Goal: Task Accomplishment & Management: Manage account settings

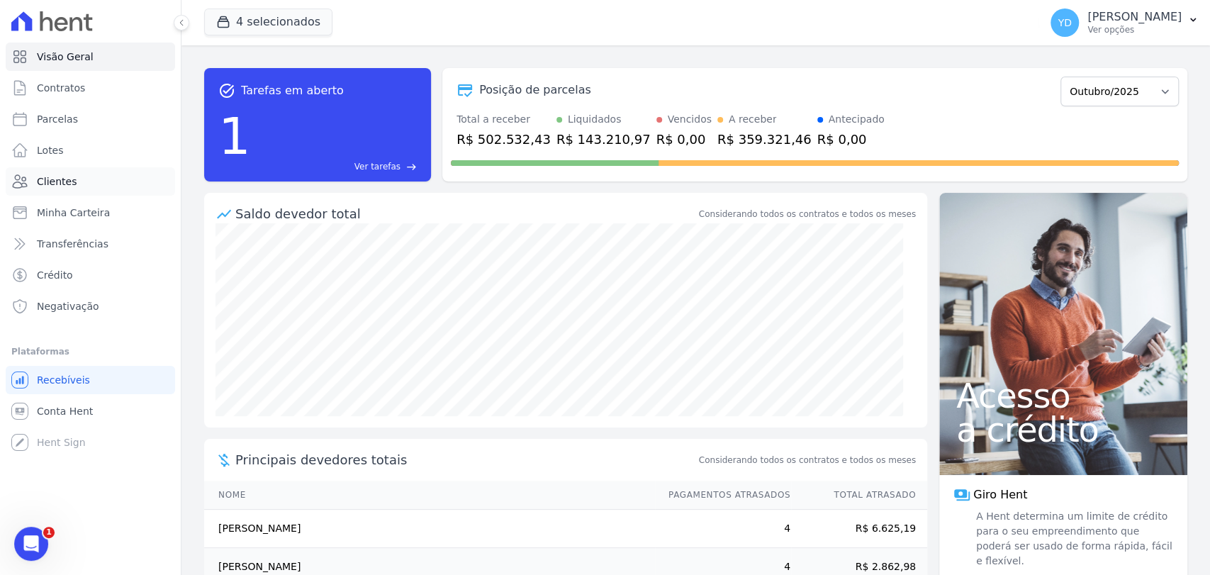
click at [119, 183] on link "Clientes" at bounding box center [90, 181] width 169 height 28
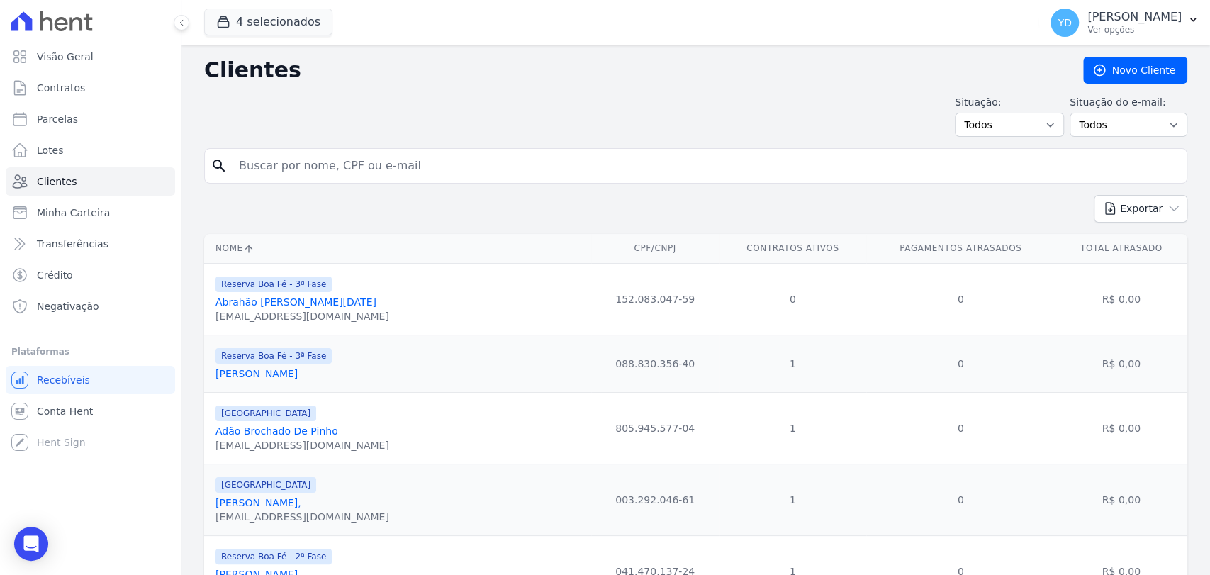
click at [267, 167] on input "search" at bounding box center [705, 166] width 951 height 28
click at [333, 181] on div "search" at bounding box center [696, 165] width 984 height 35
click at [339, 162] on input "search" at bounding box center [705, 166] width 951 height 28
type input "rodrigo]"
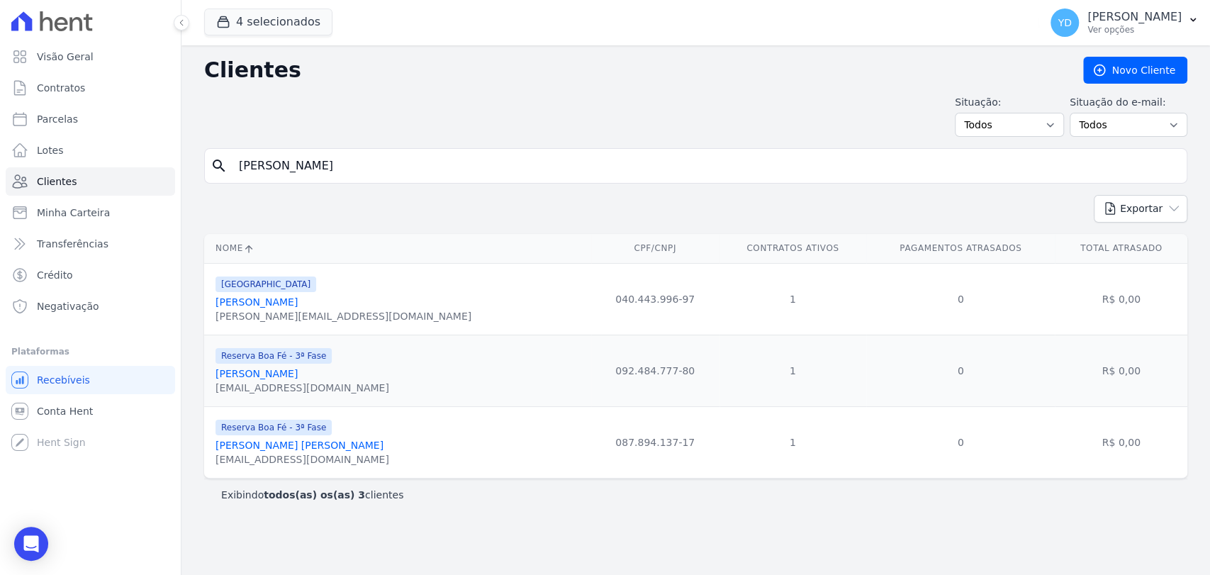
click at [295, 305] on link "Rodrigo Américo Vidal" at bounding box center [257, 301] width 82 height 11
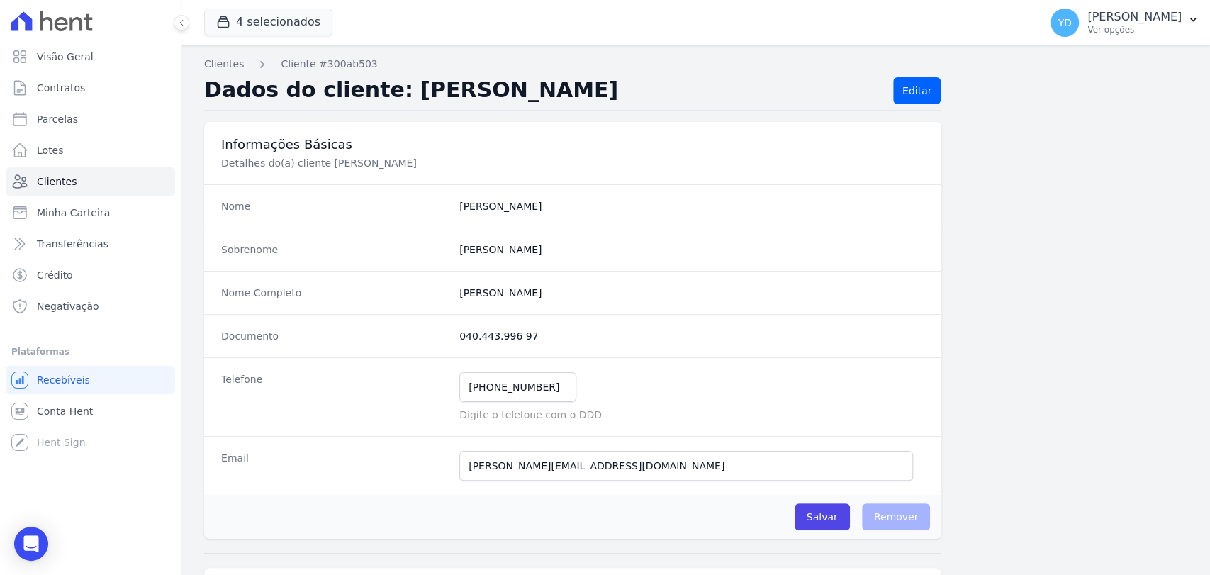
scroll to position [749, 0]
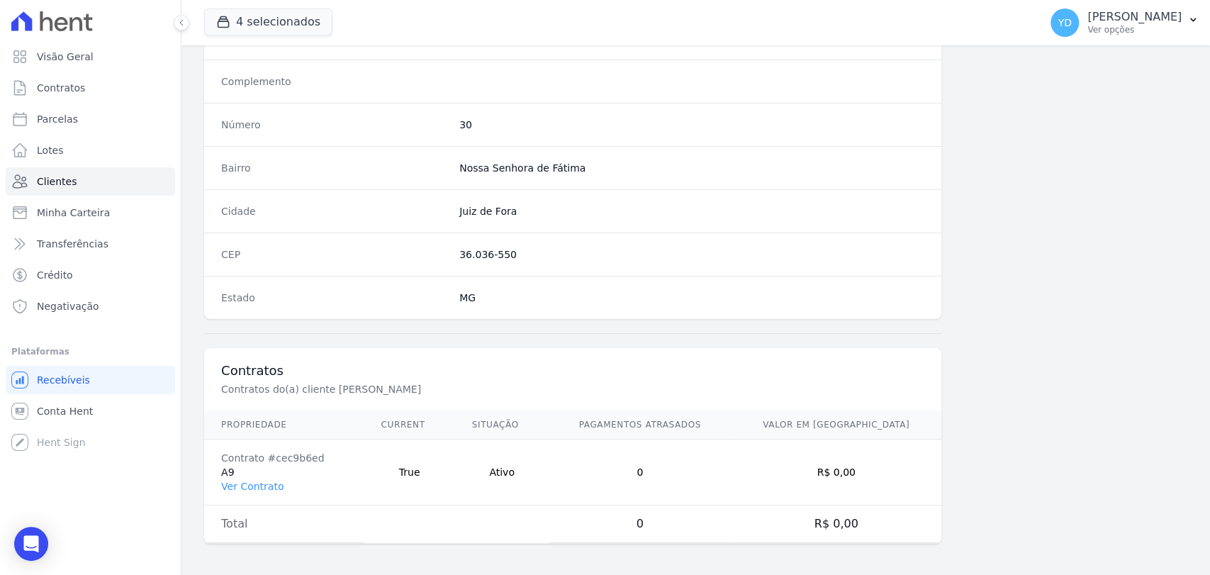
click at [254, 490] on td "Contrato #cec9b6ed A9 Ver Contrato" at bounding box center [284, 473] width 160 height 66
click at [258, 484] on link "Ver Contrato" at bounding box center [252, 486] width 62 height 11
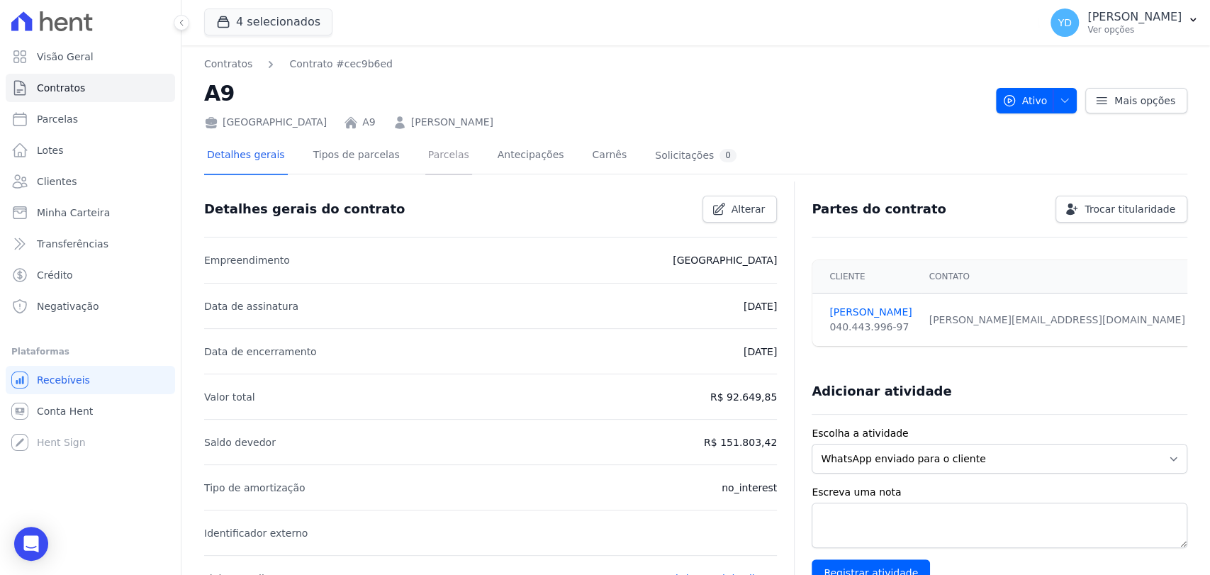
click at [425, 166] on link "Parcelas" at bounding box center [448, 157] width 47 height 38
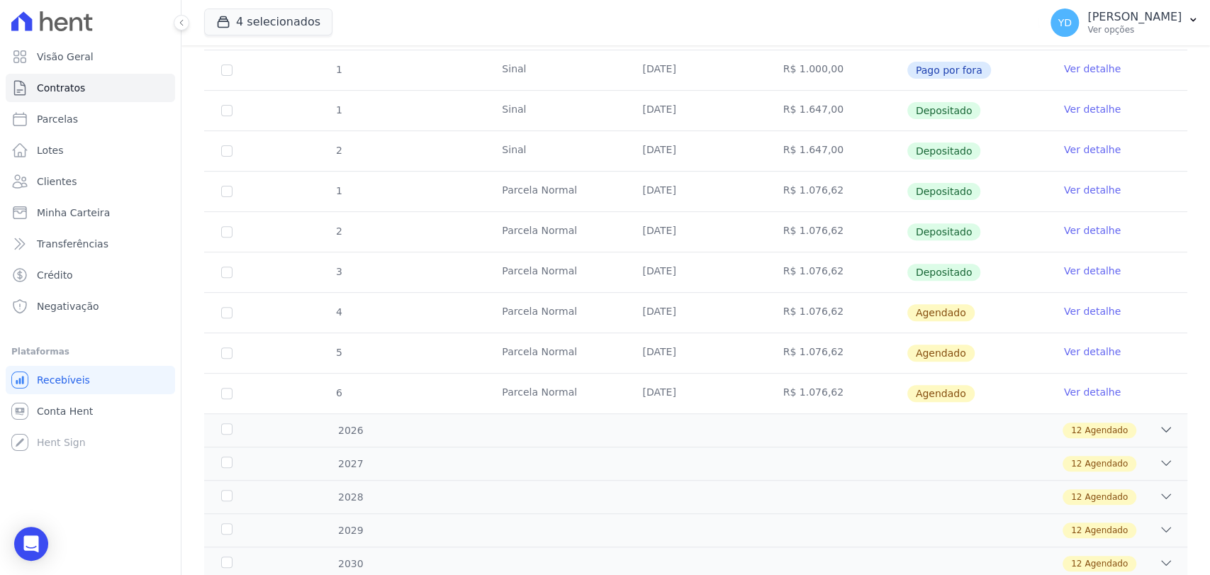
scroll to position [315, 0]
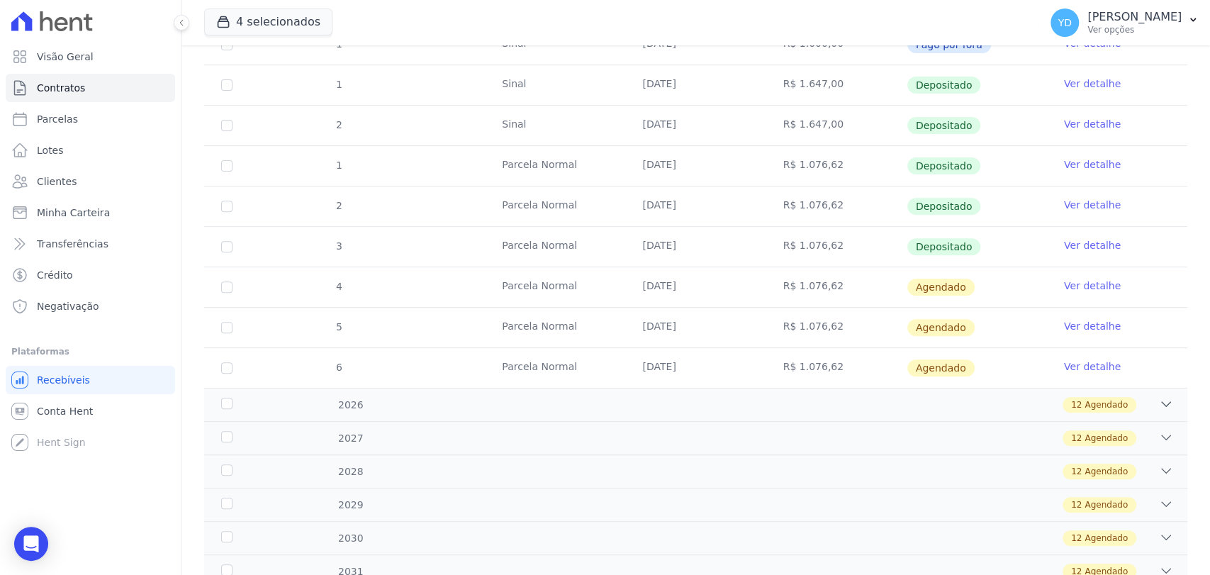
click at [1097, 285] on link "Ver detalhe" at bounding box center [1092, 286] width 57 height 14
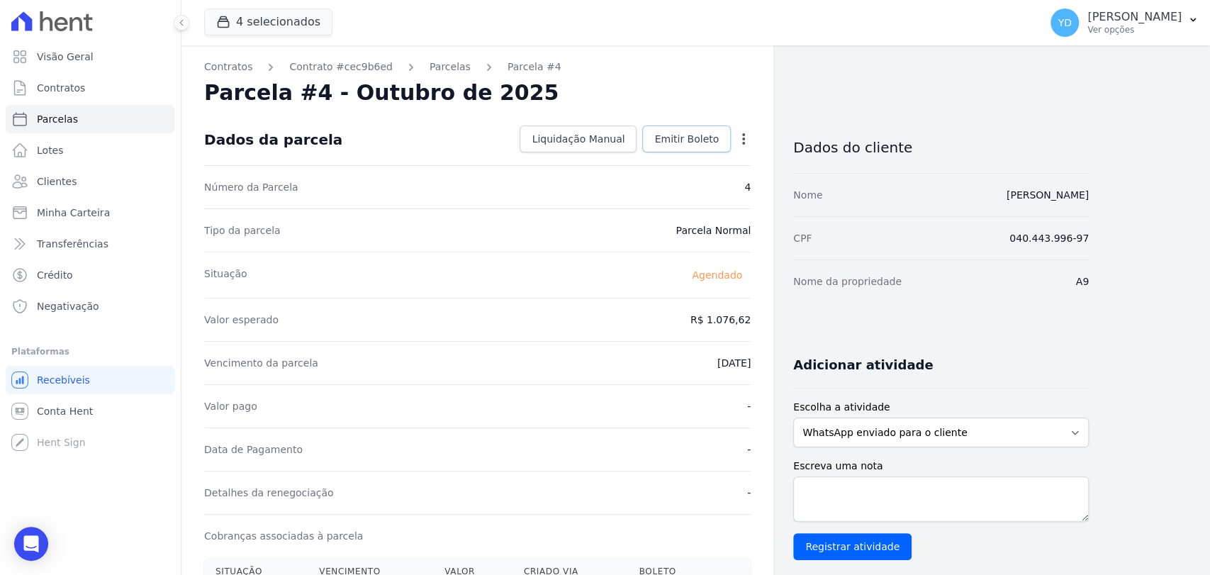
click at [703, 140] on span "Emitir Boleto" at bounding box center [687, 139] width 65 height 14
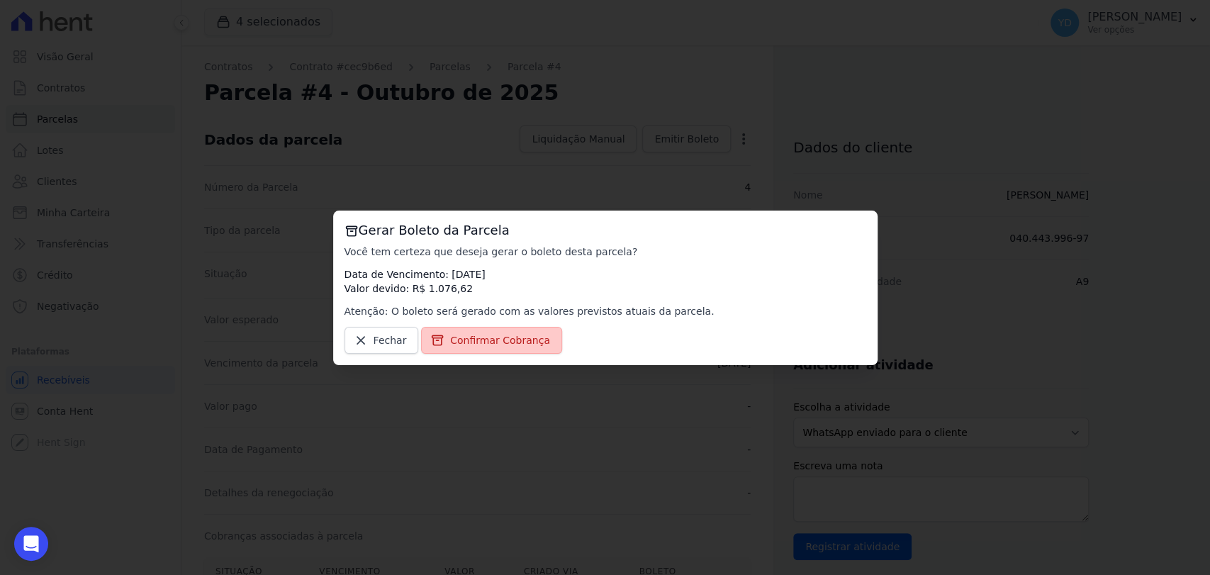
click at [516, 330] on link "Confirmar Cobrança" at bounding box center [491, 340] width 141 height 27
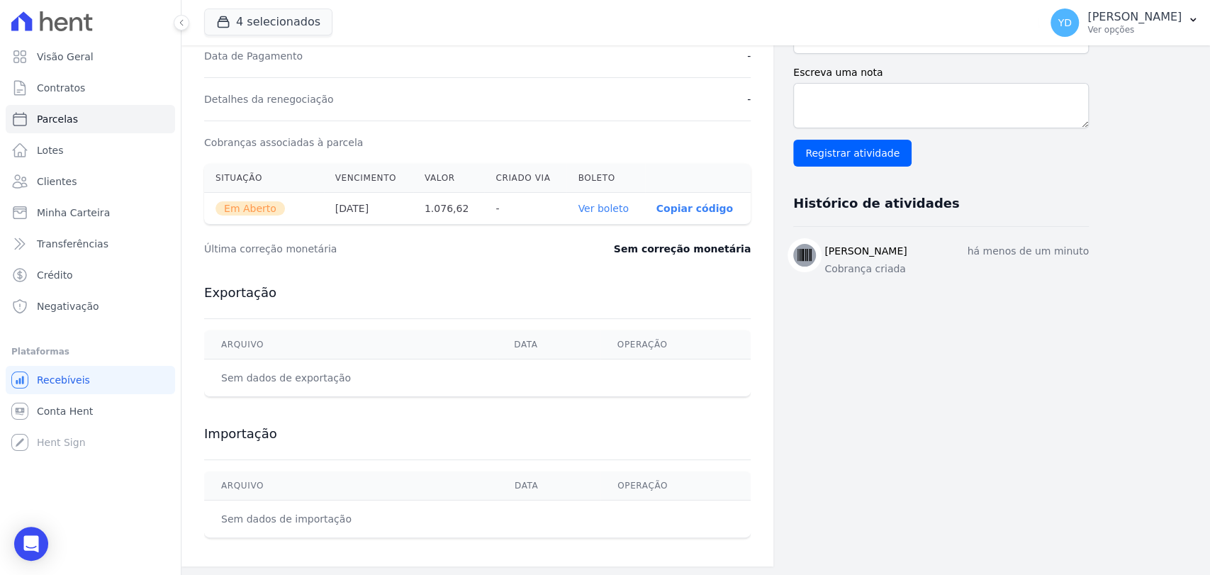
scroll to position [395, 0]
click at [621, 201] on link "Ver boleto" at bounding box center [603, 206] width 50 height 11
click at [113, 50] on link "Visão Geral" at bounding box center [90, 57] width 169 height 28
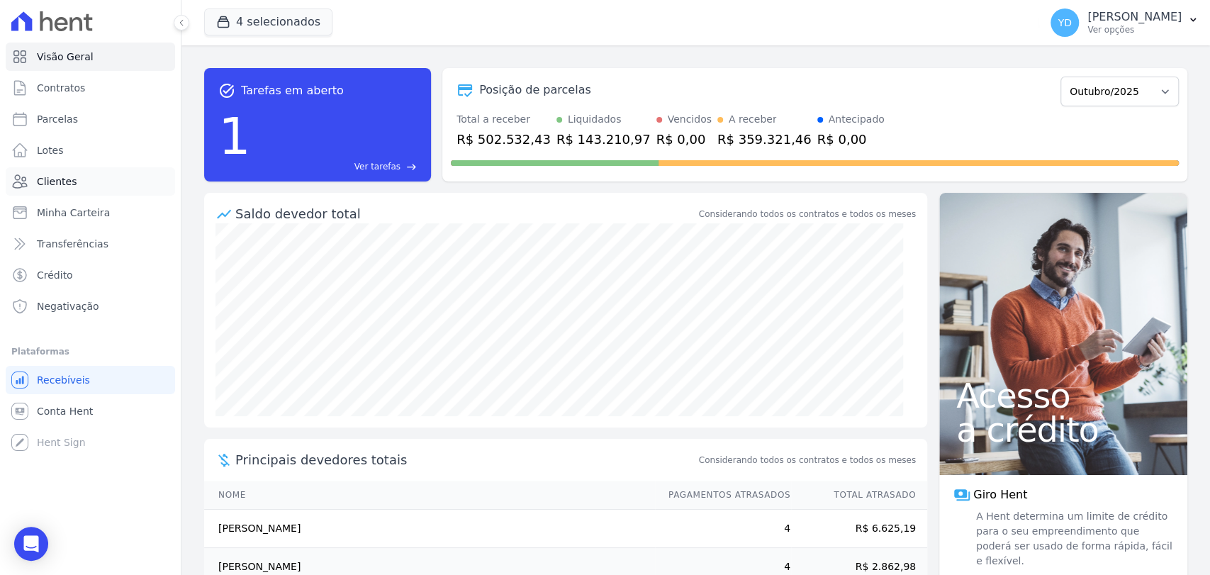
click at [57, 186] on span "Clientes" at bounding box center [57, 181] width 40 height 14
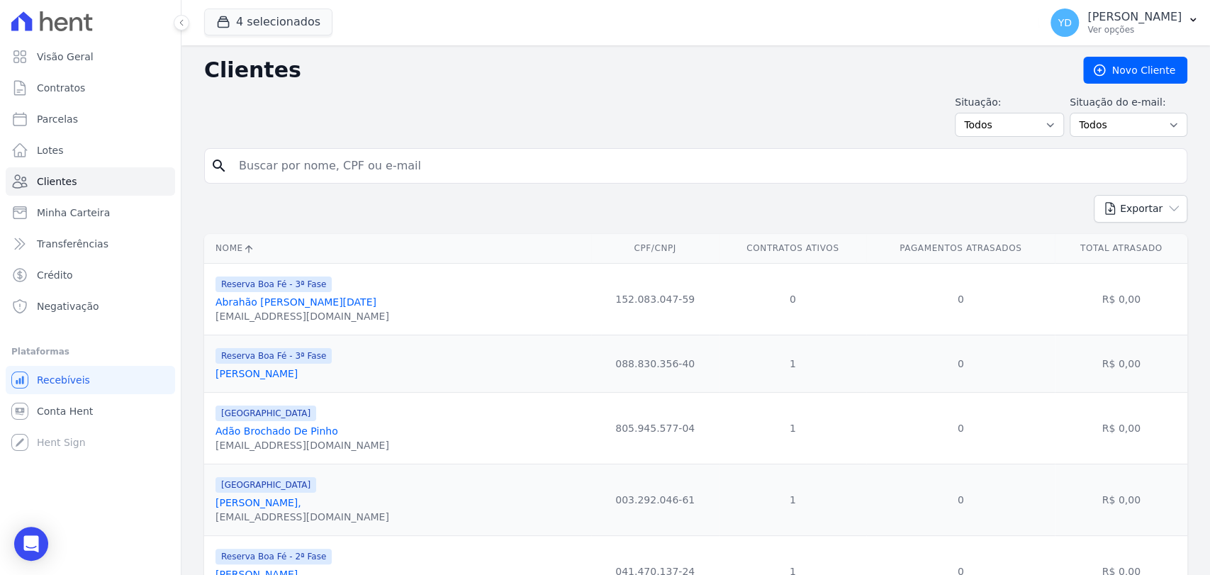
click at [294, 157] on input "search" at bounding box center [705, 166] width 951 height 28
type input "andrei4"
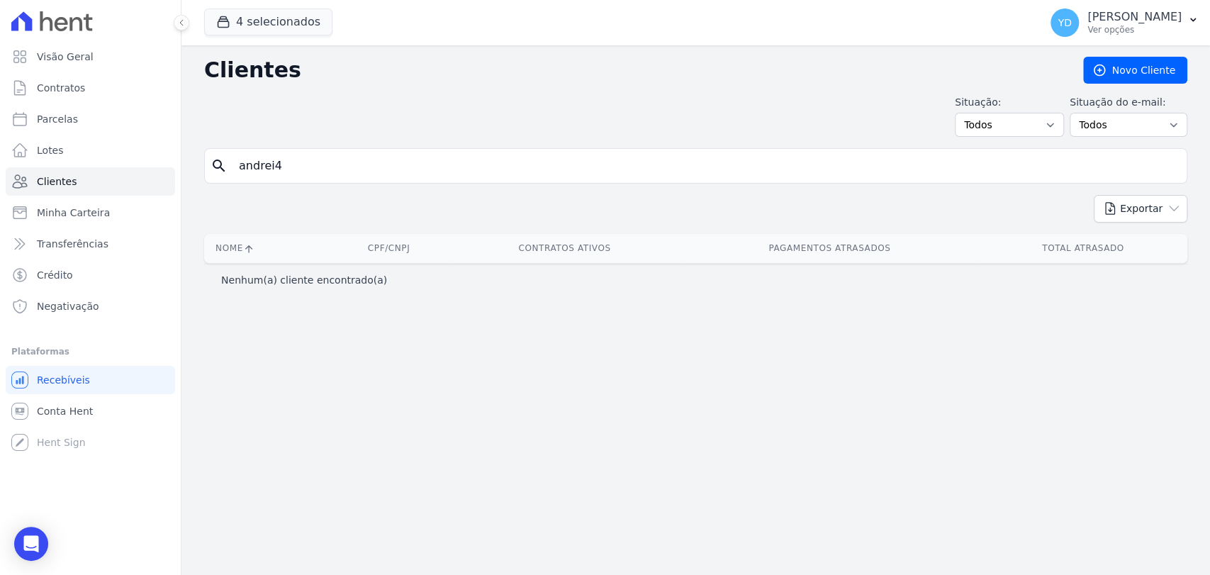
click at [294, 157] on input "andrei4" at bounding box center [705, 166] width 951 height 28
type input "andrei"
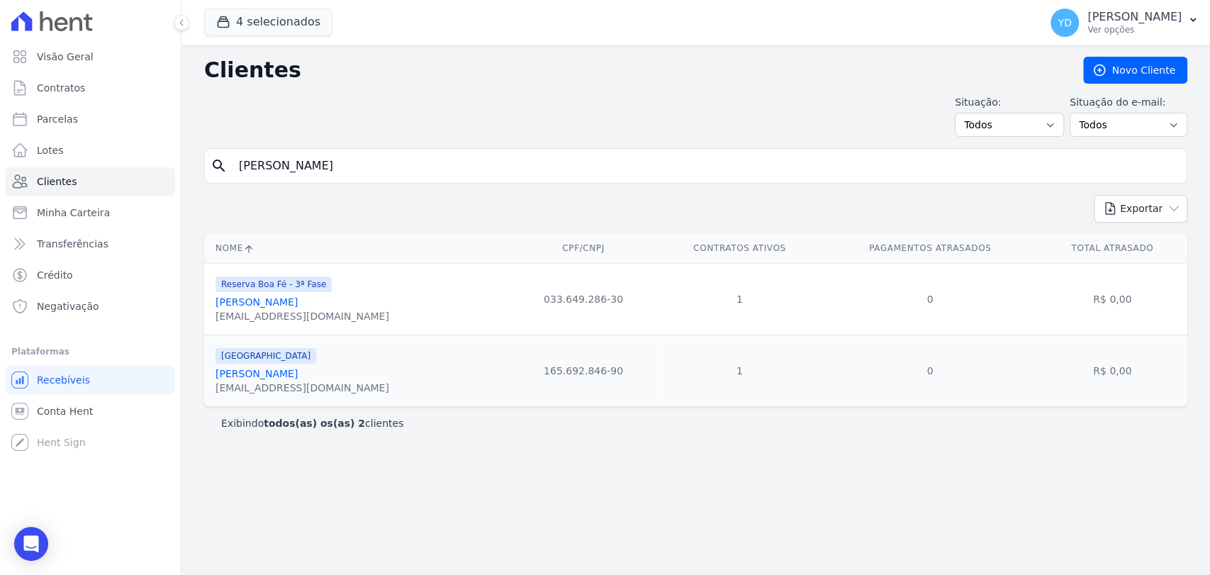
click at [314, 150] on div "search andrei" at bounding box center [696, 165] width 984 height 35
click at [316, 152] on input "andrei" at bounding box center [705, 166] width 951 height 28
click at [317, 152] on input "andrei" at bounding box center [705, 166] width 951 height 28
paste input "Ana Lívia Maurício Perdigão"
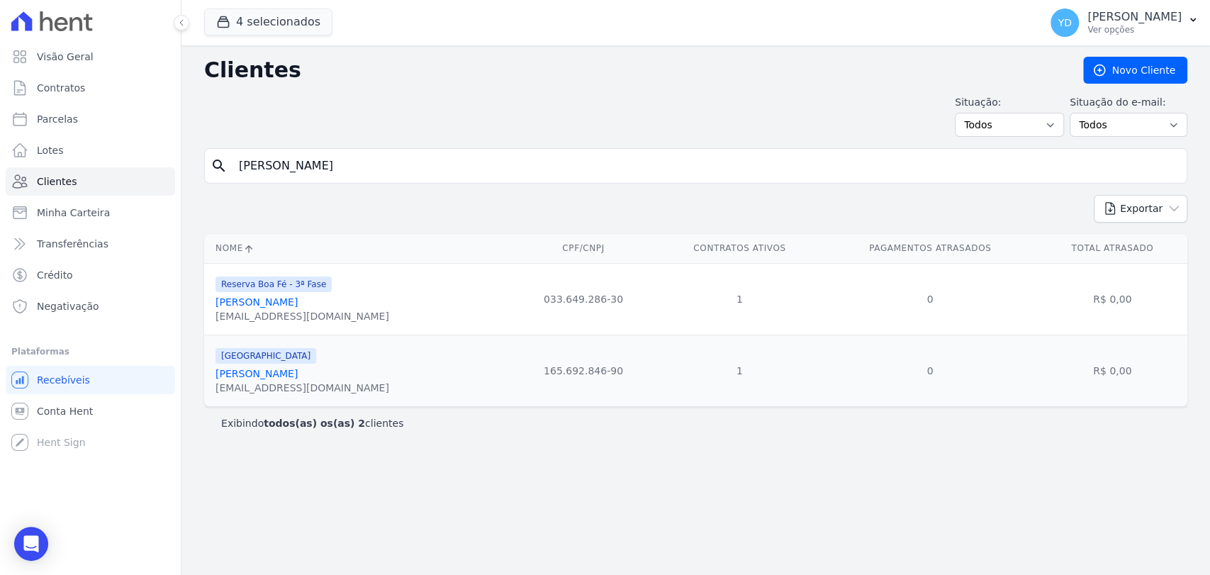
type input "Ana Lívia Maurício Perdigão"
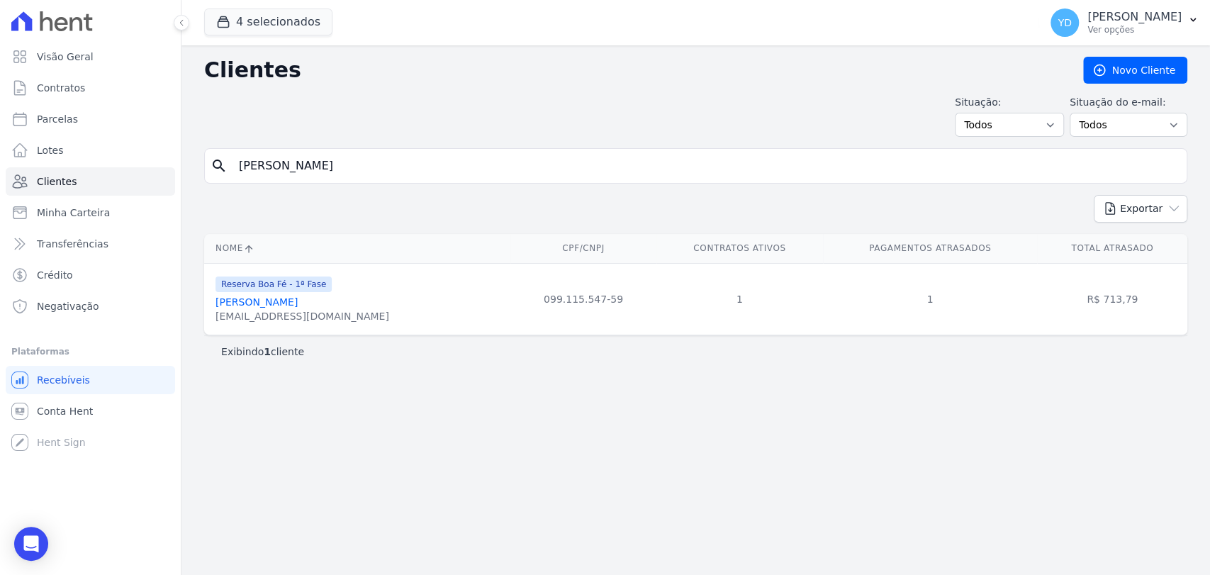
click at [335, 149] on div "search Ana Lívia Maurício Perdigão" at bounding box center [696, 165] width 984 height 35
drag, startPoint x: 335, startPoint y: 149, endPoint x: 340, endPoint y: 157, distance: 9.2
click at [335, 150] on div "search Ana Lívia Maurício Perdigão" at bounding box center [696, 165] width 984 height 35
click at [340, 159] on input "Ana Lívia Maurício Perdigão" at bounding box center [705, 166] width 951 height 28
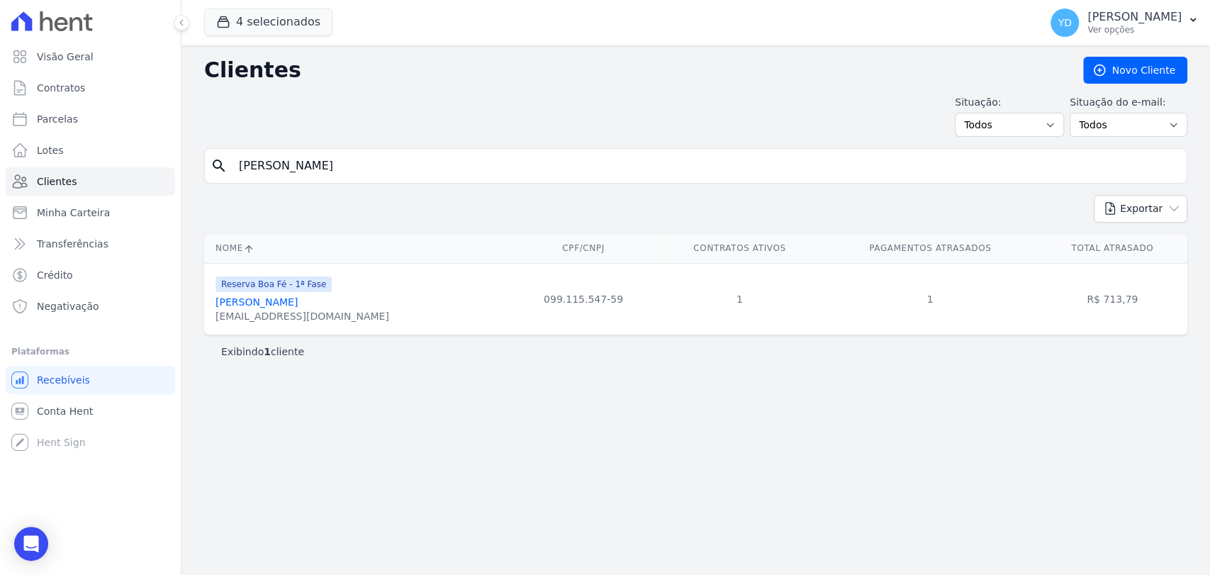
click at [340, 159] on input "Ana Lívia Maurício Perdigão" at bounding box center [705, 166] width 951 height 28
paste input "marildo José Monken"
type input "Amarildo José Monken"
click at [554, 152] on input "Amarildo José Monken" at bounding box center [705, 166] width 951 height 28
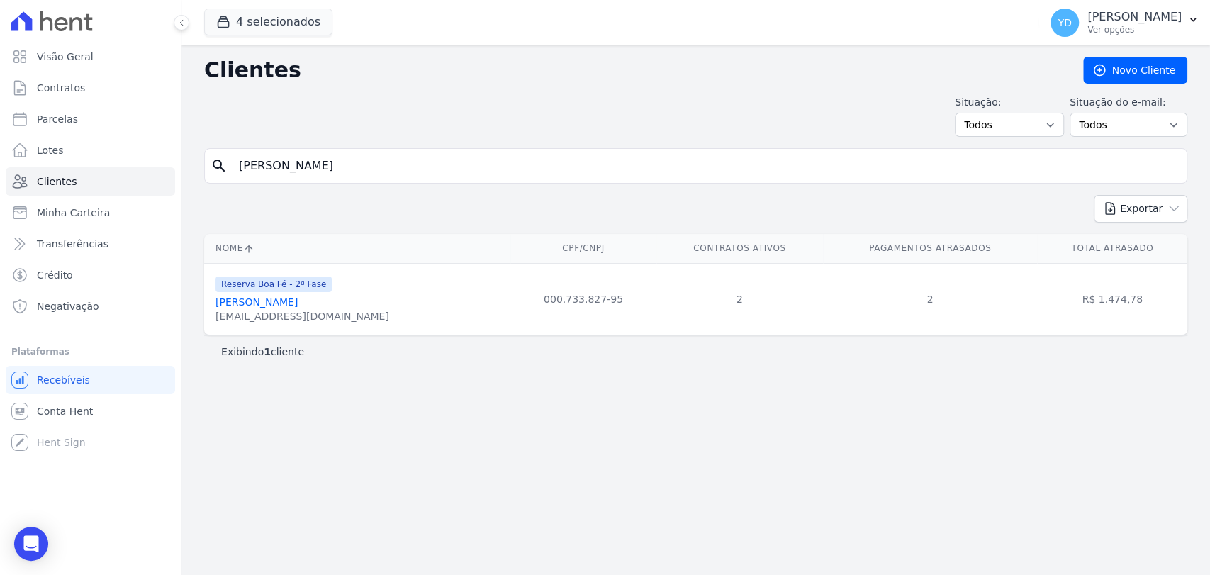
click at [554, 152] on input "Amarildo José Monken" at bounding box center [705, 166] width 951 height 28
paste input "Filipe De Oliveira Fernandes"
type input "Filipe De Oliveira Fernandes"
click at [352, 146] on div "Clientes Novo Cliente Situação: Todos Adimplentes Inadimplentes Situação do e-m…" at bounding box center [696, 310] width 1029 height 530
drag, startPoint x: 351, startPoint y: 161, endPoint x: 342, endPoint y: 165, distance: 9.9
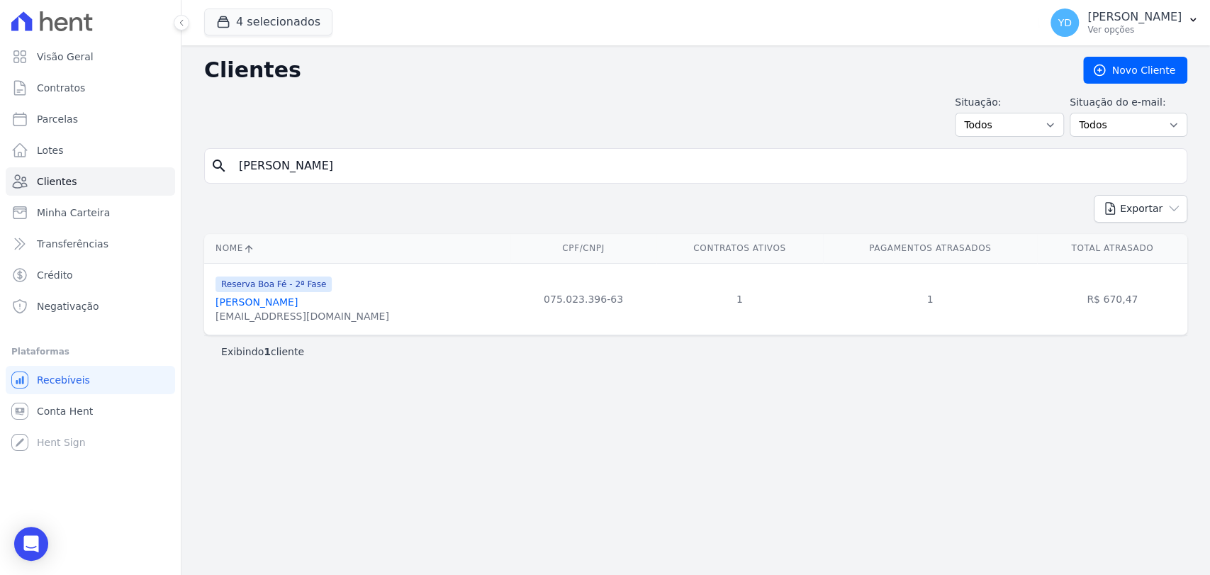
click at [346, 164] on input "Filipe De Oliveira Fernandes" at bounding box center [705, 166] width 951 height 28
click at [342, 165] on input "Filipe De Oliveira Fernandes" at bounding box center [705, 166] width 951 height 28
paste input "Geferson Gomes De Araujo"
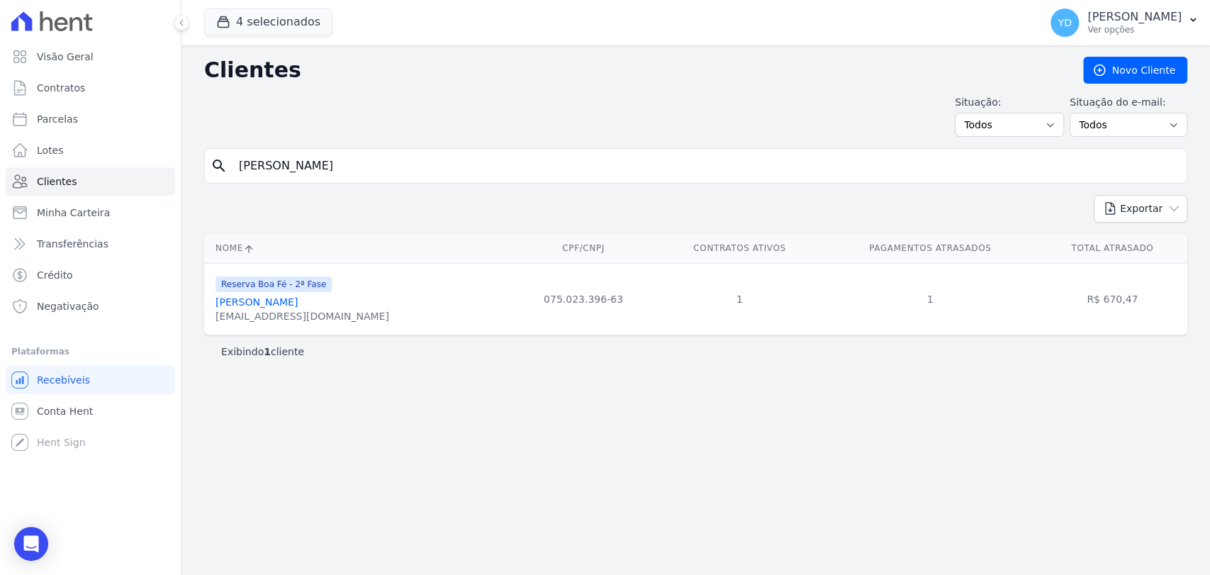
type input "Geferson Gomes De Araujo"
click at [343, 155] on input "Geferson Gomes De Araujo" at bounding box center [705, 166] width 951 height 28
paste input "Jardel Lage Louzada"
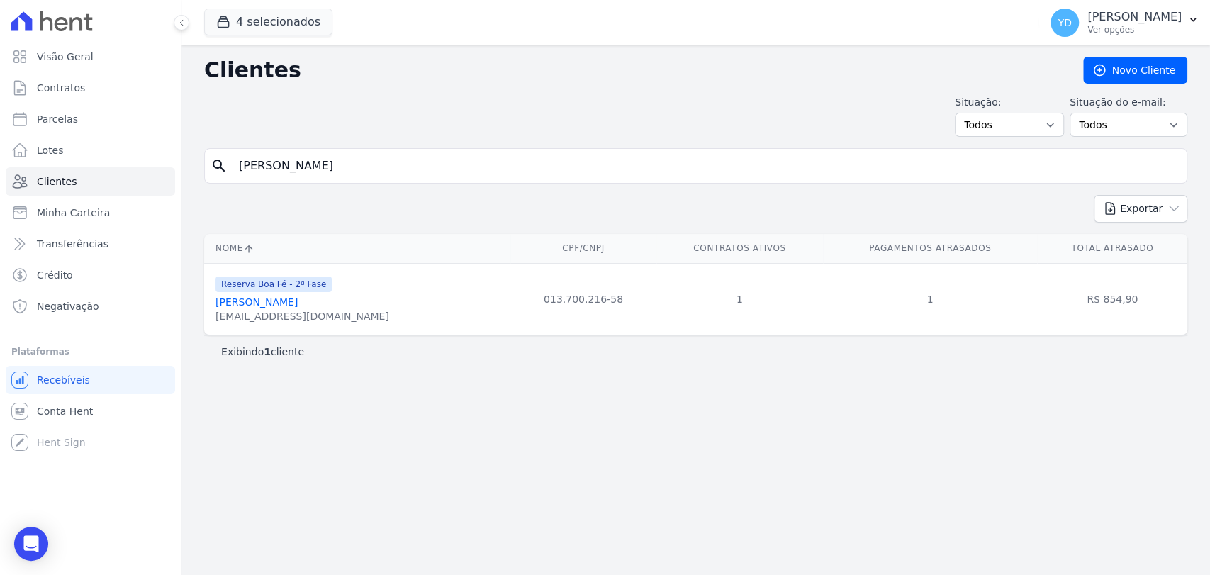
type input "Jardel Lage"
click at [343, 178] on input "Jardel Lage" at bounding box center [705, 166] width 951 height 28
paste input "ose Fernando Felix Junior"
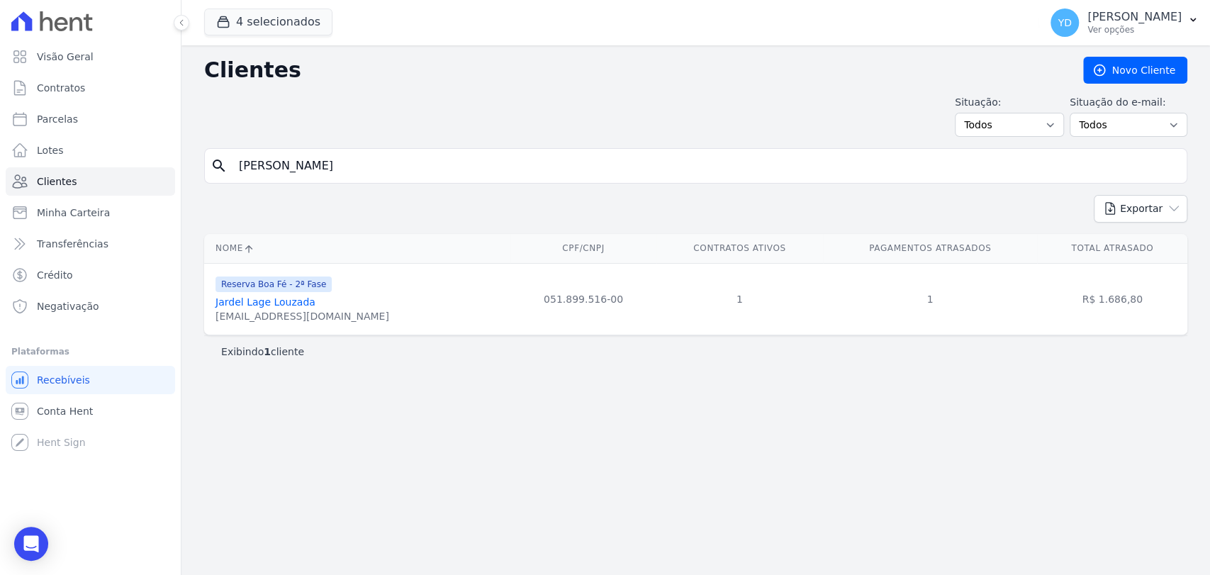
type input "Jose Fernando Felix Junior"
click at [328, 155] on input "Jose Fernando Felix Junior" at bounding box center [705, 166] width 951 height 28
paste input "Leharte Portela Henrique"
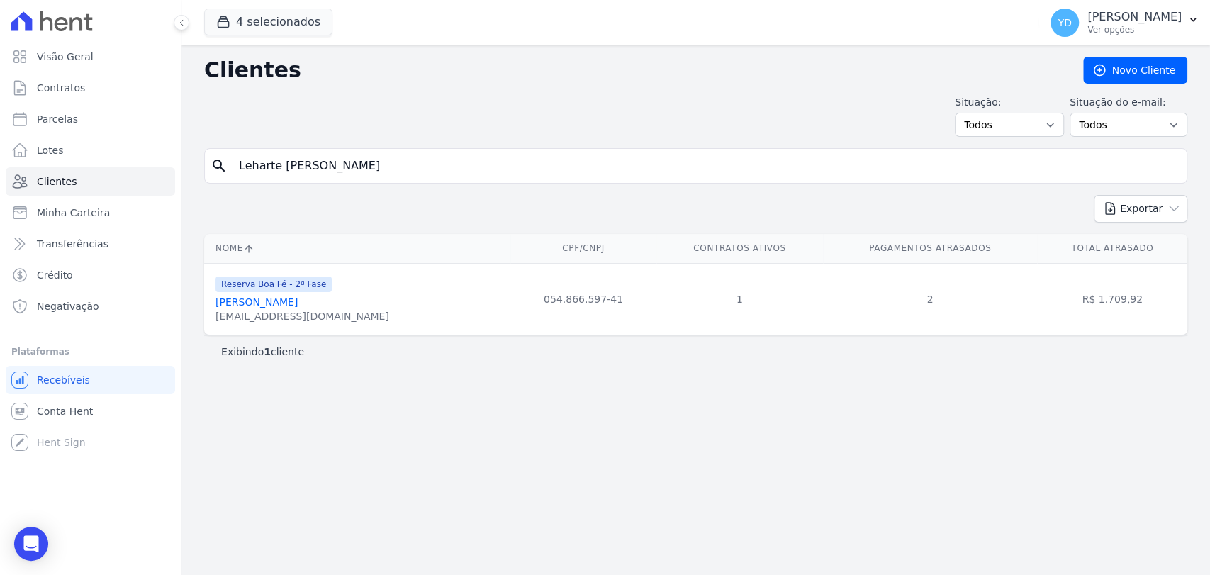
type input "Leharte Portela Henrique"
click at [359, 157] on input "Leharte Portela Henrique" at bounding box center [705, 166] width 951 height 28
paste input "uciane Aparecida Felix"
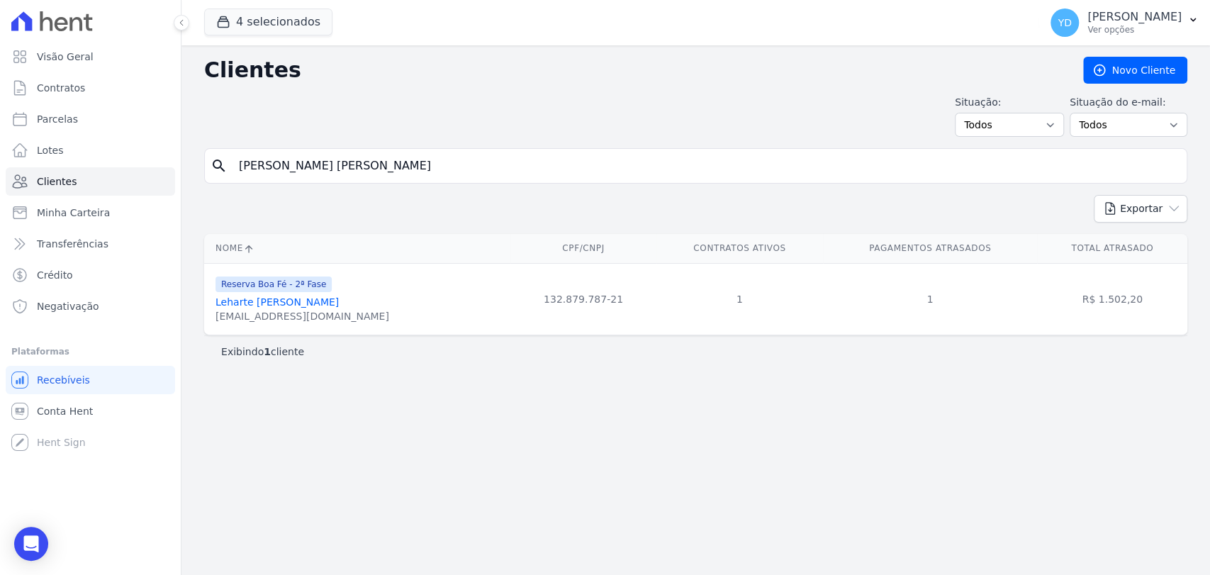
type input "Luciane Aparecida Felix"
click at [356, 165] on input "Luciane Aparecida Felix" at bounding box center [705, 166] width 951 height 28
paste input "neia Xavier Ferrari De Oliveira -"
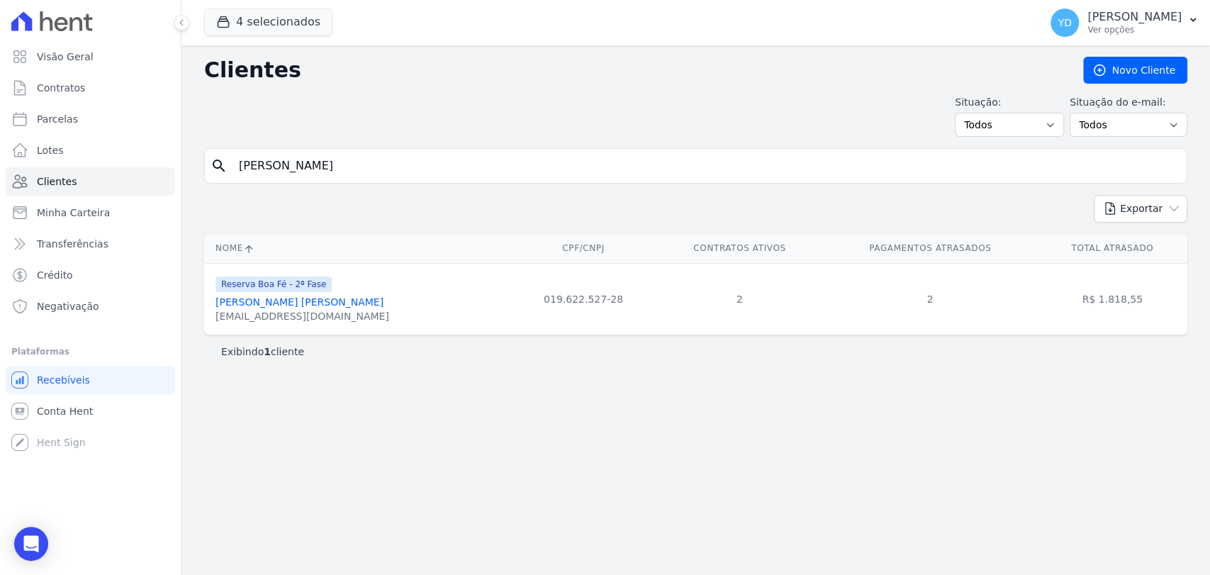
type input "Lucineia Xavier Ferrari De Oliveira"
click at [426, 156] on input "Lucineia Xavier Ferrari De Oliveira" at bounding box center [705, 166] width 951 height 28
paste input "Marcos Eliezer Do Nascimento"
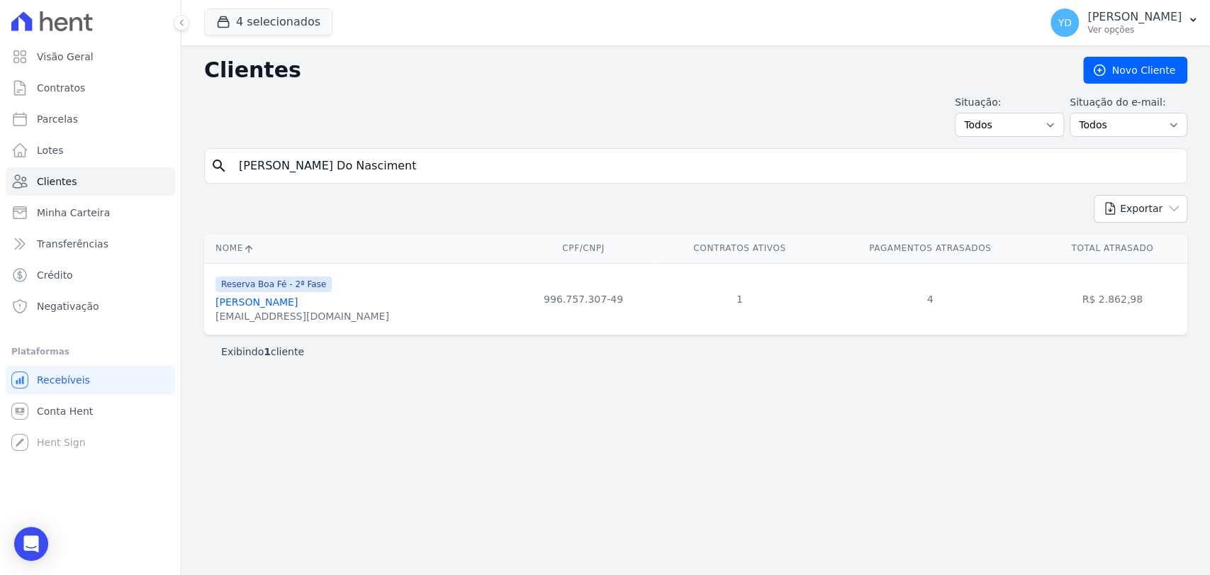
type input "Marcos Eliezer Do Nasciment"
click at [369, 166] on input "Marcos Eliezer Do Nasciment" at bounding box center [705, 166] width 951 height 28
paste input "Pedro Thiago Mont Mor Lopes"
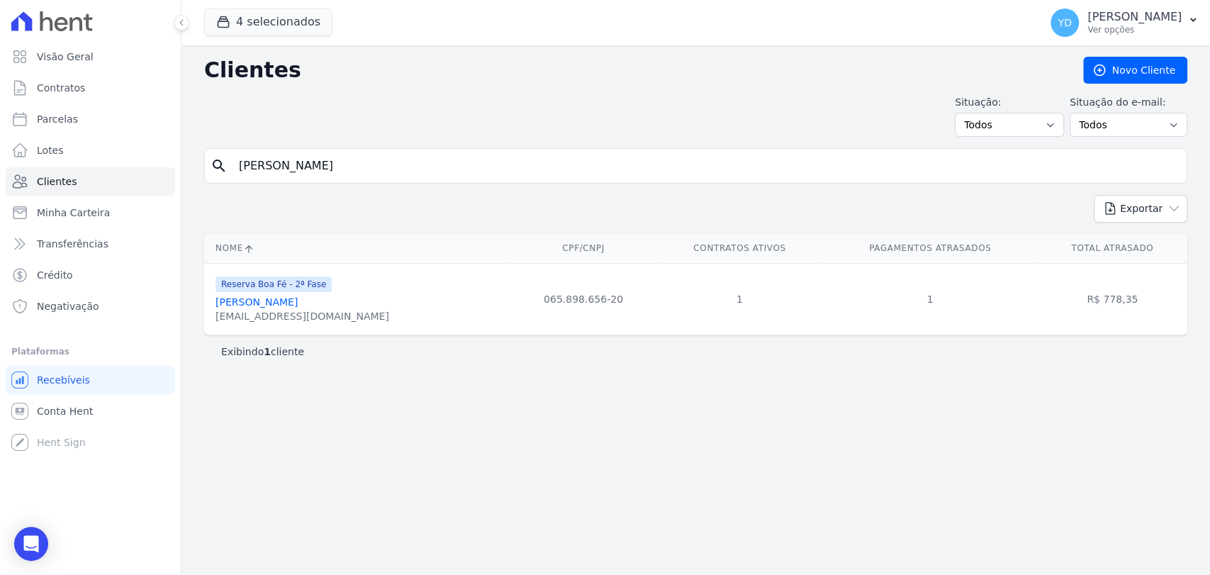
type input "Pedro Thiago Mont Mor Lopes"
click at [315, 157] on input "Pedro Thiago Mont Mor Lopes" at bounding box center [705, 166] width 951 height 28
paste input "Faema Dos Santos Cunha"
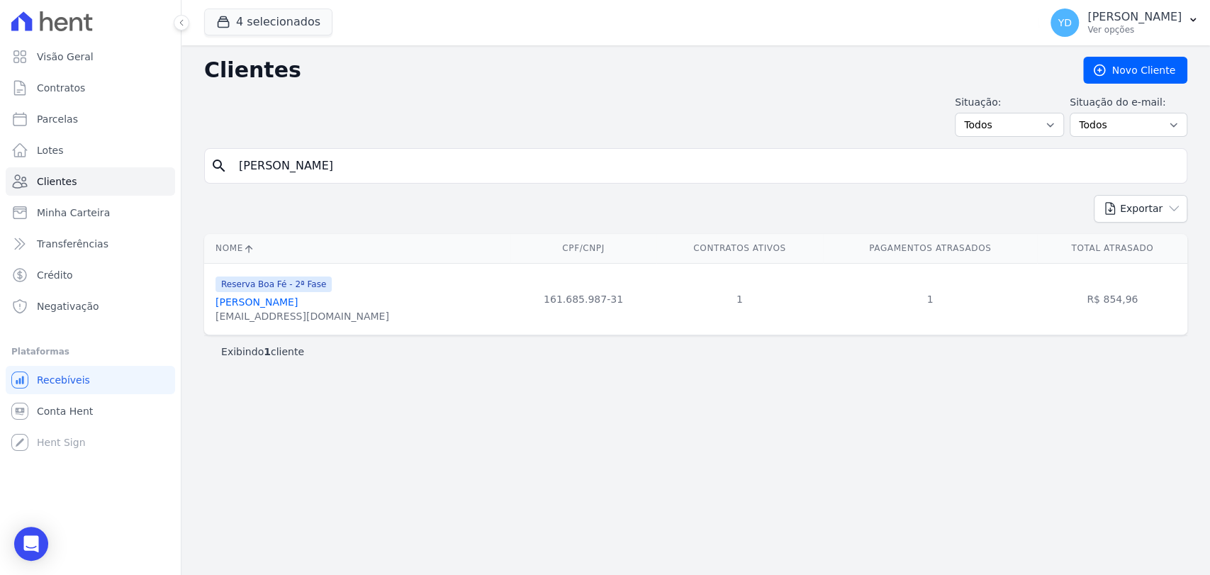
type input "Faema Dos Santos Cunha"
click at [381, 148] on div "search Faema Dos Santos Cunha" at bounding box center [696, 165] width 984 height 35
click at [388, 167] on input "Faema Dos Santos Cunha" at bounding box center [705, 166] width 951 height 28
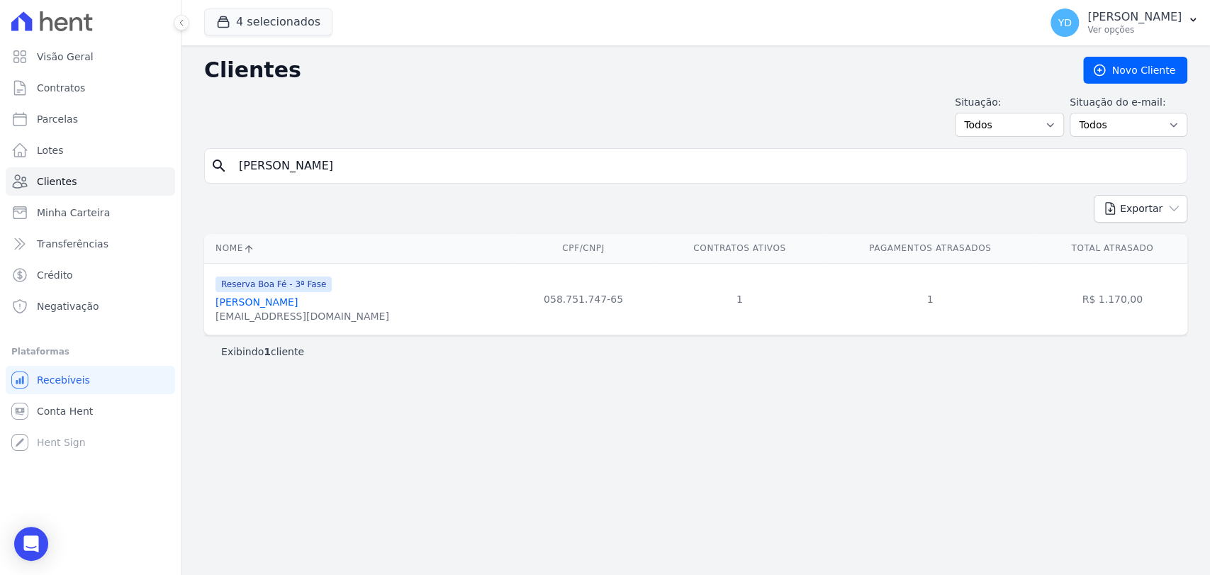
click at [388, 167] on input "Faema Dos Santos Cunha" at bounding box center [705, 166] width 951 height 28
paste input "lávia Fernandes Daniel"
type input "Flávia Fernandes Daniel"
click at [357, 157] on input "Flávia Fernandes Daniel" at bounding box center [705, 166] width 951 height 28
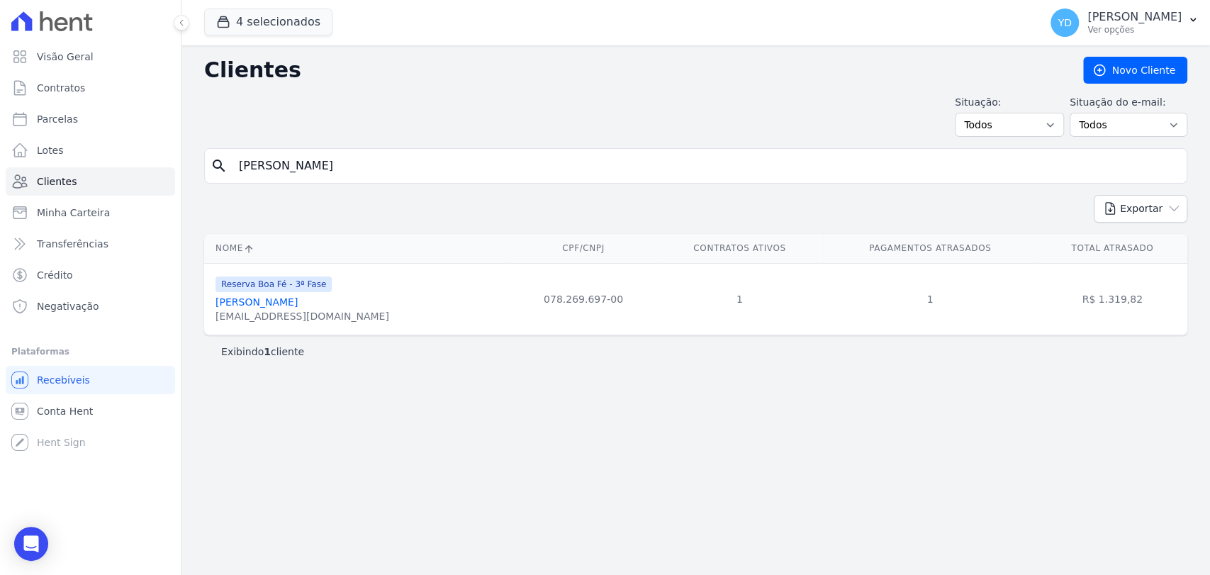
click at [357, 157] on input "Flávia Fernandes Daniel" at bounding box center [705, 166] width 951 height 28
paste input "aviane Aparecida De Almeida Gomes"
type input "Flaviane Aparecida De Almeida Gomes"
click at [408, 188] on form "search Flaviane Aparecida De Almeida Gomes" at bounding box center [696, 171] width 984 height 47
click at [406, 157] on input "Flaviane Aparecida De Almeida Gomes" at bounding box center [705, 166] width 951 height 28
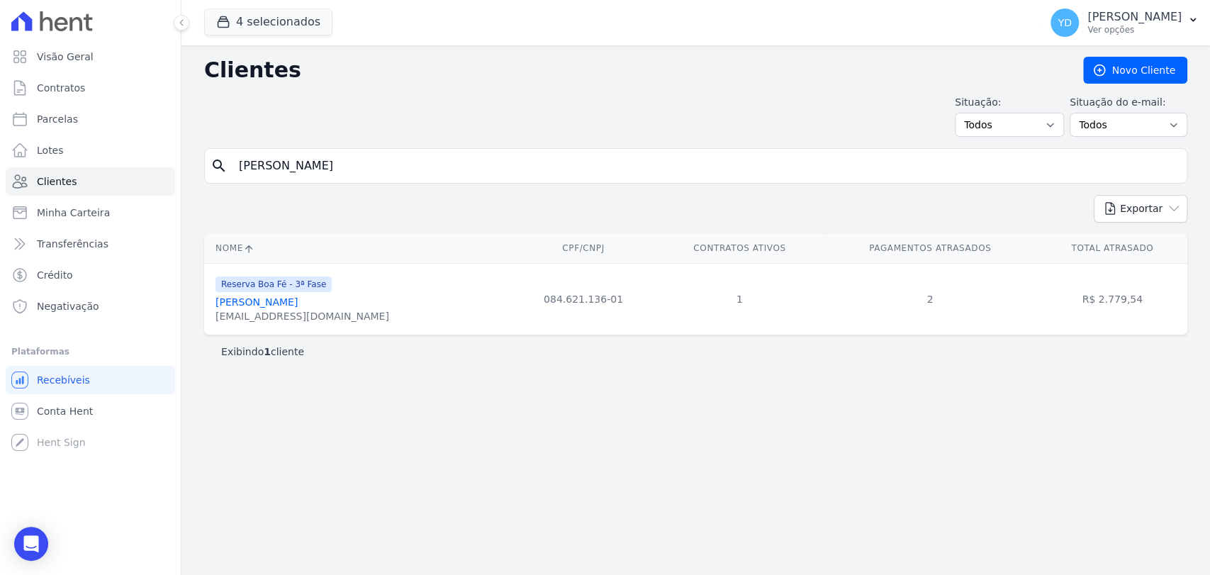
click at [406, 157] on input "Flaviane Aparecida De Almeida Gomes" at bounding box center [705, 166] width 951 height 28
paste input "Josiane Aparecida Da Silv"
type input "Josiane Aparecida Da Silva"
click at [373, 166] on input "Josiane Aparecida Da Silva" at bounding box center [705, 166] width 951 height 28
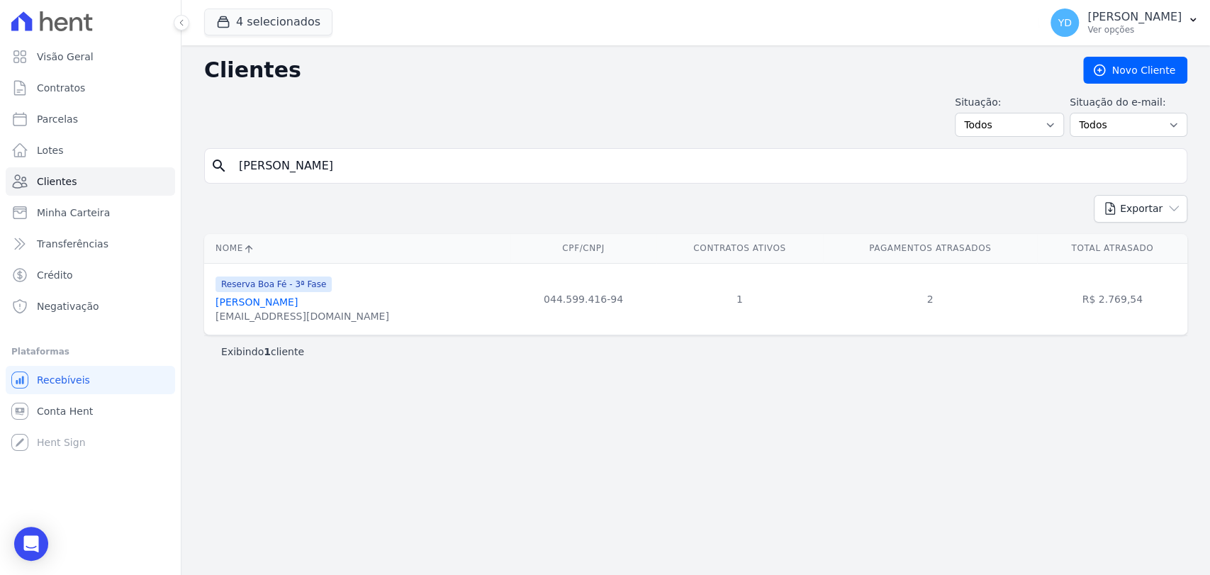
click at [373, 166] on input "Josiane Aparecida Da Silva" at bounding box center [705, 166] width 951 height 28
paste input "Lucianna Afonso Filgueiras Bueno"
type input "Lucianna Afonso Filgueiras Bueno"
click at [338, 172] on input "Lucianna Afonso Filgueiras Bueno" at bounding box center [705, 166] width 951 height 28
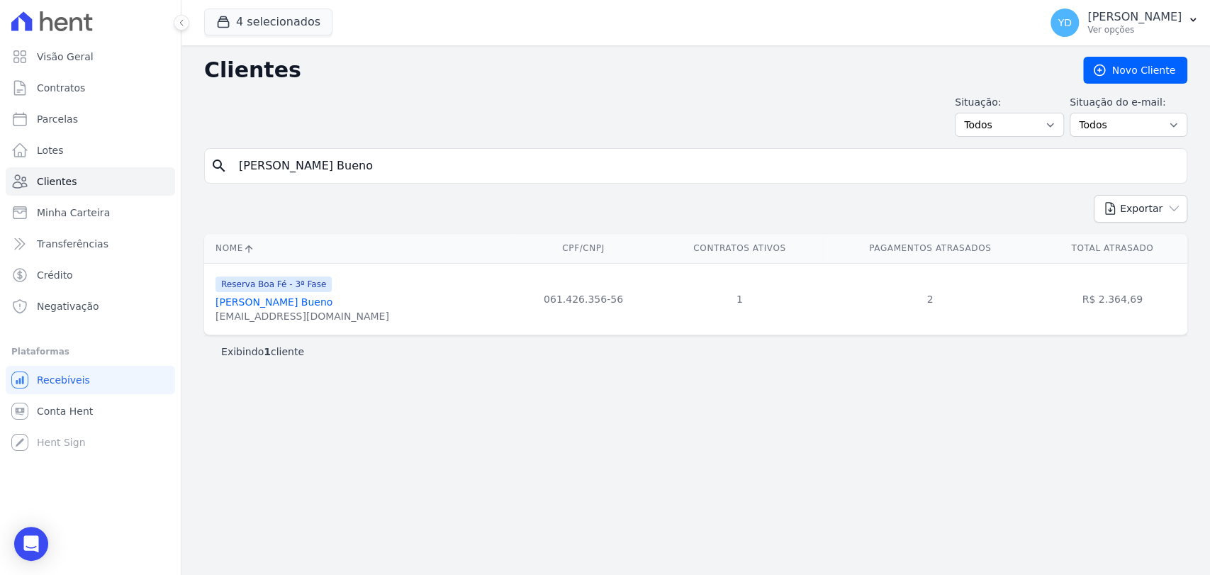
click at [338, 172] on input "Lucianna Afonso Filgueiras Bueno" at bounding box center [705, 166] width 951 height 28
paste input "iz Claudio Da Silva"
type input "Luiz Claudio Da Silva"
click at [349, 172] on input "Luiz Claudio Da Silva" at bounding box center [705, 166] width 951 height 28
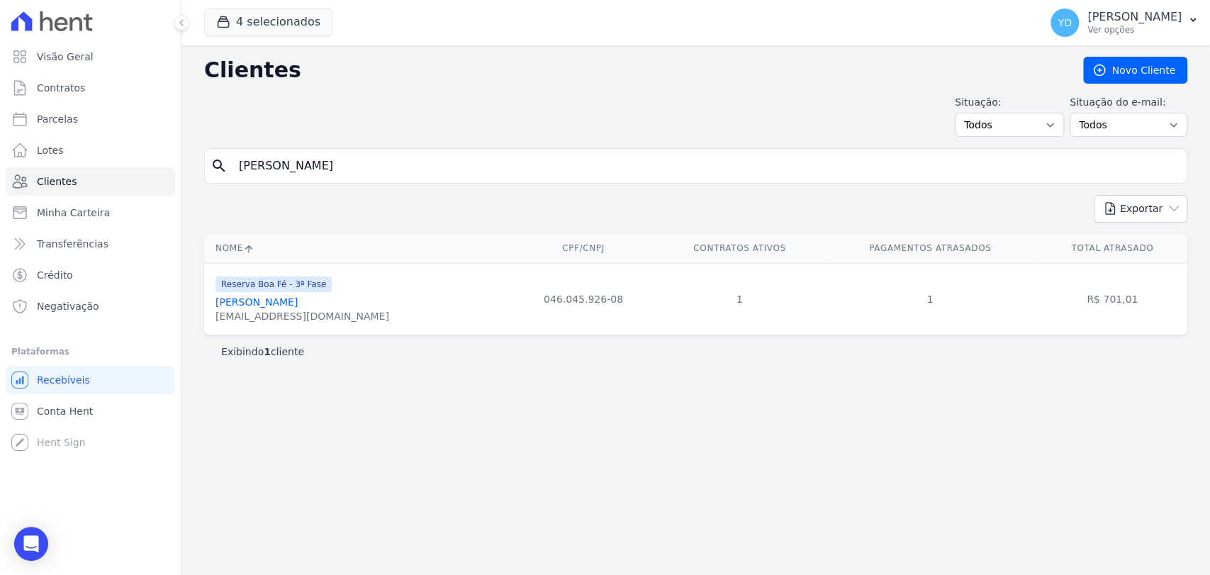
click at [349, 172] on input "Luiz Claudio Da Silva" at bounding box center [705, 166] width 951 height 28
paste input "Rafael Vinicius Dos Reis Rodrigues"
type input "Rafael Vinicius Dos Reis Rodrigues"
click at [567, 177] on input "Rafael Vinicius Dos Reis Rodrigues" at bounding box center [705, 166] width 951 height 28
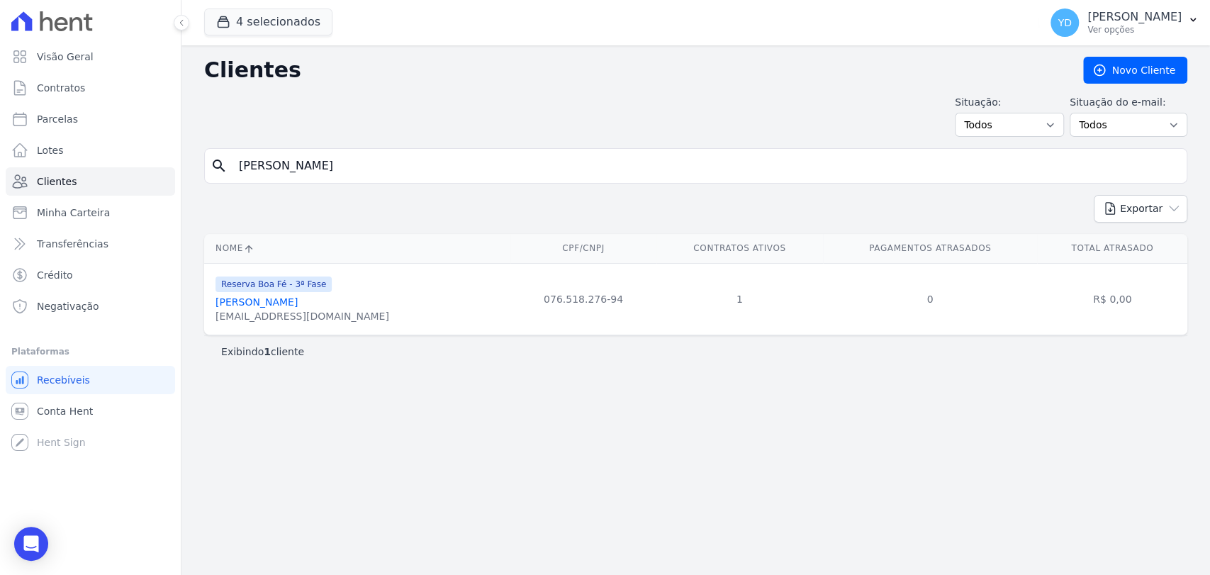
click at [567, 177] on input "Rafael Vinicius Dos Reis Rodrigues" at bounding box center [705, 166] width 951 height 28
paste input "iane Pereira Guimarães"
type input "Raiane Pereira Guimarães"
click at [339, 169] on input "Raiane Pereira Guimarães" at bounding box center [705, 166] width 951 height 28
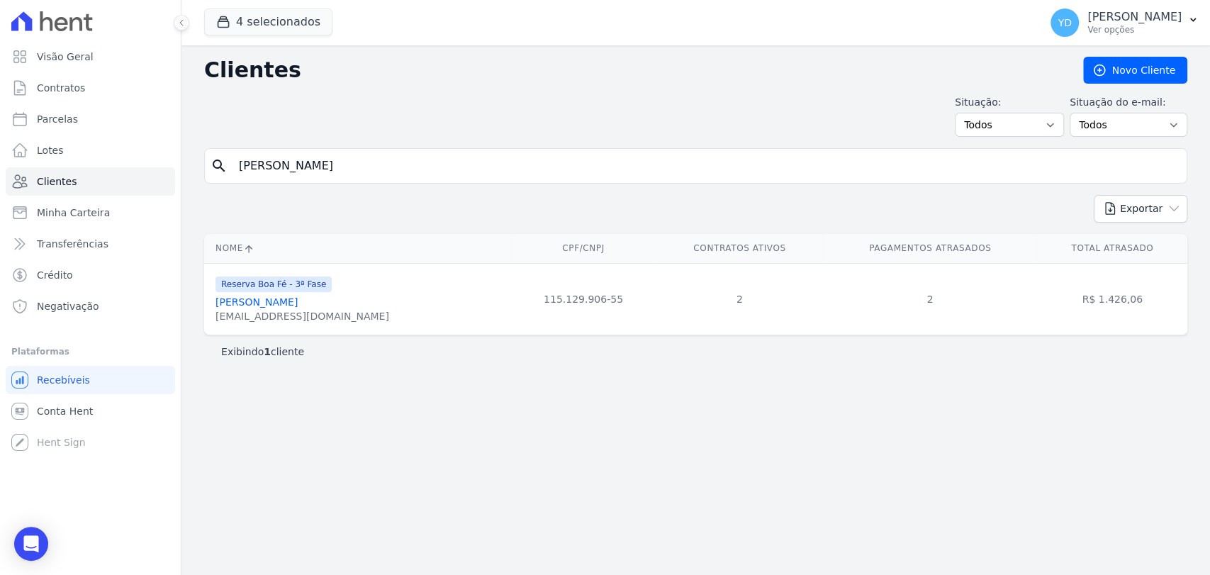
click at [339, 169] on input "Raiane Pereira Guimarães" at bounding box center [705, 166] width 951 height 28
paste input "Thiago Da Silva"
type input "Thiago Da Silva"
click at [379, 159] on input "Thiago Da Silva" at bounding box center [705, 166] width 951 height 28
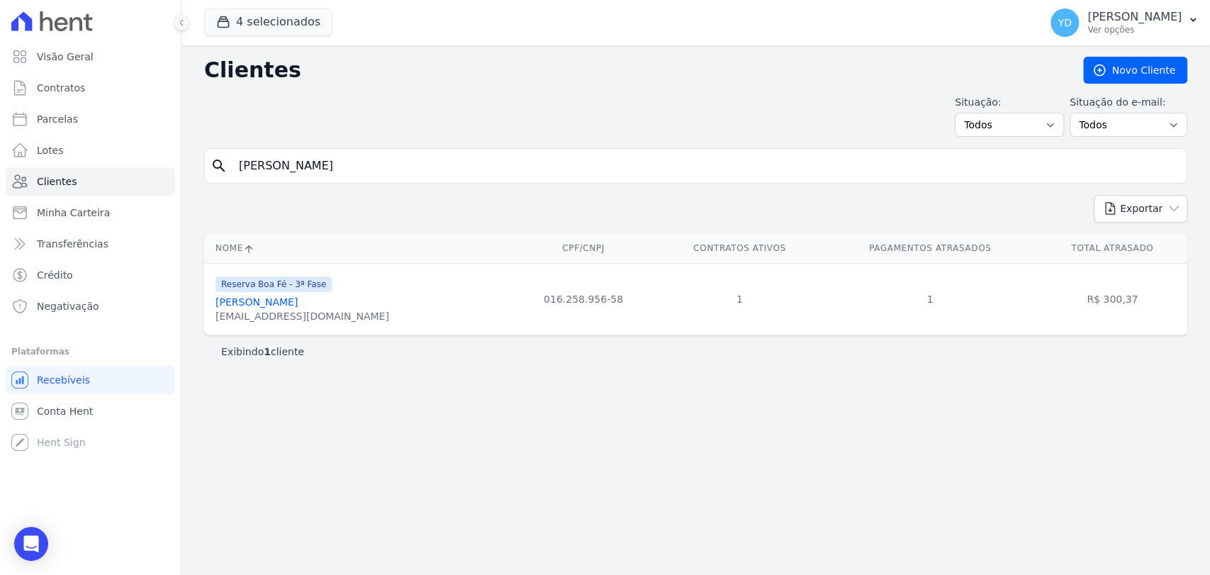
click at [379, 159] on input "Thiago Da Silva" at bounding box center [705, 166] width 951 height 28
paste input "iago Abreu Poncio -"
type input "Tiago Abreu Poncio"
click at [372, 179] on input "Tiago Abreu Poncio" at bounding box center [705, 166] width 951 height 28
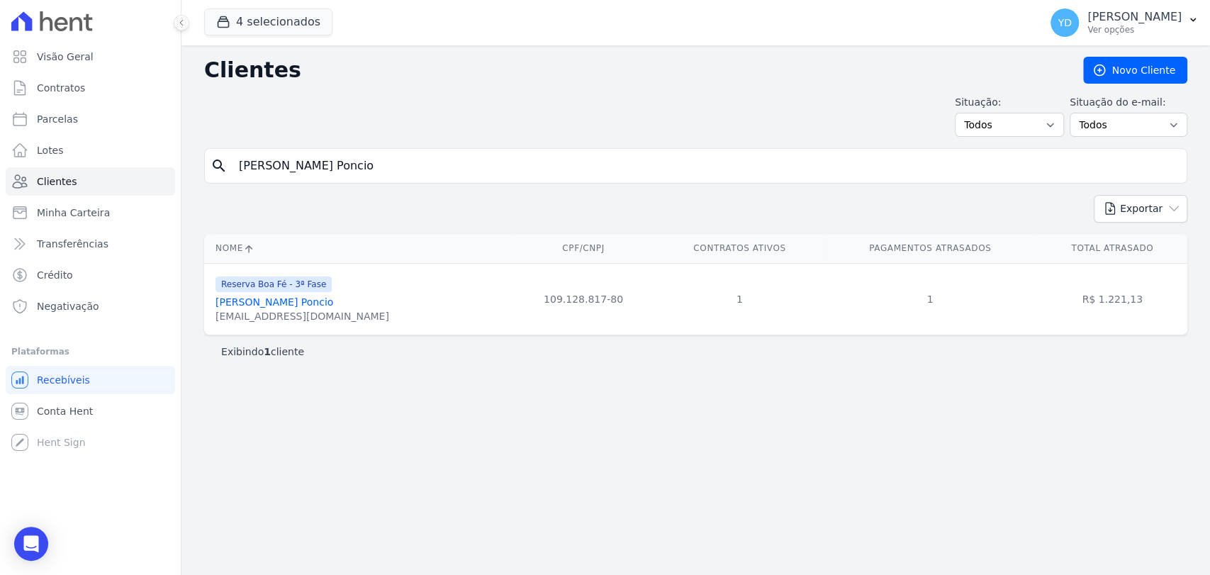
click at [372, 179] on input "Tiago Abreu Poncio" at bounding box center [705, 166] width 951 height 28
paste input "Vanda Pomin De Freitas Silva"
type input "Vanda Pomin De Freitas Silva"
click at [125, 181] on link "Clientes" at bounding box center [90, 181] width 169 height 28
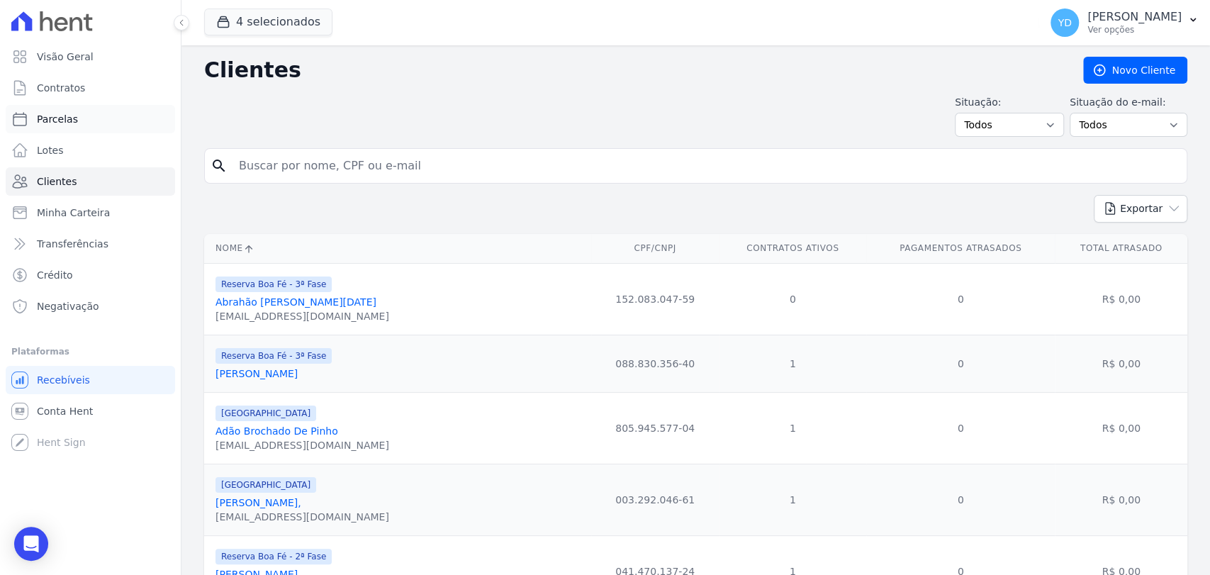
click at [49, 113] on span "Parcelas" at bounding box center [57, 119] width 41 height 14
select select
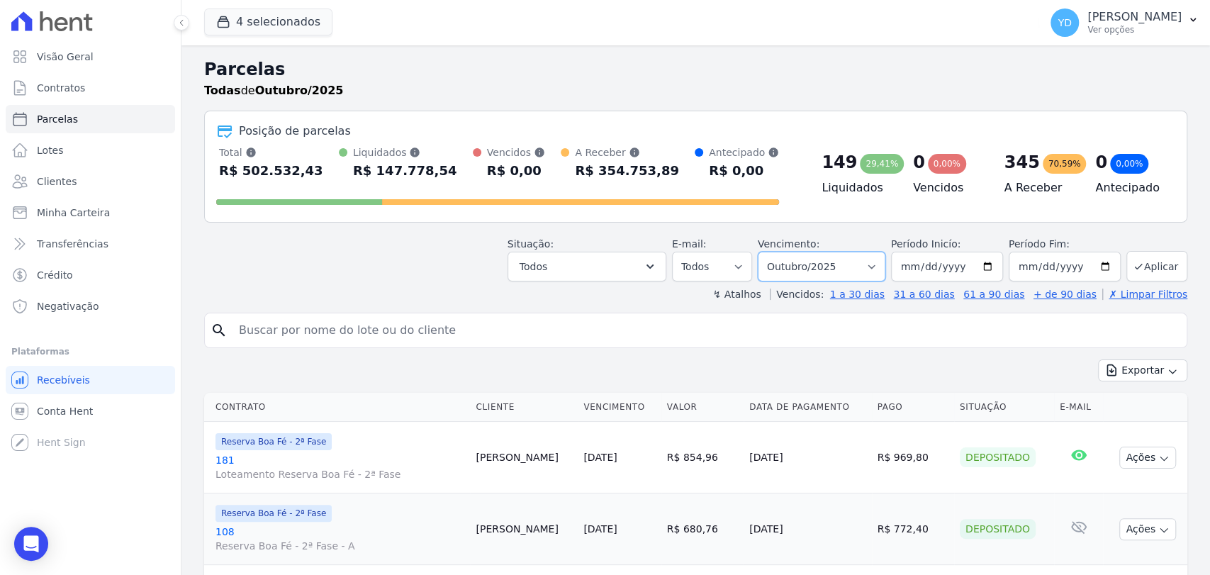
click at [800, 271] on select "Filtrar por período ──────── Todos os meses Abril/2022 Maio/2022 Junho/2022 Jul…" at bounding box center [822, 267] width 128 height 30
click at [483, 267] on div "Situação: Agendado Em Aberto Pago Processando Cancelado Vencido Transferindo De…" at bounding box center [696, 256] width 984 height 50
click at [144, 52] on link "Visão Geral" at bounding box center [90, 57] width 169 height 28
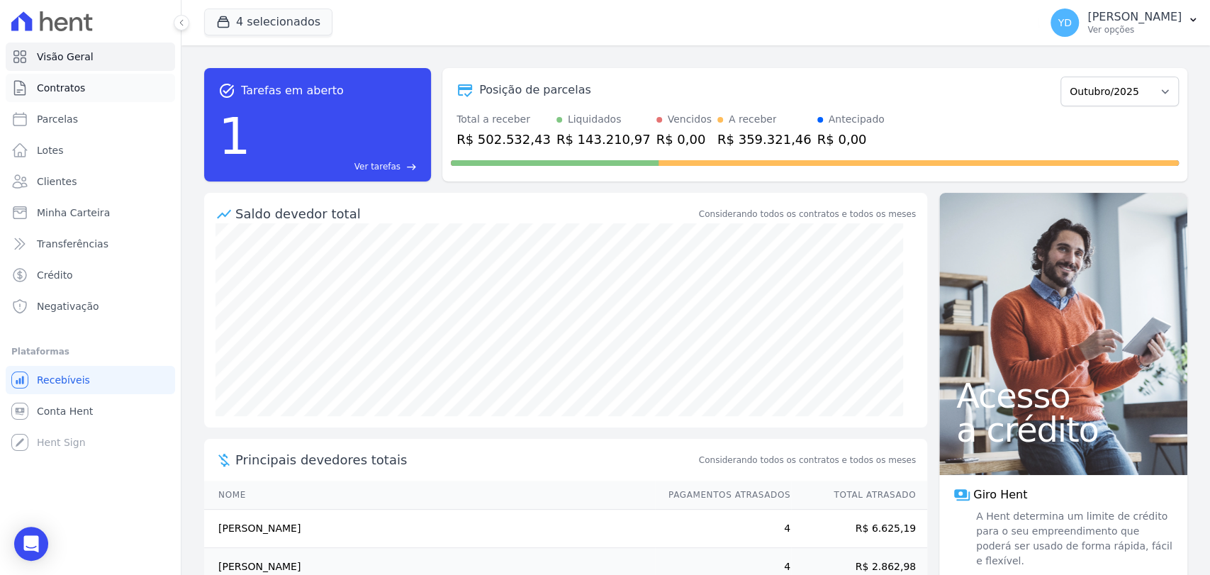
click at [107, 79] on link "Contratos" at bounding box center [90, 88] width 169 height 28
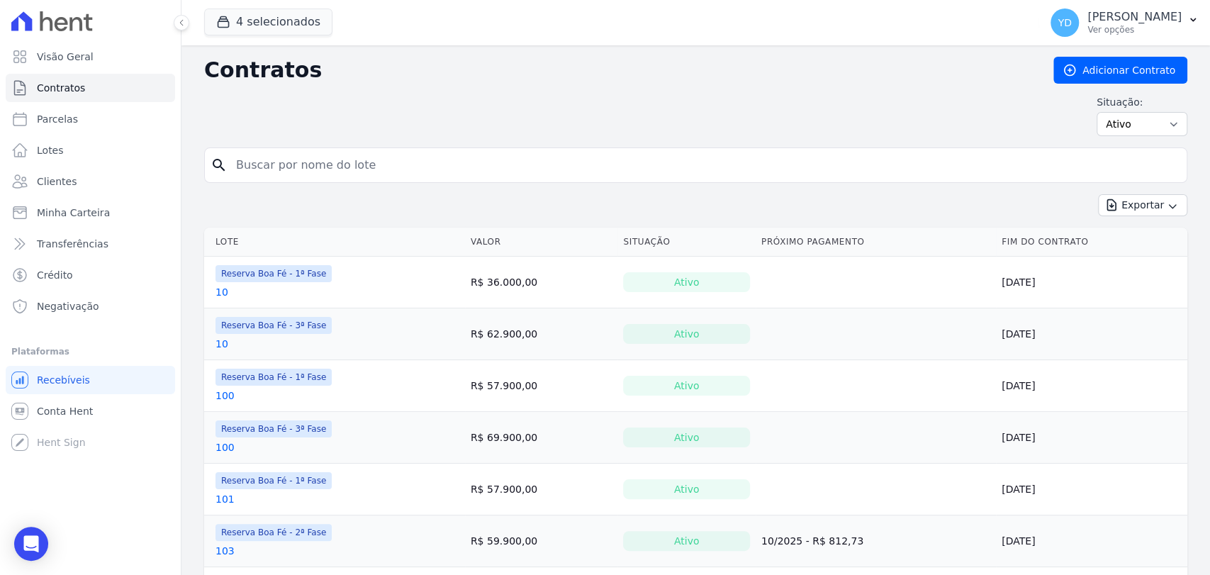
click at [289, 174] on input "search" at bounding box center [705, 165] width 954 height 28
type input "16"
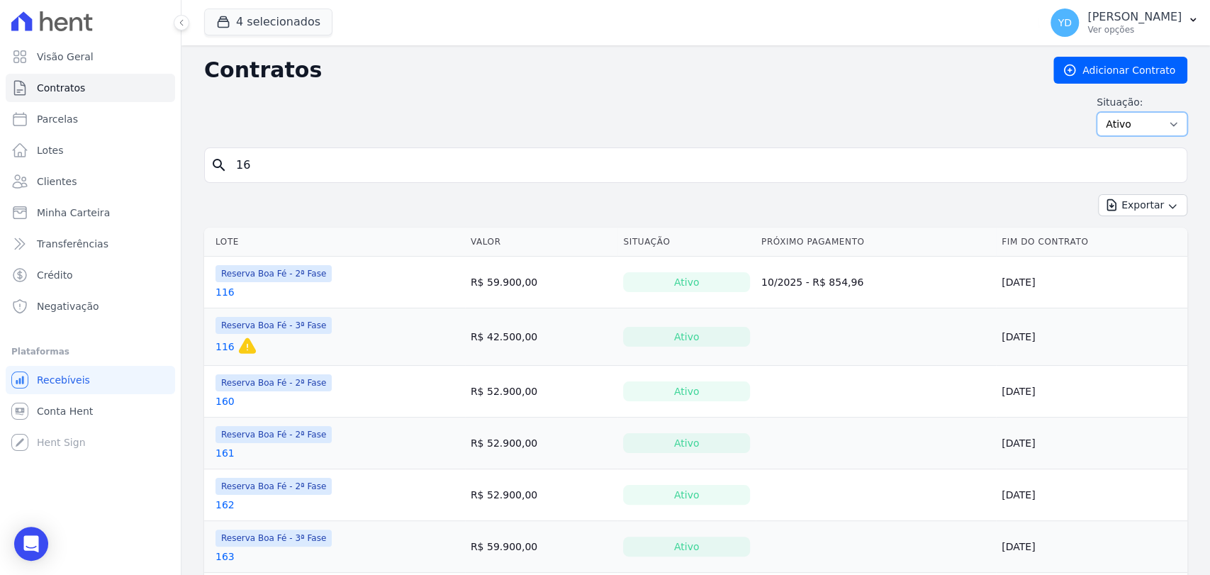
click at [1118, 122] on select "Ativo Todos Pausado Distratado Rascunho Expirado Encerrado" at bounding box center [1142, 124] width 91 height 24
select select "all"
click at [1097, 112] on select "Ativo Todos Pausado Distratado Rascunho Expirado Encerrado" at bounding box center [1142, 124] width 91 height 24
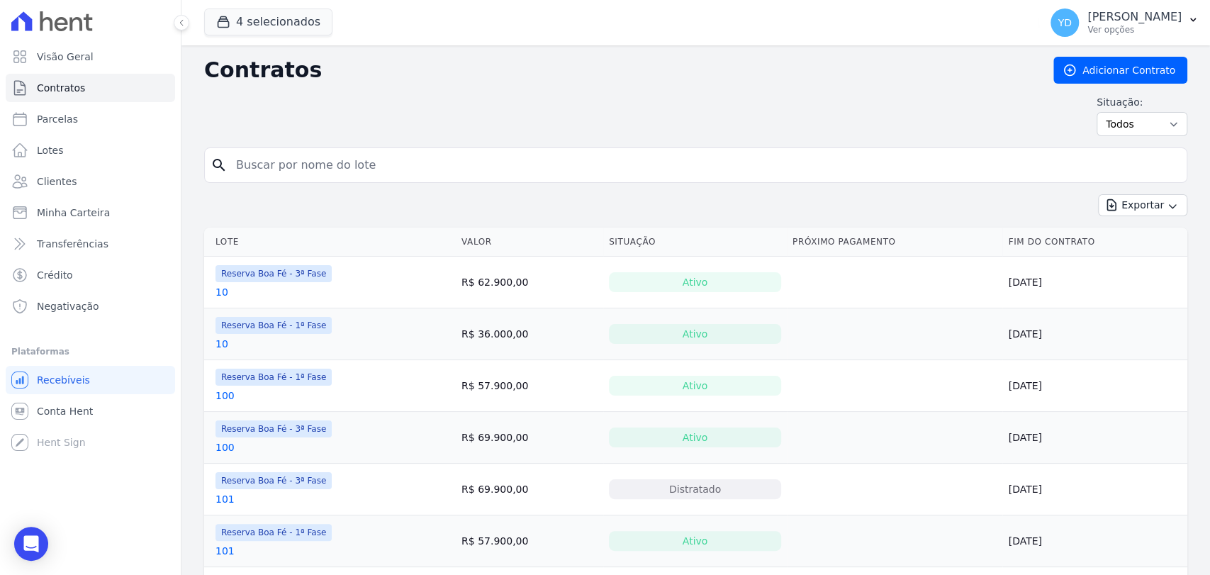
drag, startPoint x: 0, startPoint y: 0, endPoint x: 302, endPoint y: 172, distance: 347.4
click at [302, 172] on input "search" at bounding box center [705, 165] width 954 height 28
type input "16"
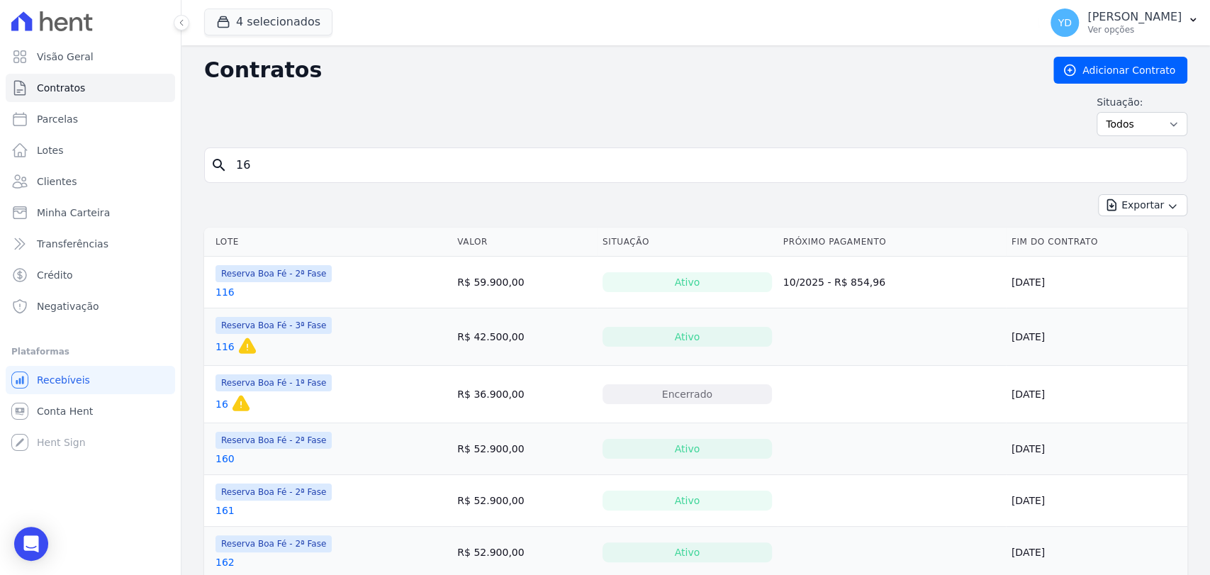
click at [326, 157] on input "16" at bounding box center [705, 165] width 954 height 28
type input "123"
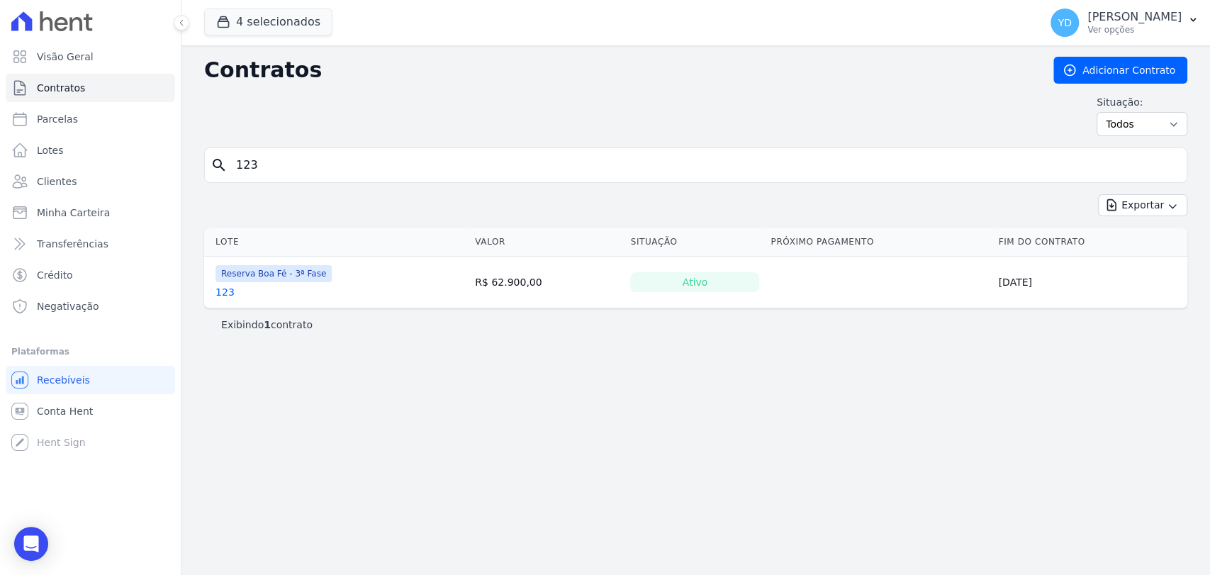
click at [269, 166] on input "123" at bounding box center [705, 165] width 954 height 28
type input "124"
click at [366, 167] on input "124" at bounding box center [705, 165] width 954 height 28
type input "229"
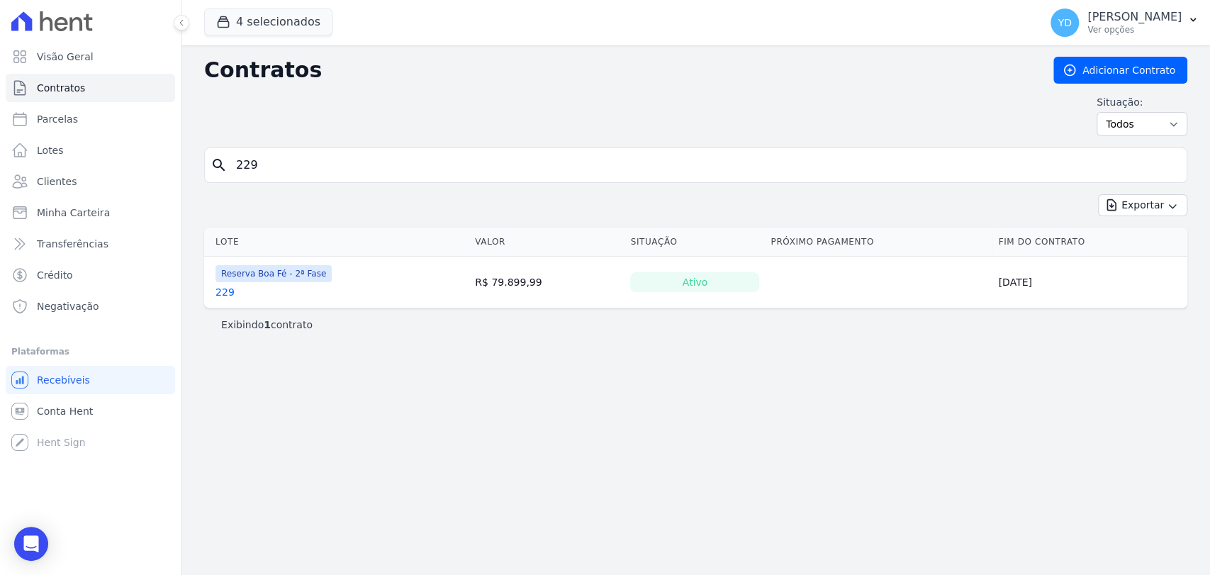
drag, startPoint x: 233, startPoint y: 280, endPoint x: 227, endPoint y: 291, distance: 12.7
click at [306, 166] on input "229" at bounding box center [705, 165] width 954 height 28
type input "236"
click at [246, 158] on input "236" at bounding box center [705, 165] width 954 height 28
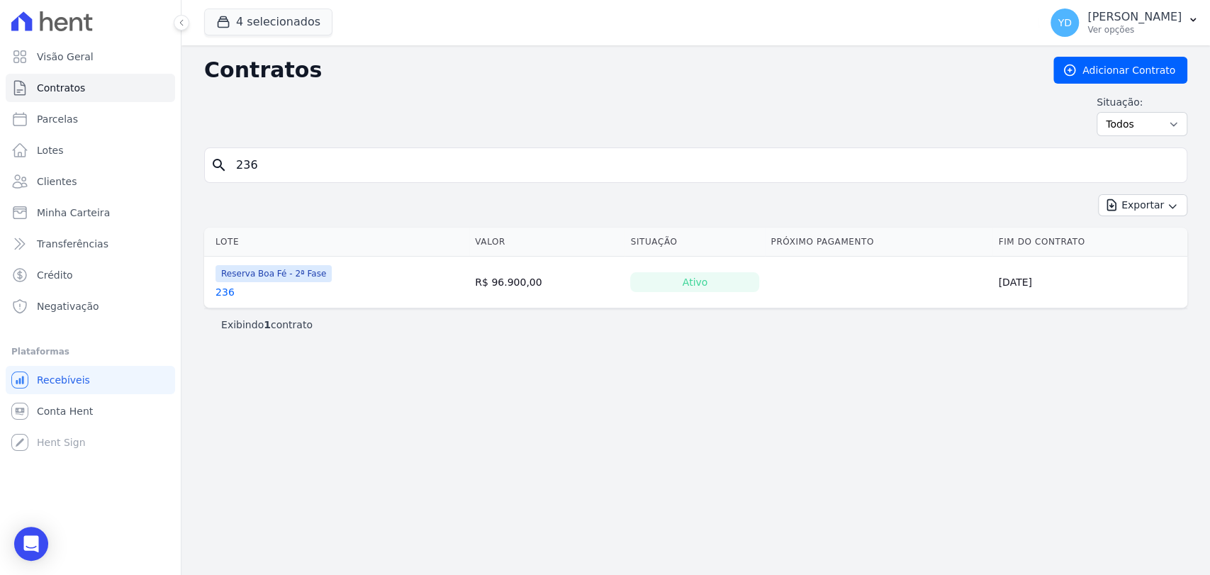
click at [246, 158] on input "236" at bounding box center [705, 165] width 954 height 28
type input "63"
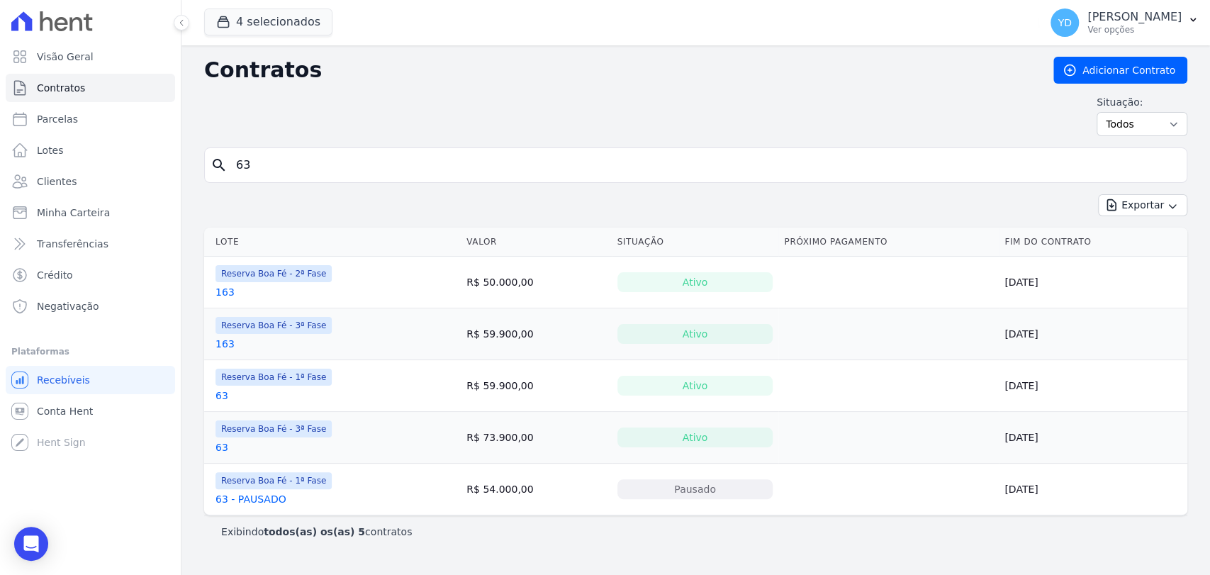
click at [345, 183] on form "search 63" at bounding box center [696, 170] width 984 height 47
click at [340, 162] on input "63" at bounding box center [705, 165] width 954 height 28
type input "130"
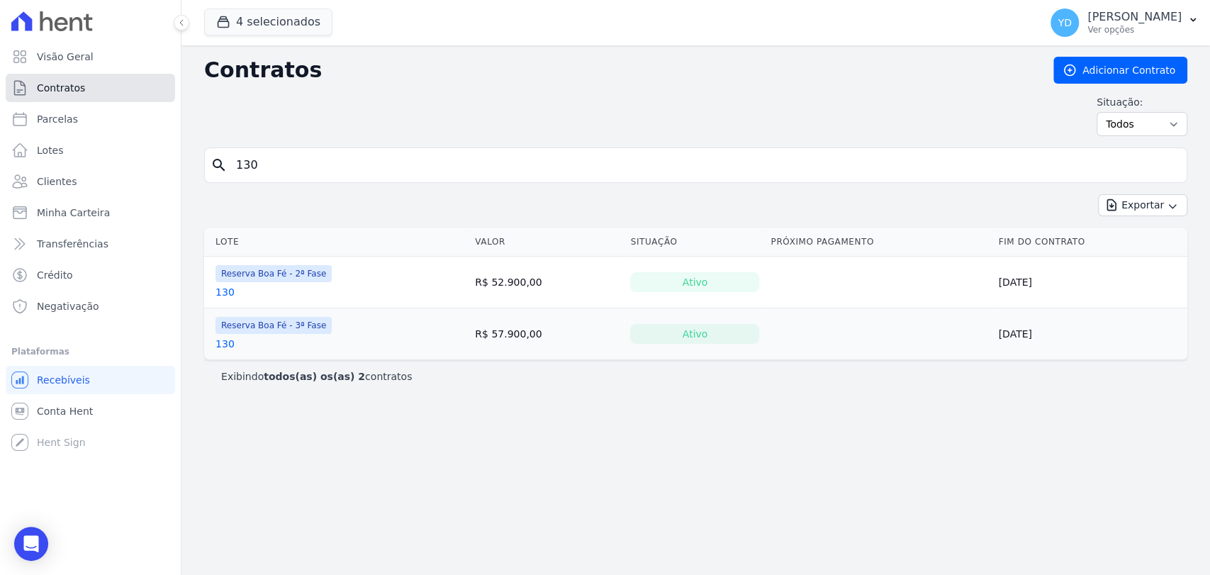
click at [74, 87] on span "Contratos" at bounding box center [61, 88] width 48 height 14
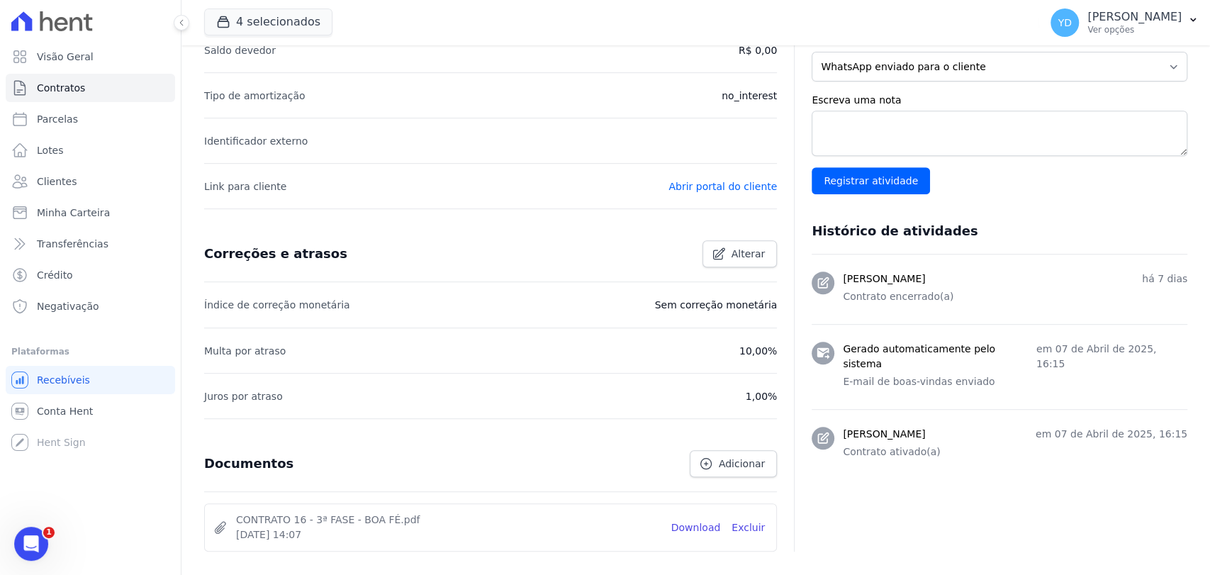
scroll to position [391, 0]
click at [711, 469] on icon at bounding box center [706, 465] width 14 height 14
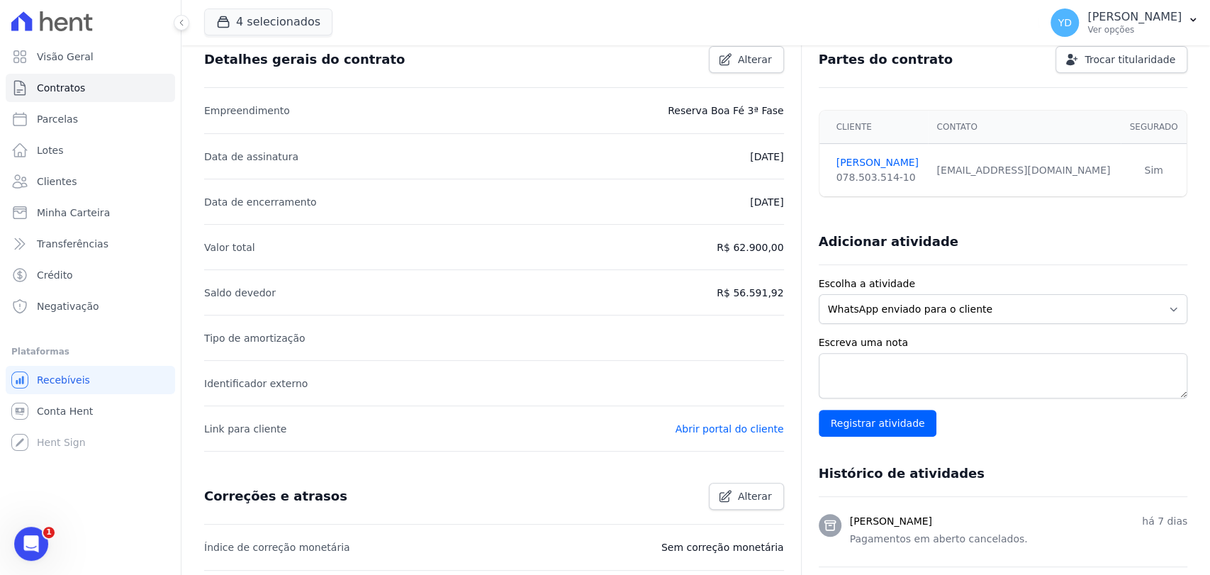
scroll to position [517, 0]
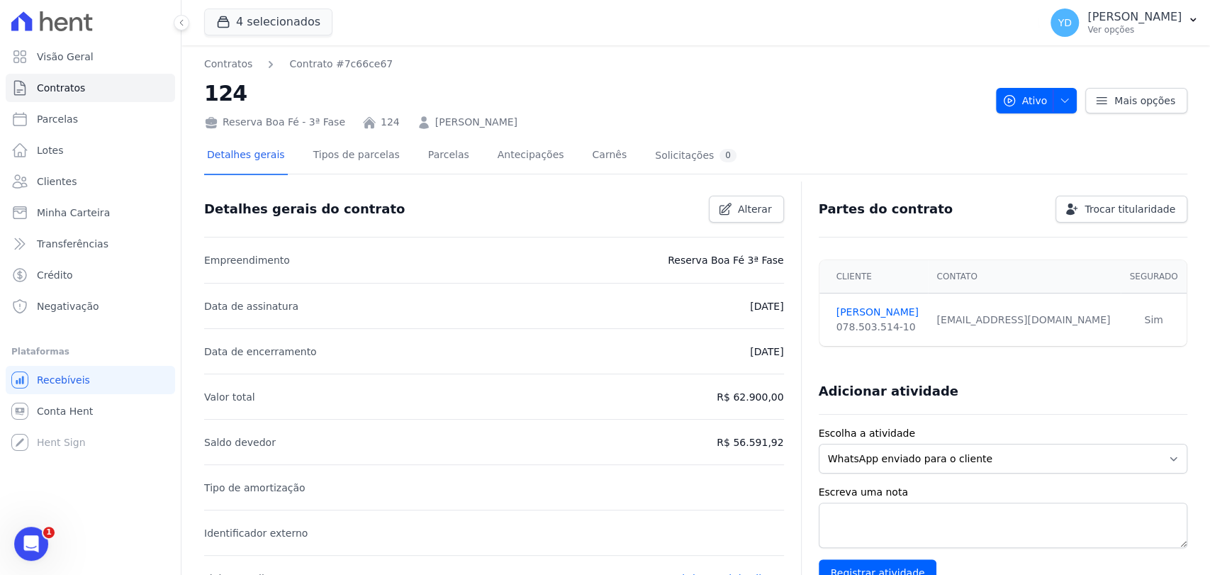
scroll to position [517, 0]
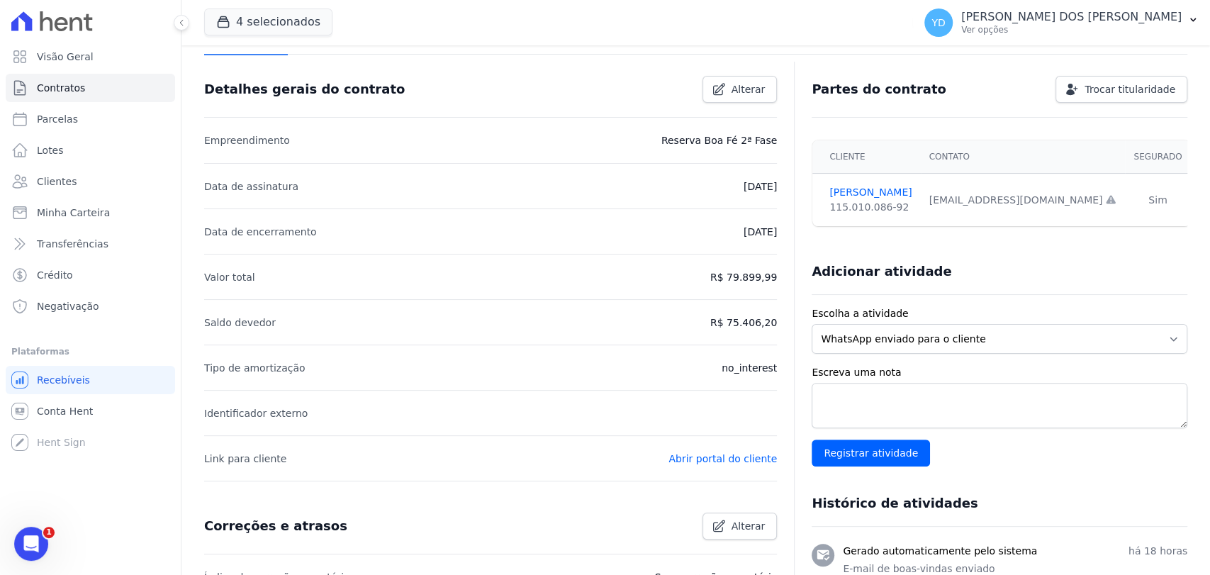
scroll to position [410, 0]
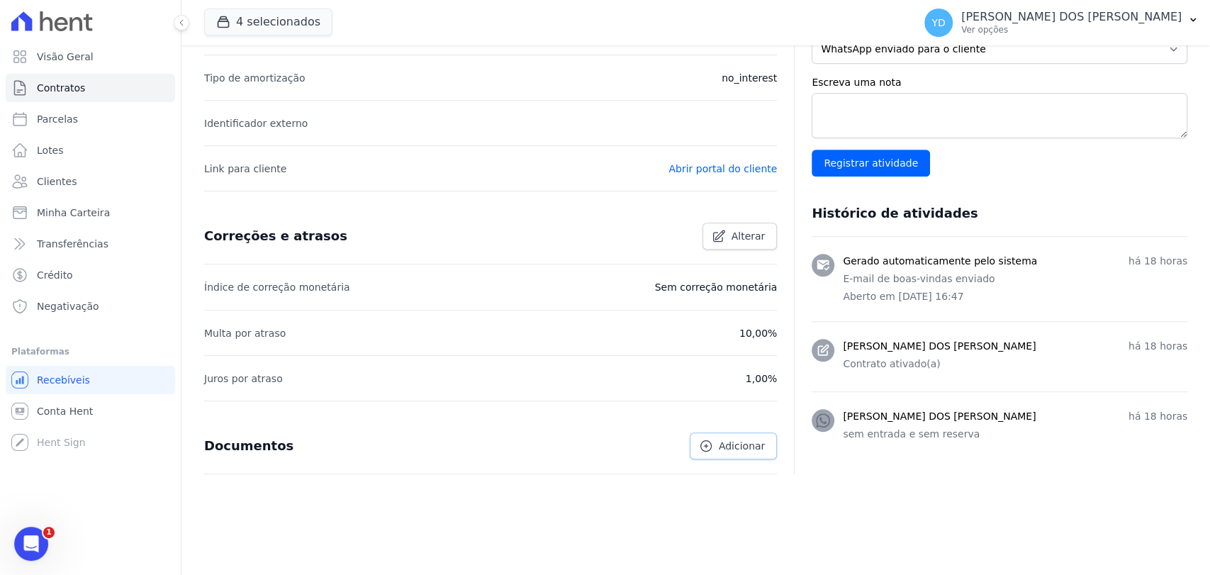
click at [741, 439] on span "Adicionar" at bounding box center [742, 446] width 46 height 14
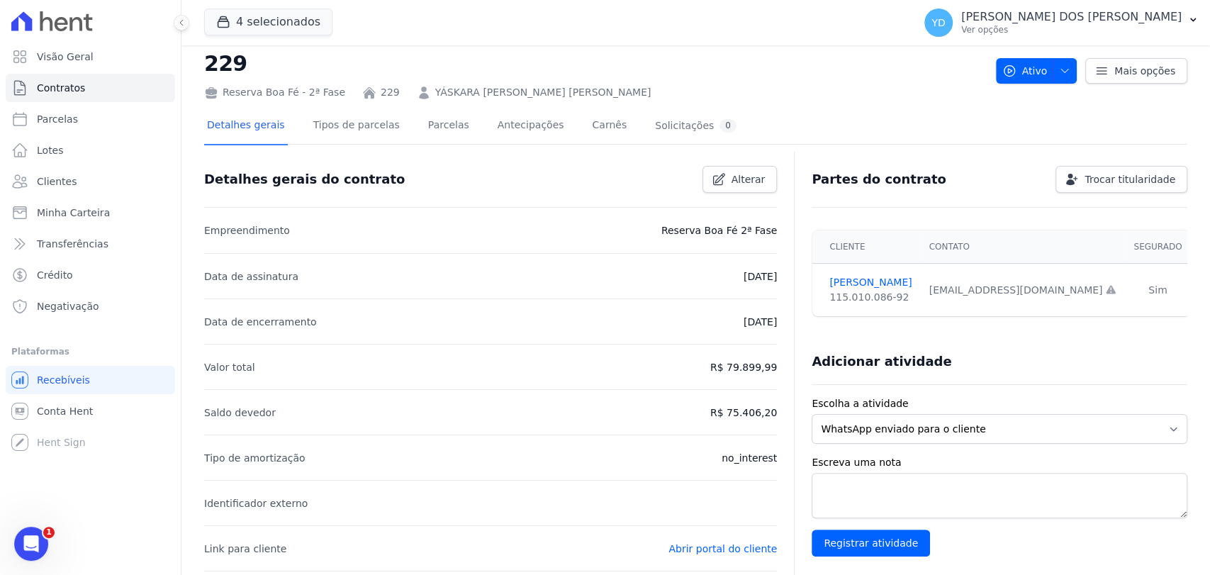
scroll to position [0, 0]
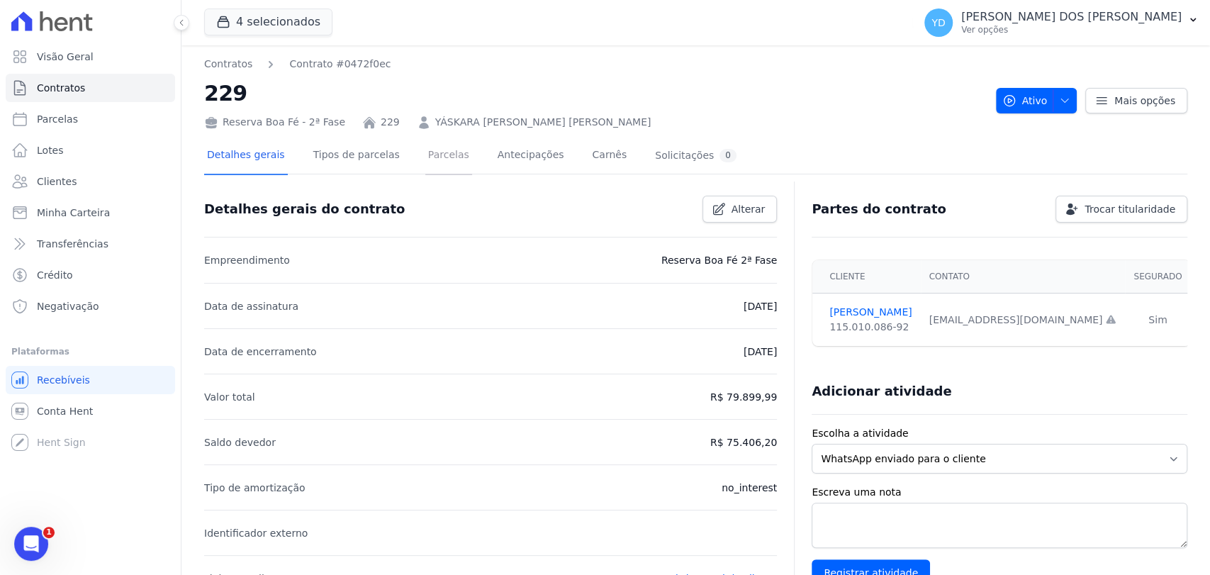
click at [425, 170] on link "Parcelas" at bounding box center [448, 157] width 47 height 38
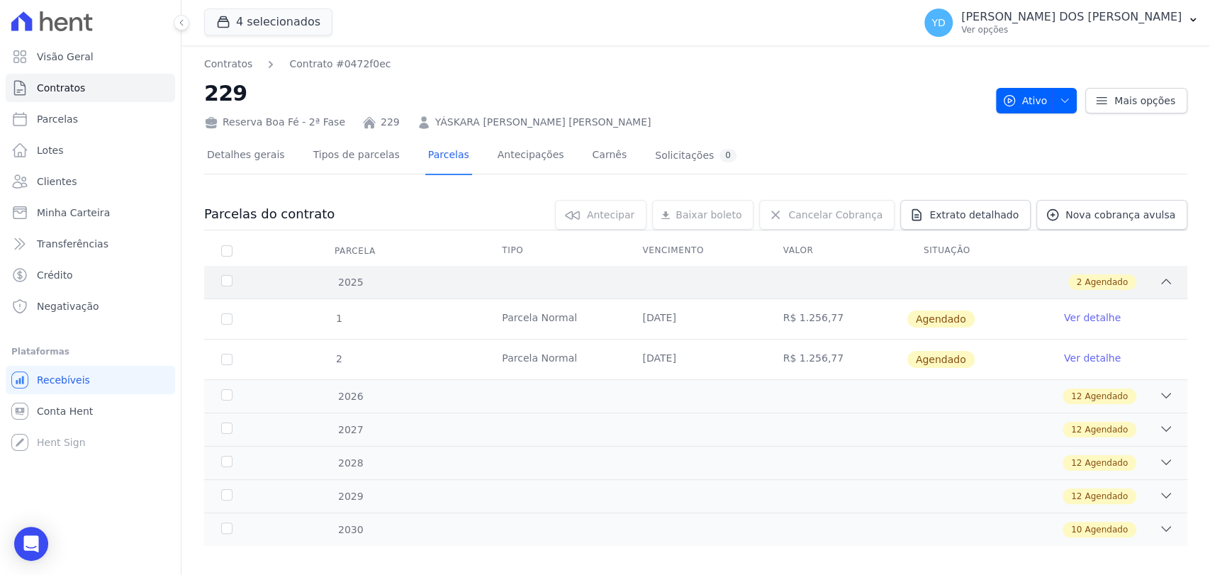
scroll to position [12, 0]
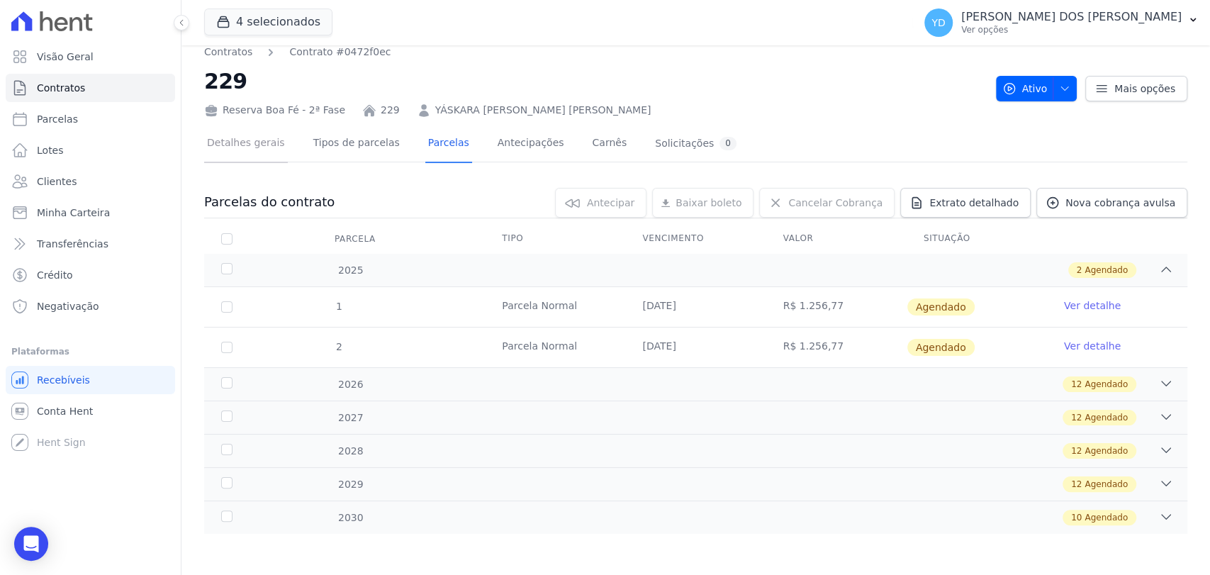
click at [276, 149] on link "Detalhes gerais" at bounding box center [246, 145] width 84 height 38
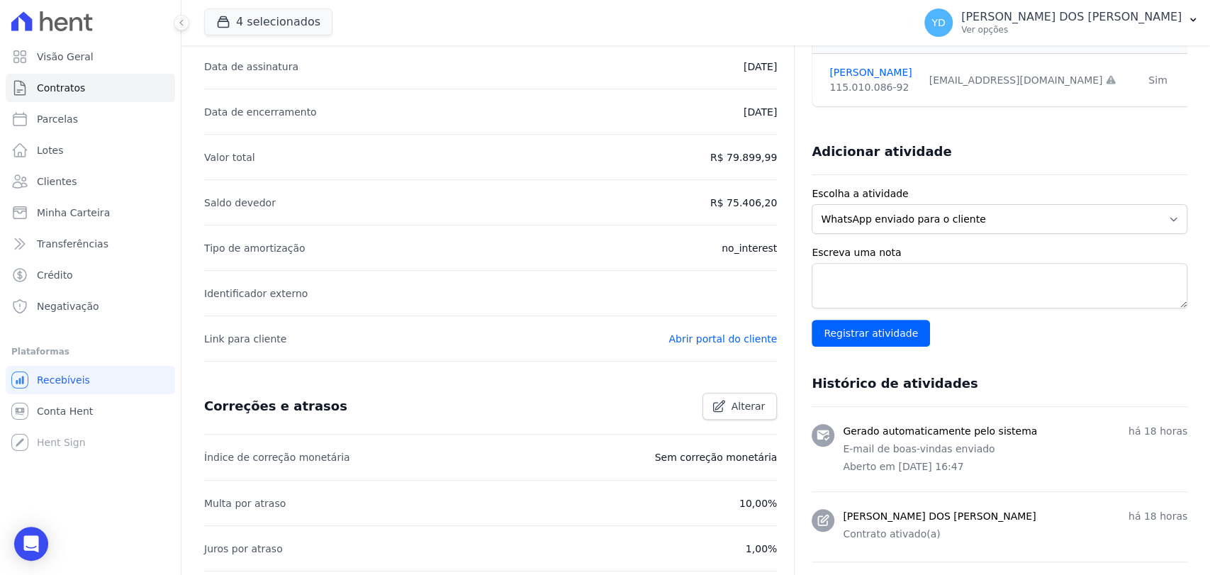
scroll to position [469, 0]
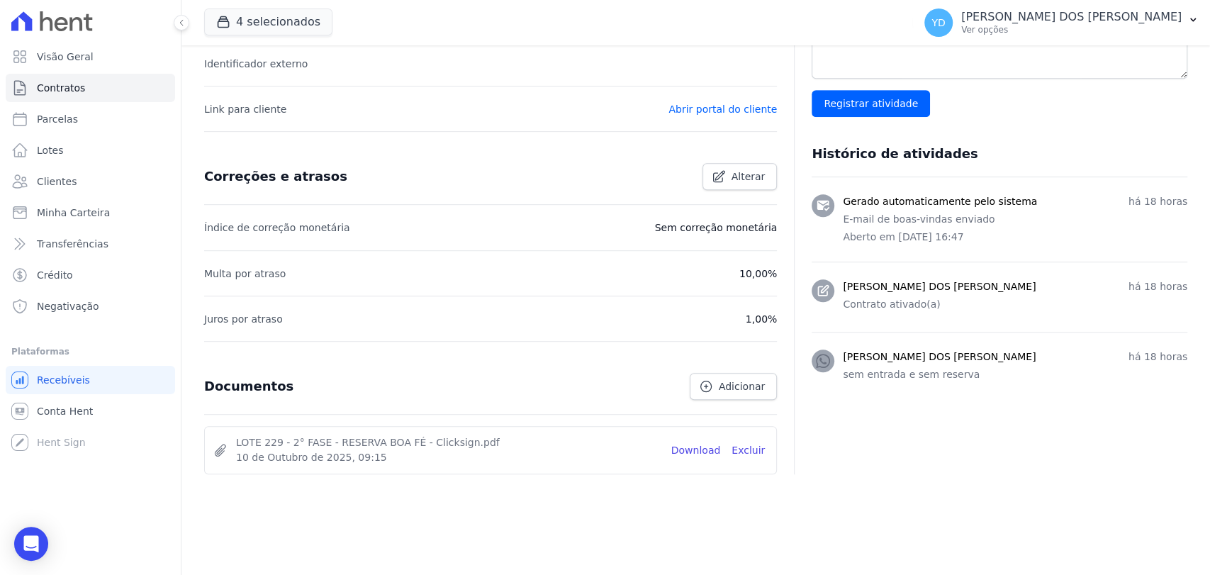
click at [897, 374] on p "sem entrada e sem reserva" at bounding box center [1015, 374] width 345 height 15
copy body "sem entrada e sem reserva Aguarde..."
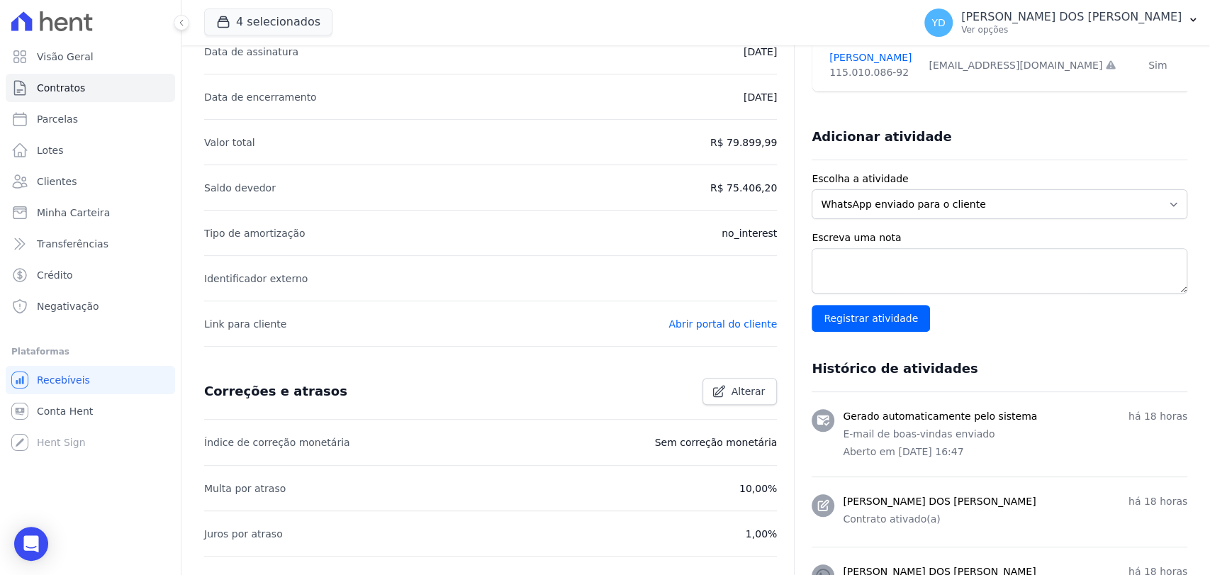
scroll to position [0, 0]
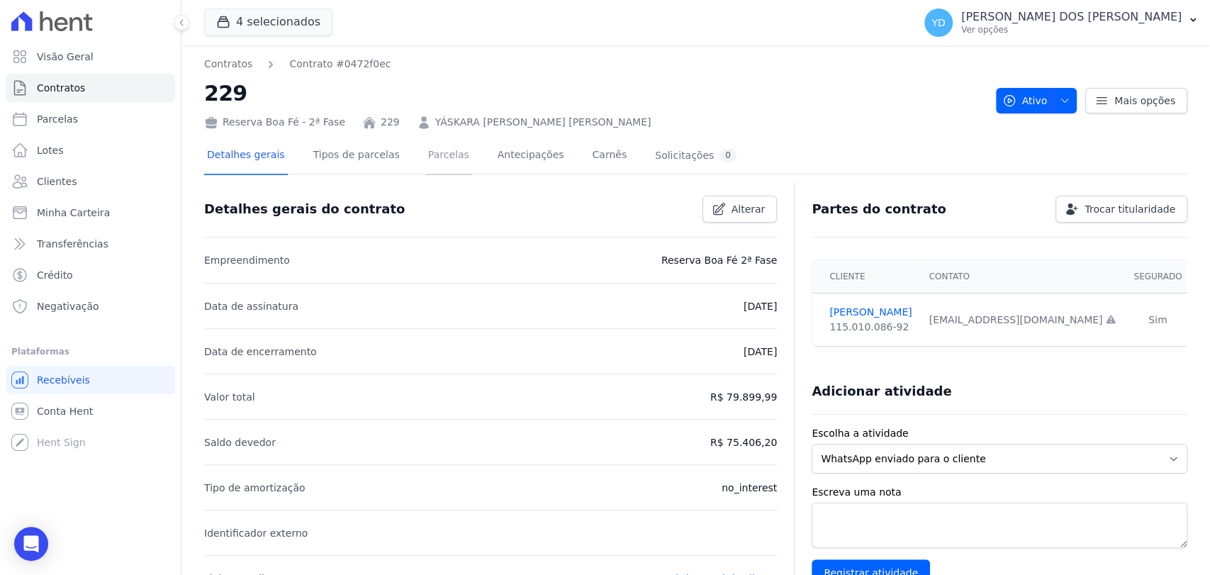
click at [425, 155] on link "Parcelas" at bounding box center [448, 157] width 47 height 38
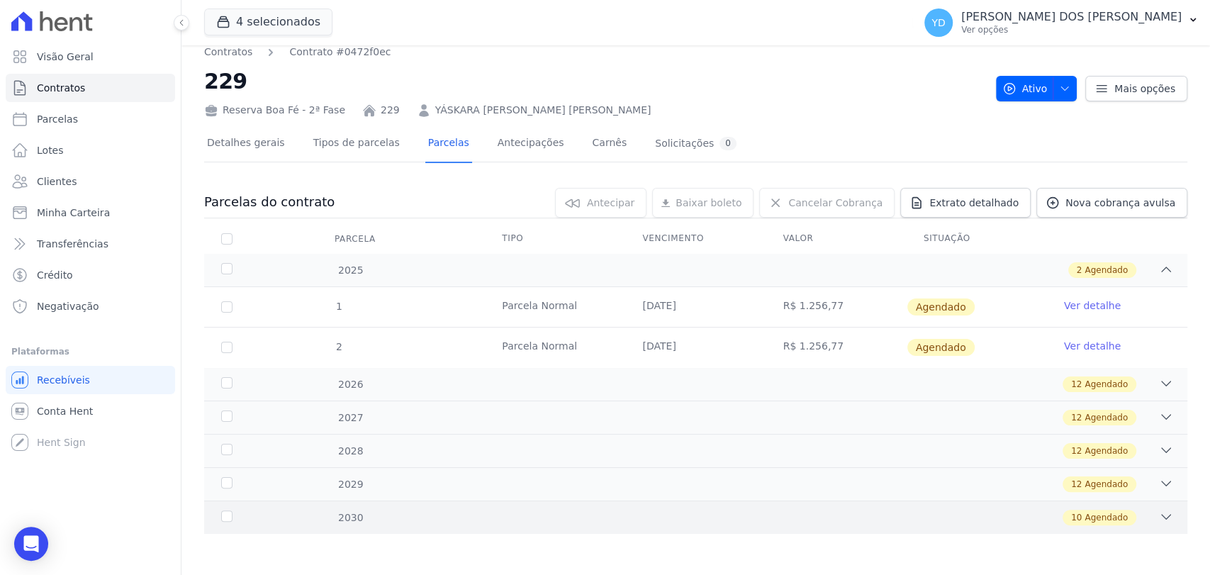
click at [339, 522] on div "10 Agendado" at bounding box center [744, 518] width 859 height 16
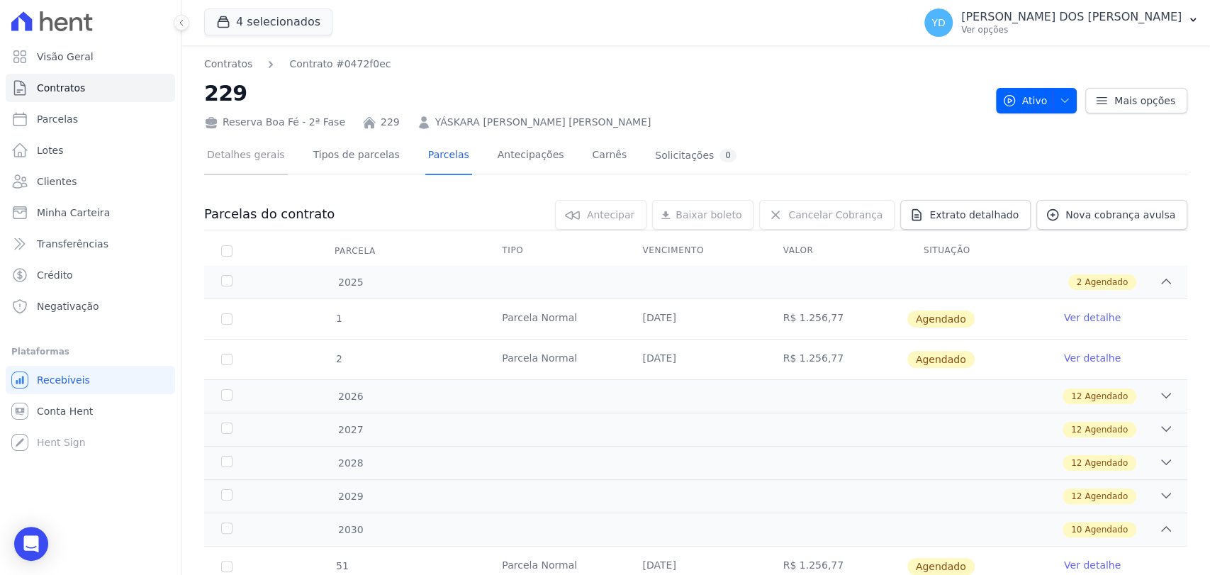
click at [238, 143] on link "Detalhes gerais" at bounding box center [246, 157] width 84 height 38
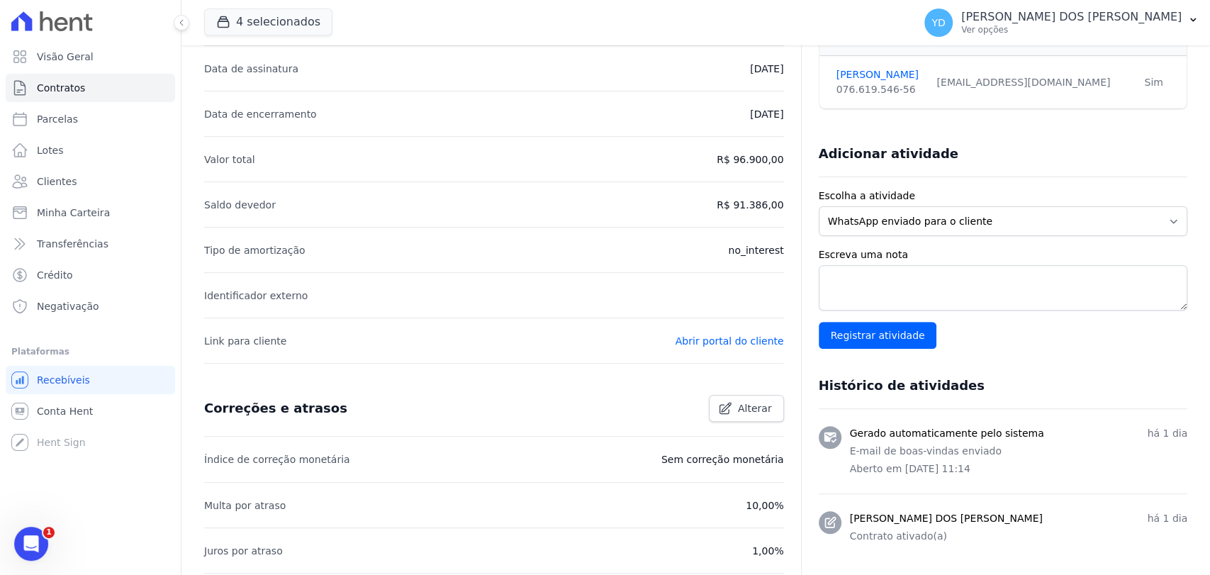
scroll to position [410, 0]
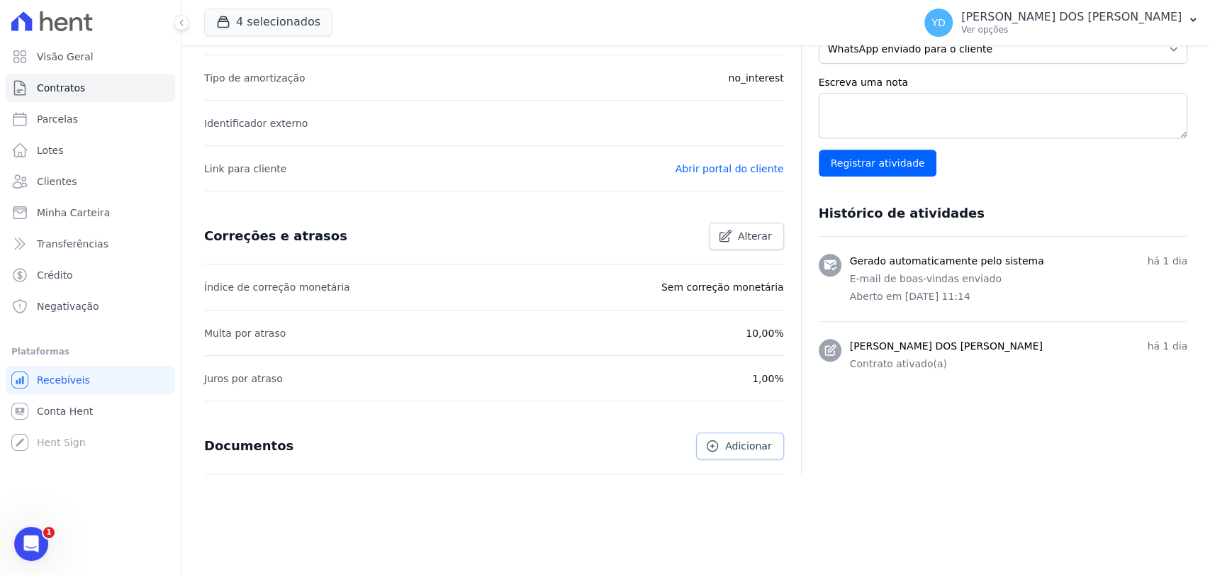
click at [746, 439] on span "Adicionar" at bounding box center [748, 446] width 46 height 14
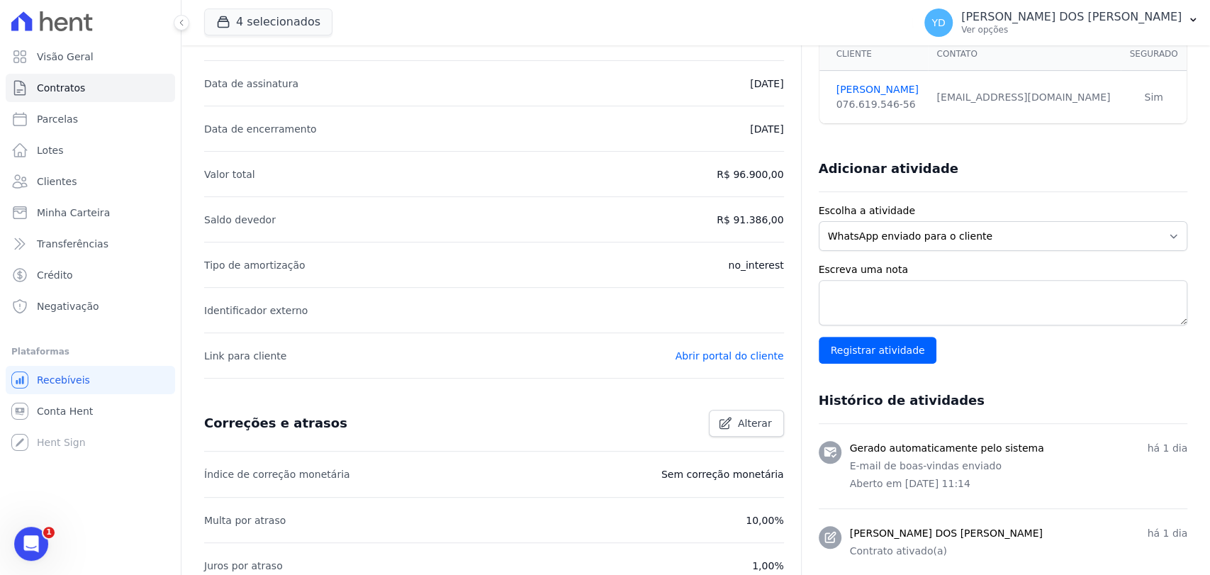
scroll to position [0, 0]
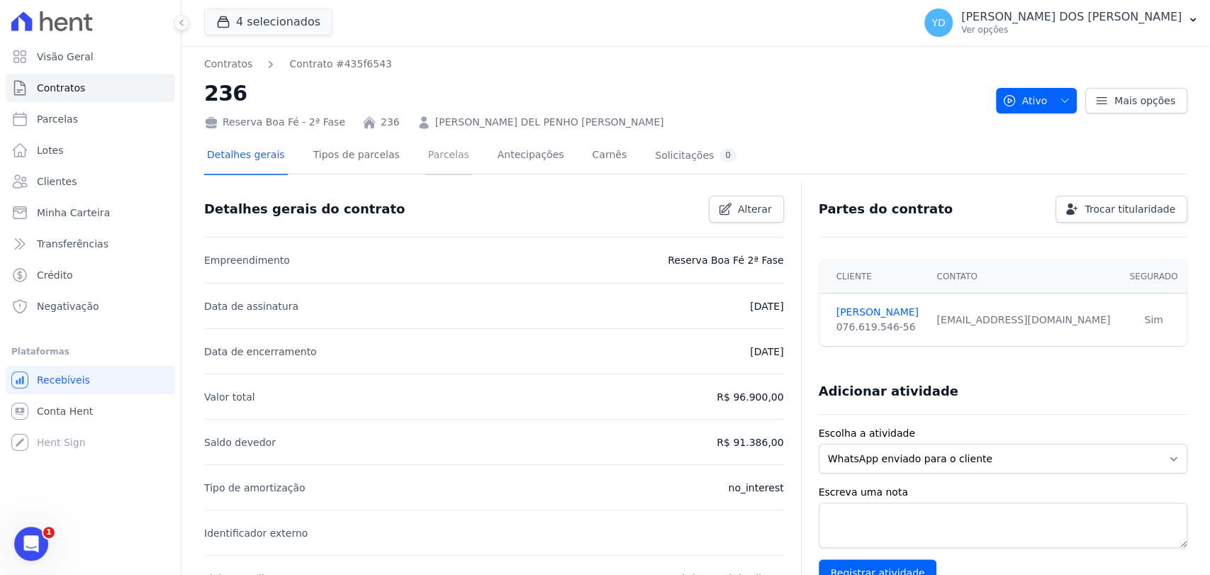
click at [437, 141] on link "Parcelas" at bounding box center [448, 157] width 47 height 38
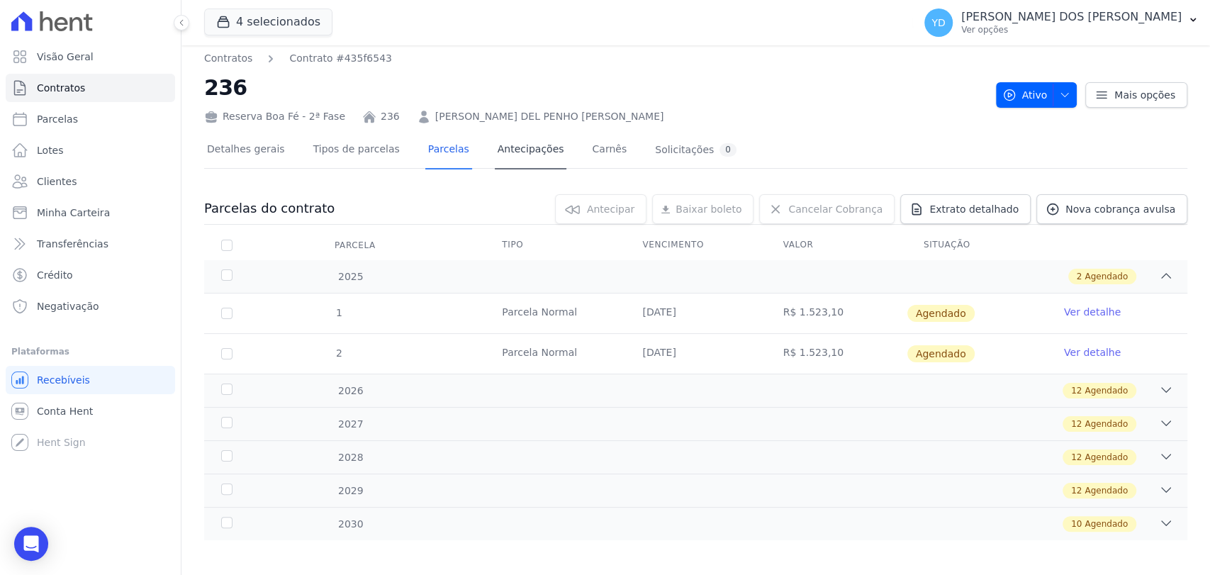
scroll to position [12, 0]
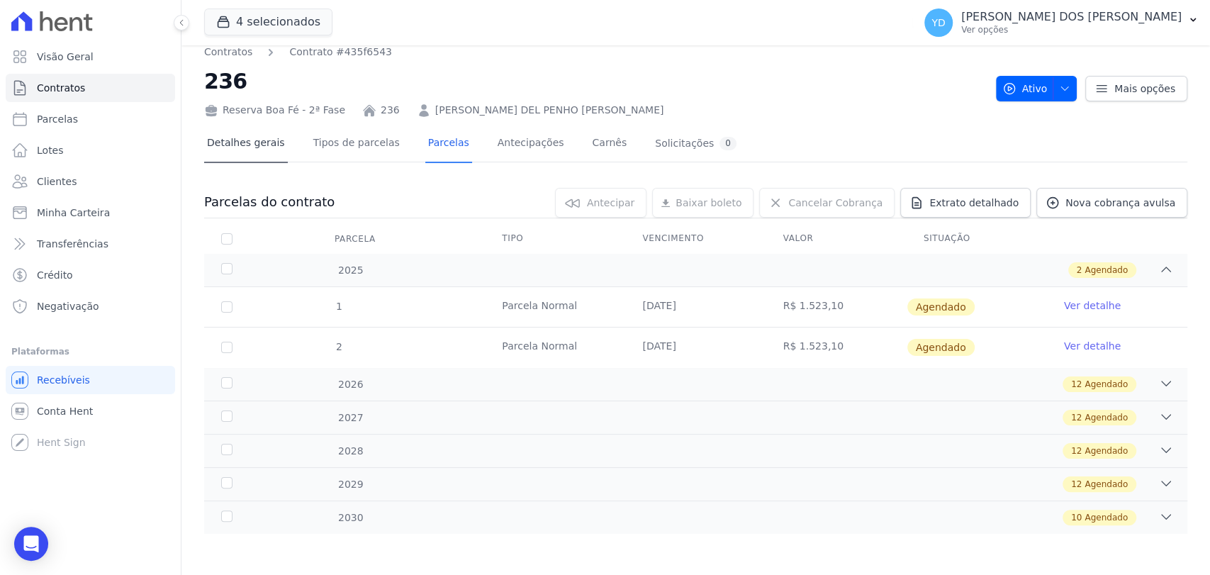
drag, startPoint x: 204, startPoint y: 105, endPoint x: 214, endPoint y: 133, distance: 29.4
click at [214, 132] on div "Contratos Contrato #435f6543 236 Reserva Boa Fé - 2ª Fase 236 [PERSON_NAME] DEL…" at bounding box center [696, 304] width 1029 height 543
click at [216, 133] on link "Detalhes gerais" at bounding box center [246, 145] width 84 height 38
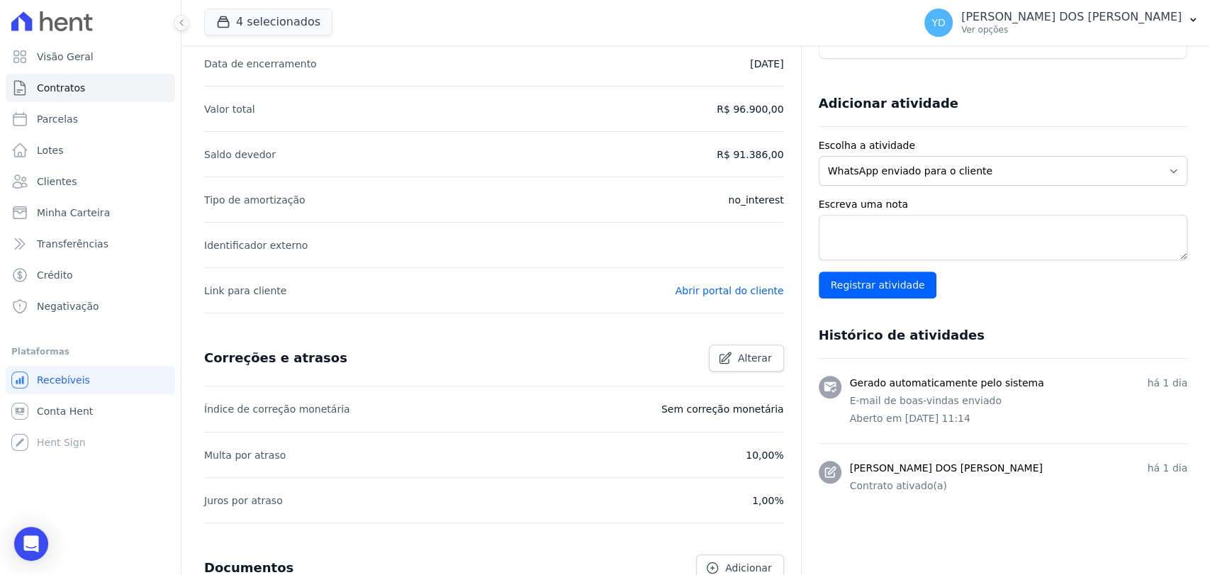
scroll to position [233, 0]
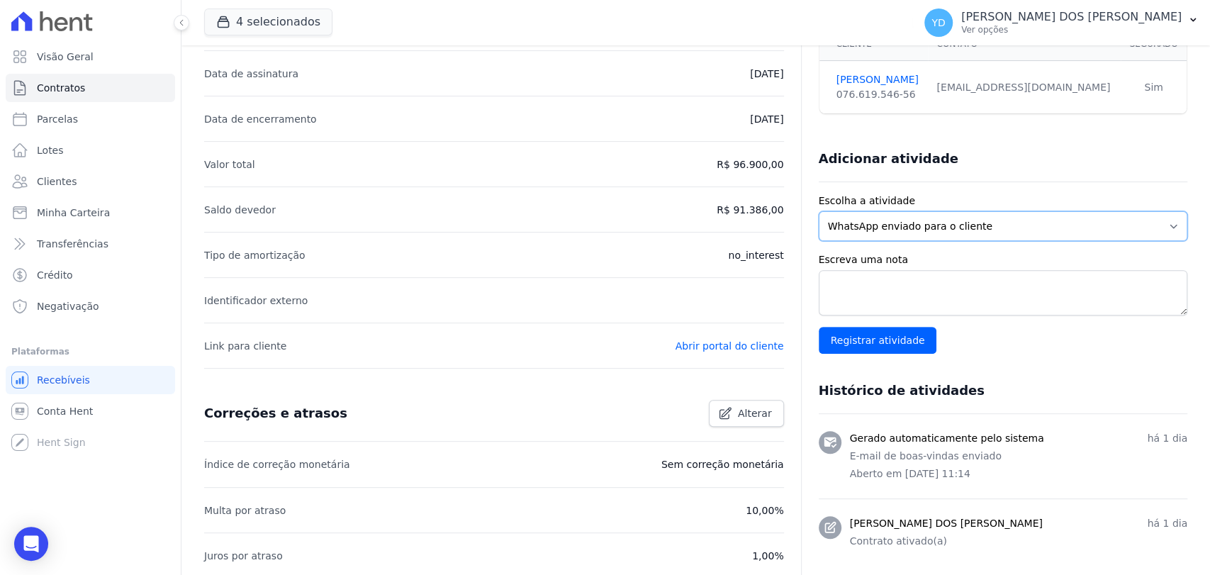
click at [965, 235] on select "WhatsApp enviado para o cliente Adicionar um comentário Ligação feita para o cl…" at bounding box center [1003, 226] width 369 height 30
click at [840, 286] on textarea "Escreva uma nota" at bounding box center [1003, 292] width 369 height 45
paste textarea "sem entrada e sem reserva"
type textarea "sem entrada e sem reserva"
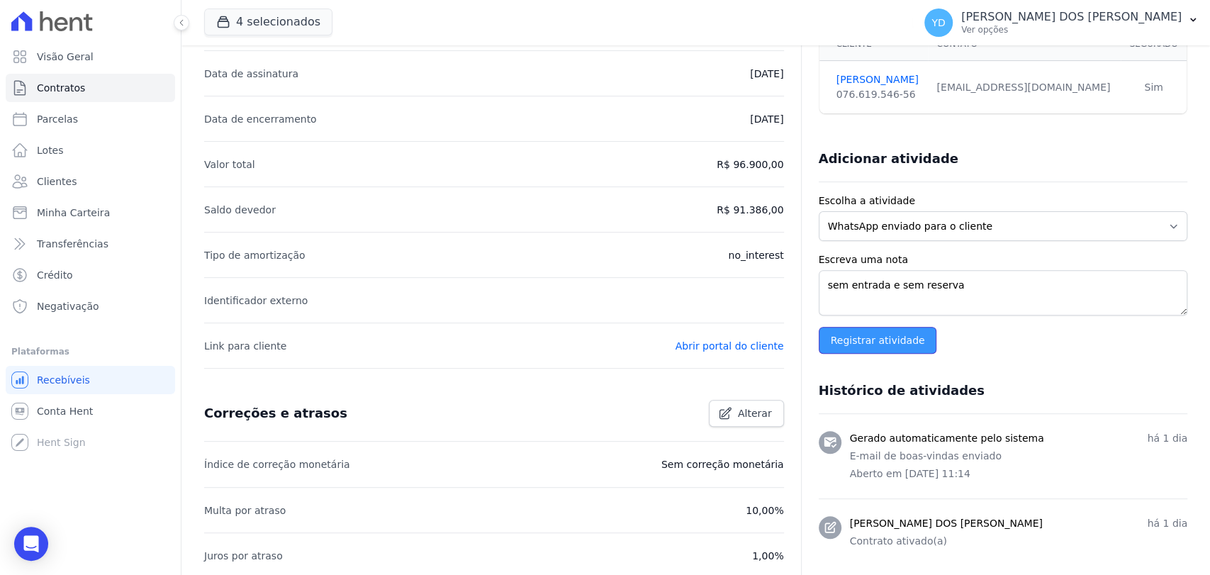
click at [861, 340] on input "Registrar atividade" at bounding box center [878, 340] width 118 height 27
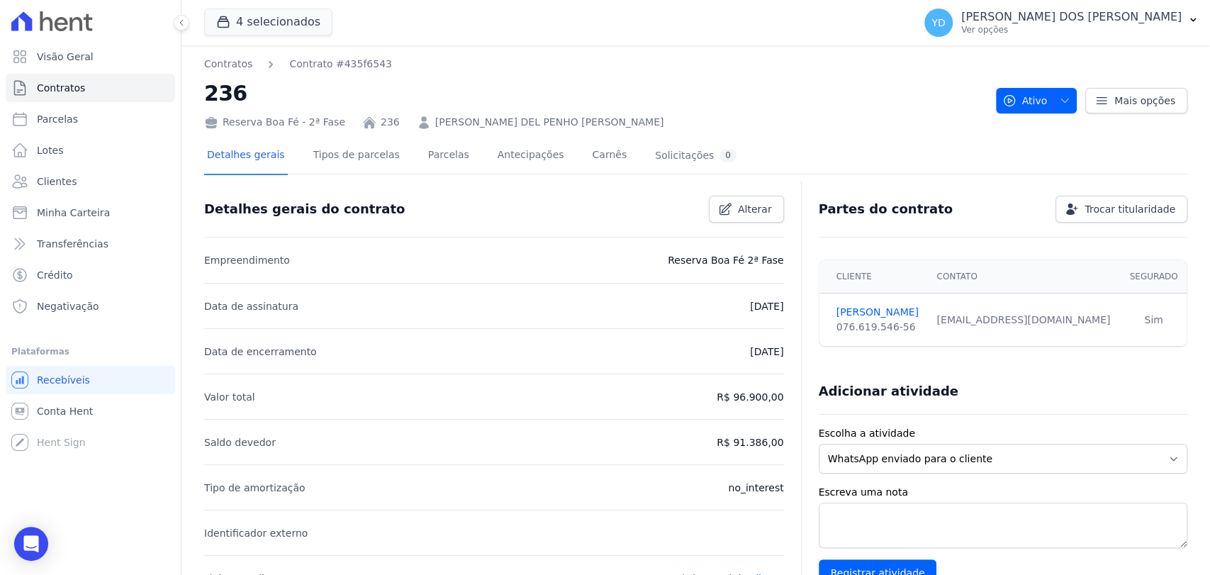
click at [973, 341] on td "[EMAIL_ADDRESS][DOMAIN_NAME]" at bounding box center [1024, 320] width 193 height 53
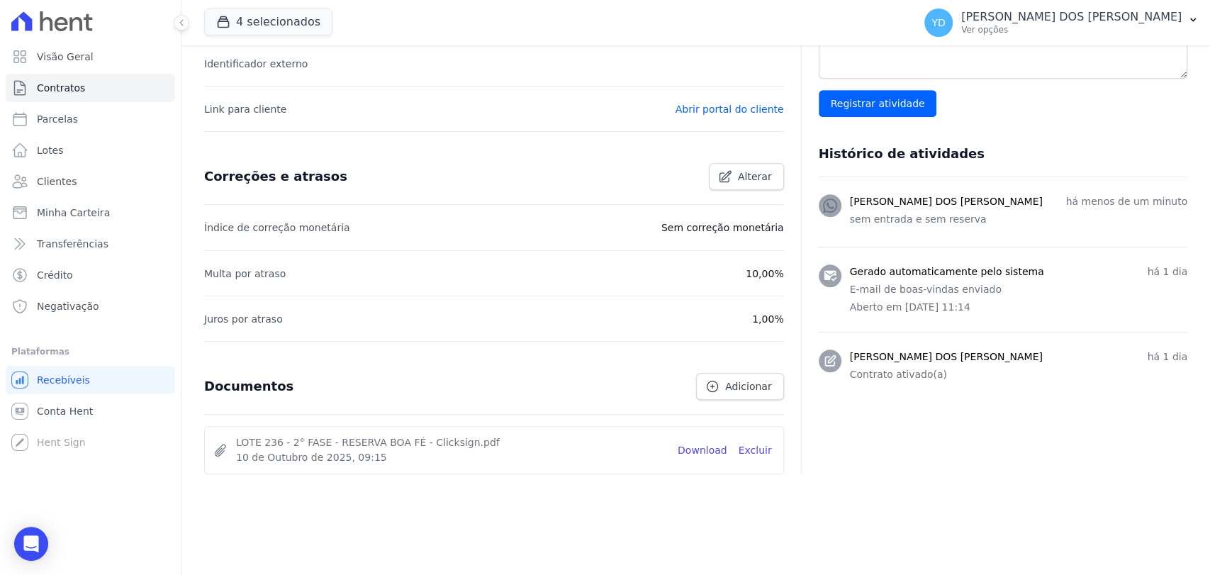
scroll to position [0, 0]
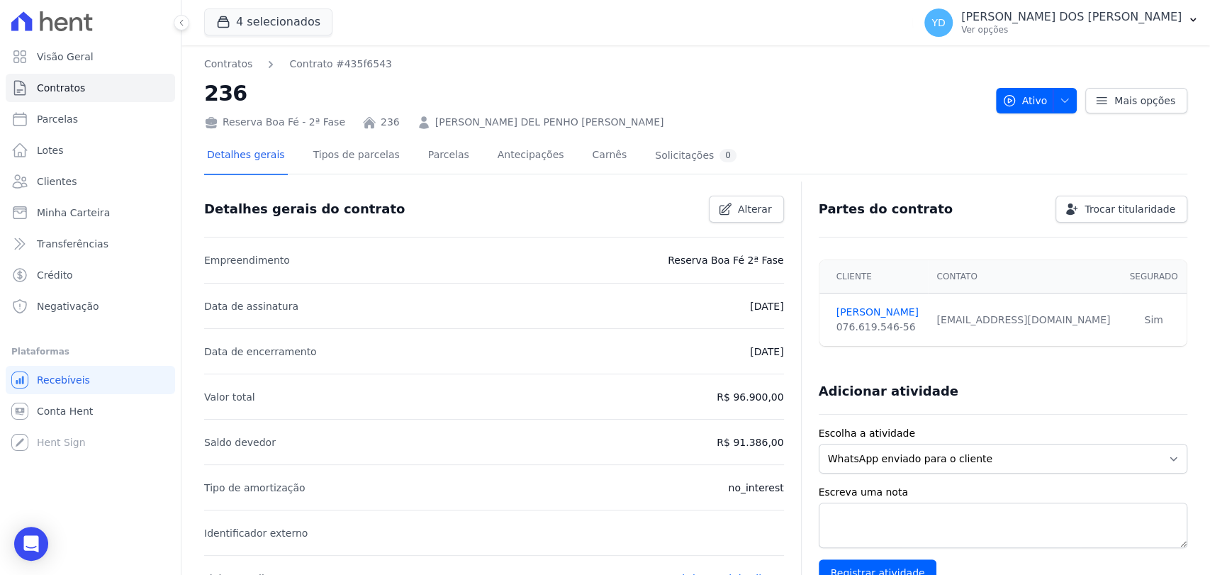
click at [431, 176] on div at bounding box center [696, 180] width 984 height 12
click at [430, 155] on link "Parcelas" at bounding box center [448, 157] width 47 height 38
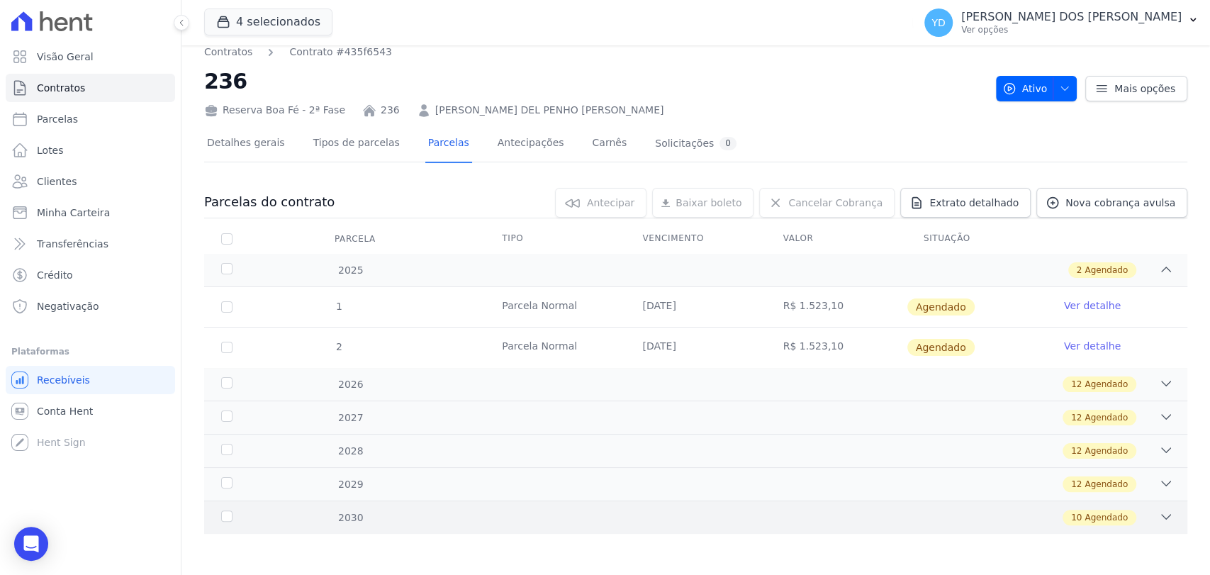
click at [426, 517] on div "10 Agendado" at bounding box center [744, 518] width 859 height 16
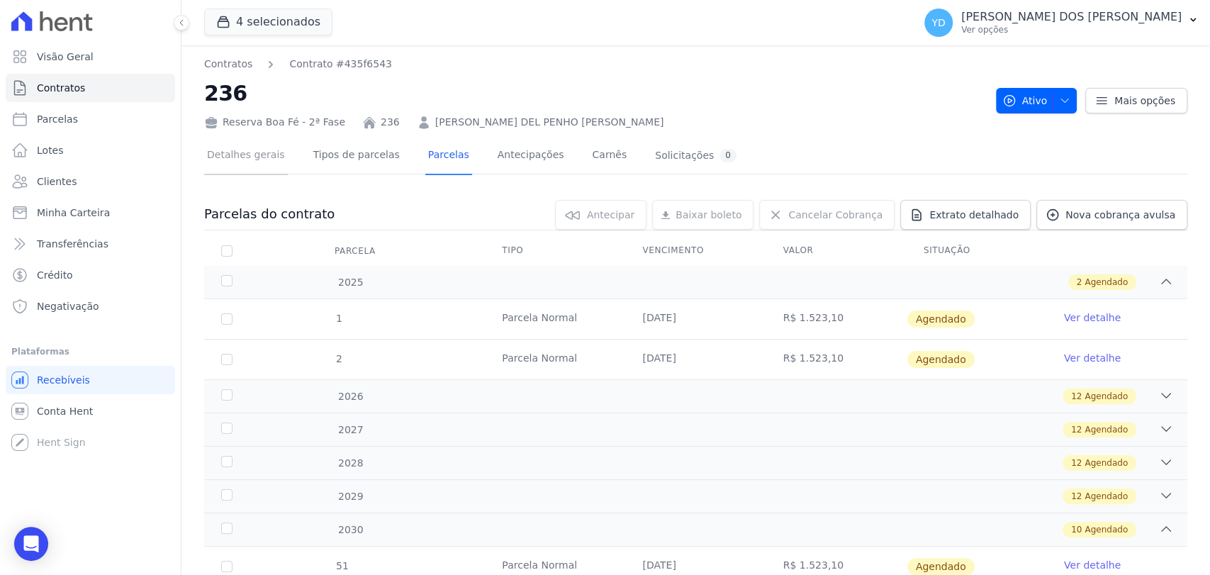
click at [242, 147] on link "Detalhes gerais" at bounding box center [246, 157] width 84 height 38
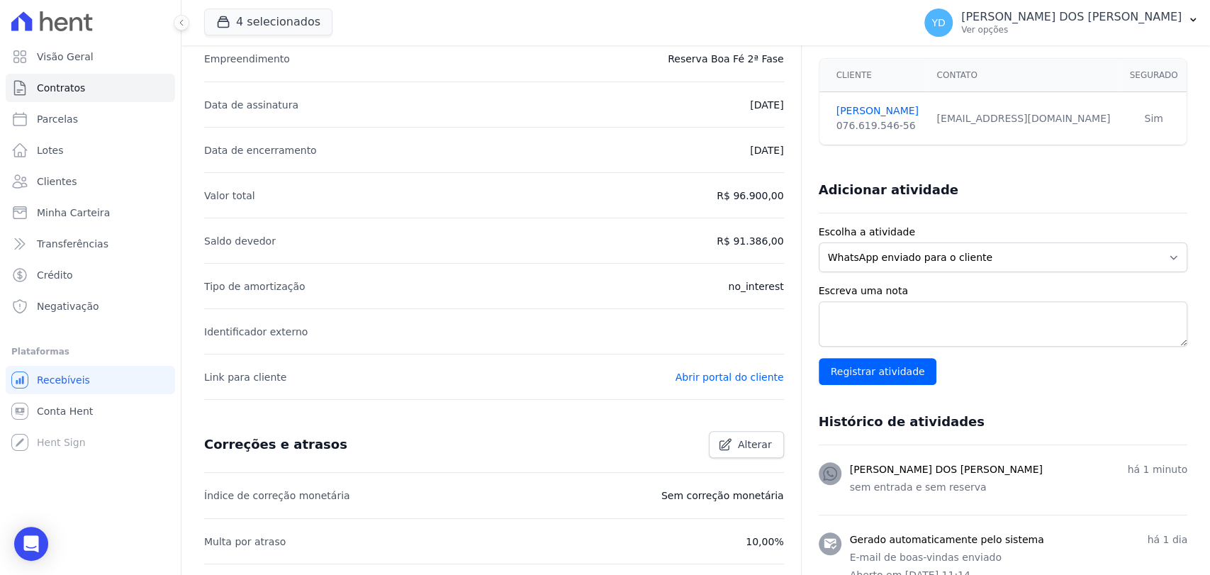
scroll to position [469, 0]
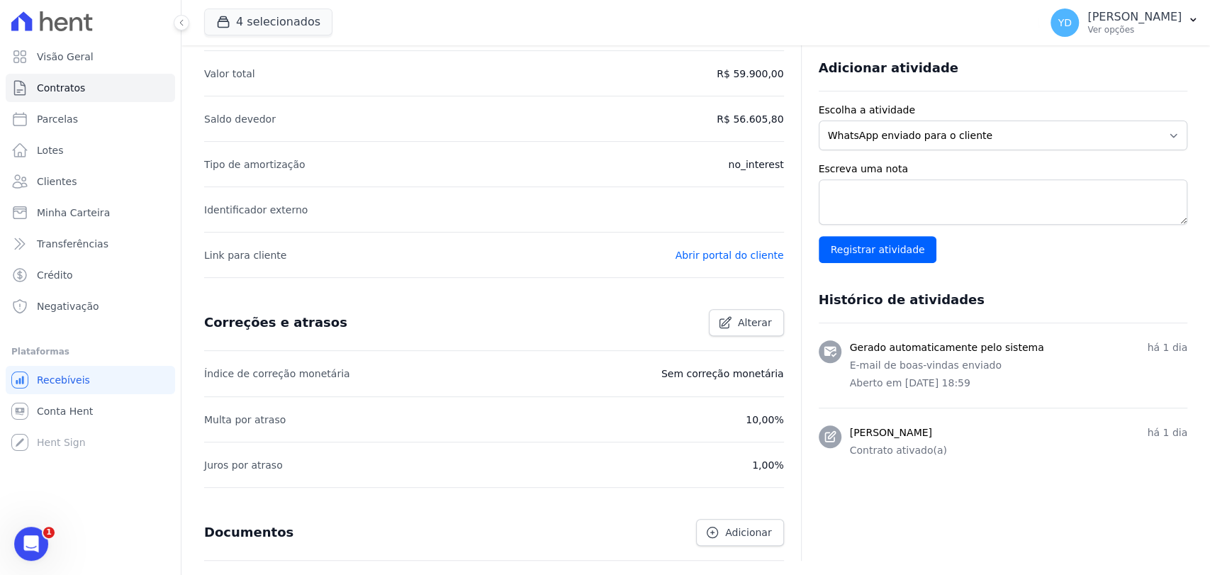
scroll to position [410, 0]
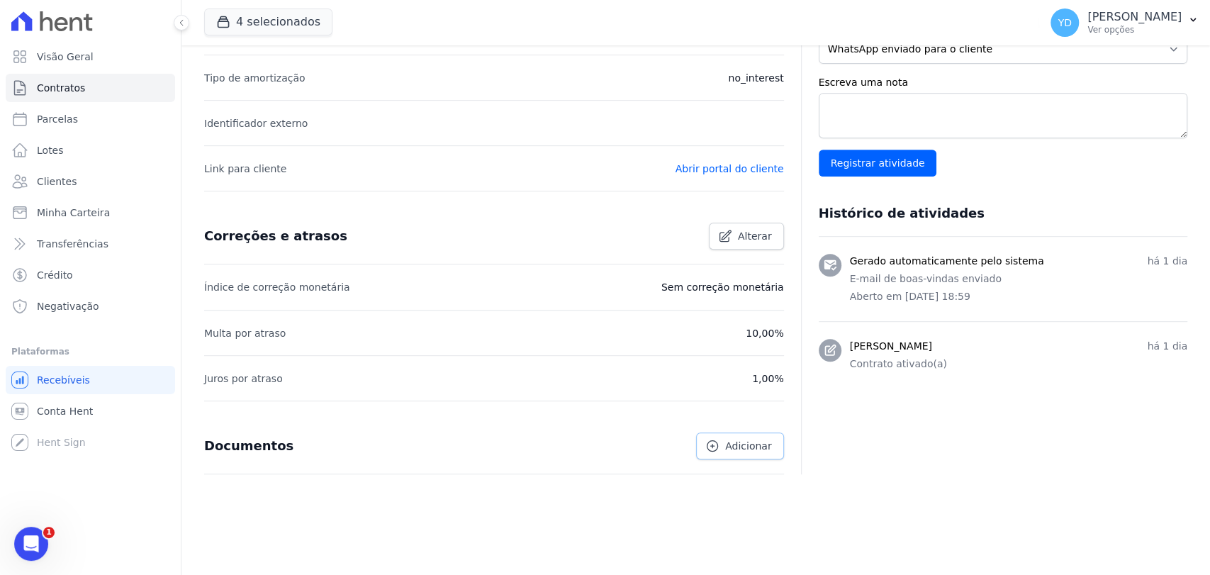
click at [735, 454] on link "Adicionar" at bounding box center [739, 446] width 87 height 27
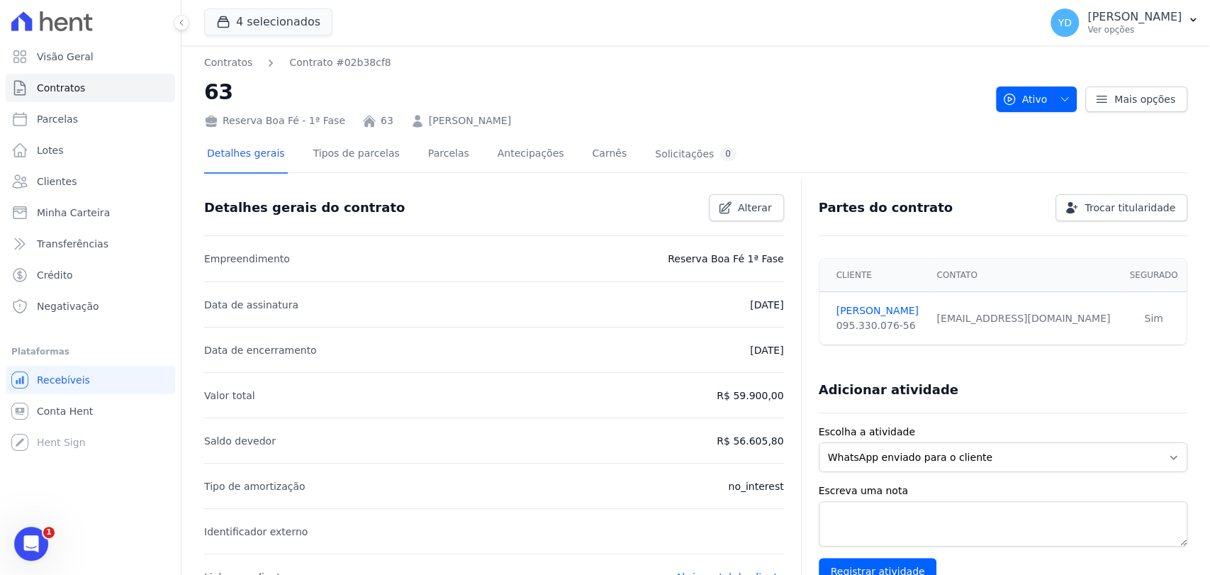
scroll to position [0, 0]
click at [437, 165] on link "Parcelas" at bounding box center [448, 157] width 47 height 38
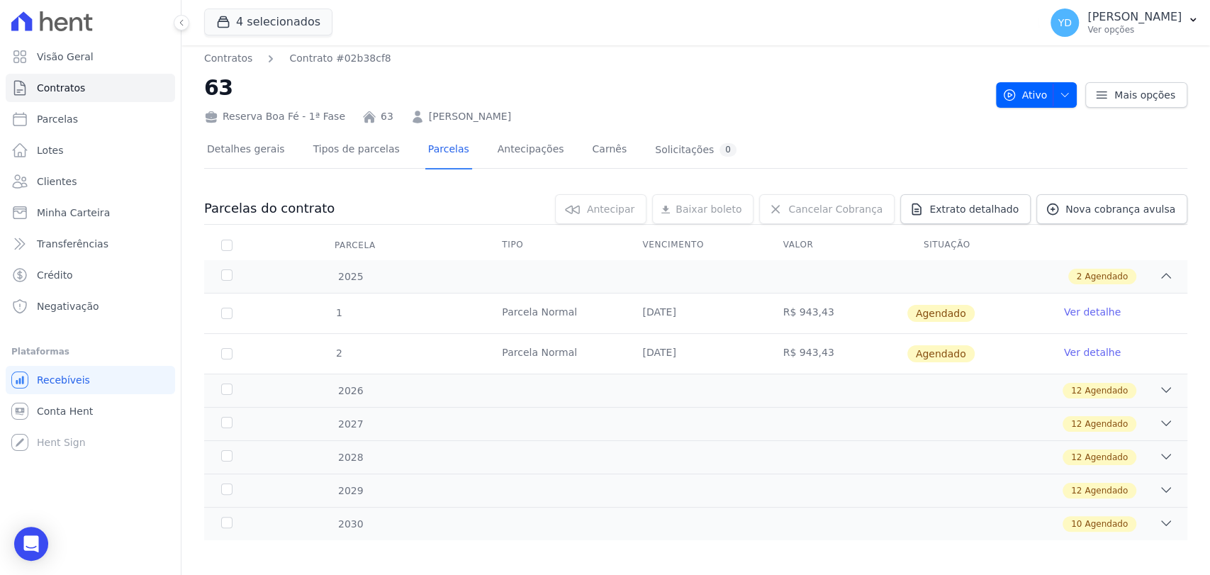
scroll to position [12, 0]
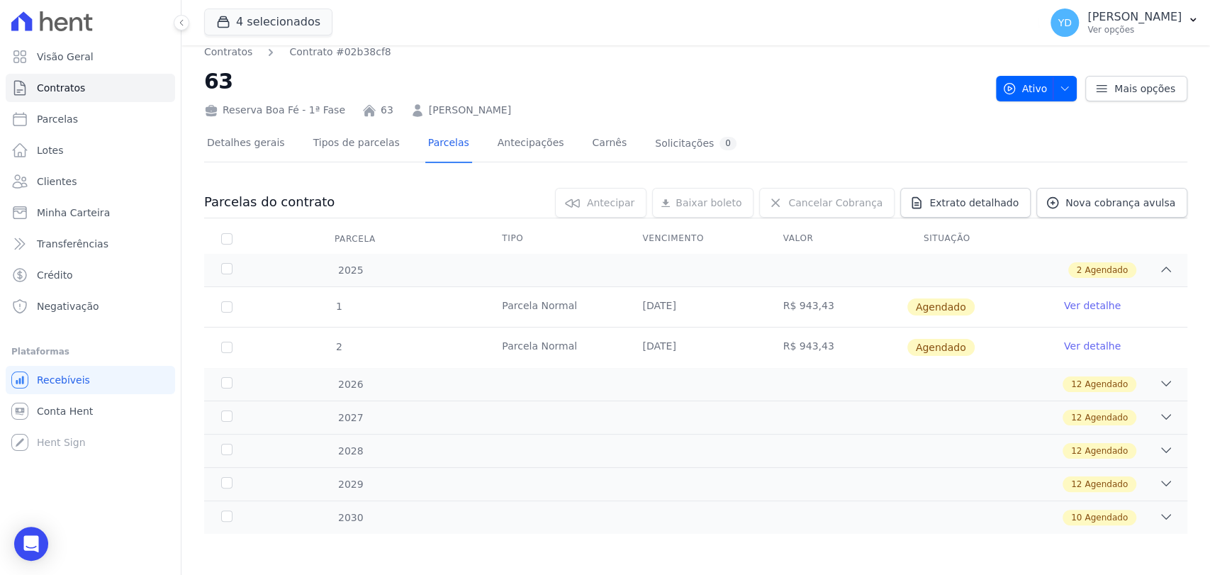
click at [280, 143] on div "Detalhes gerais Tipos de parcelas [GEOGRAPHIC_DATA] Antecipações [PERSON_NAME] …" at bounding box center [471, 145] width 535 height 38
click at [262, 140] on link "Detalhes gerais" at bounding box center [246, 145] width 84 height 38
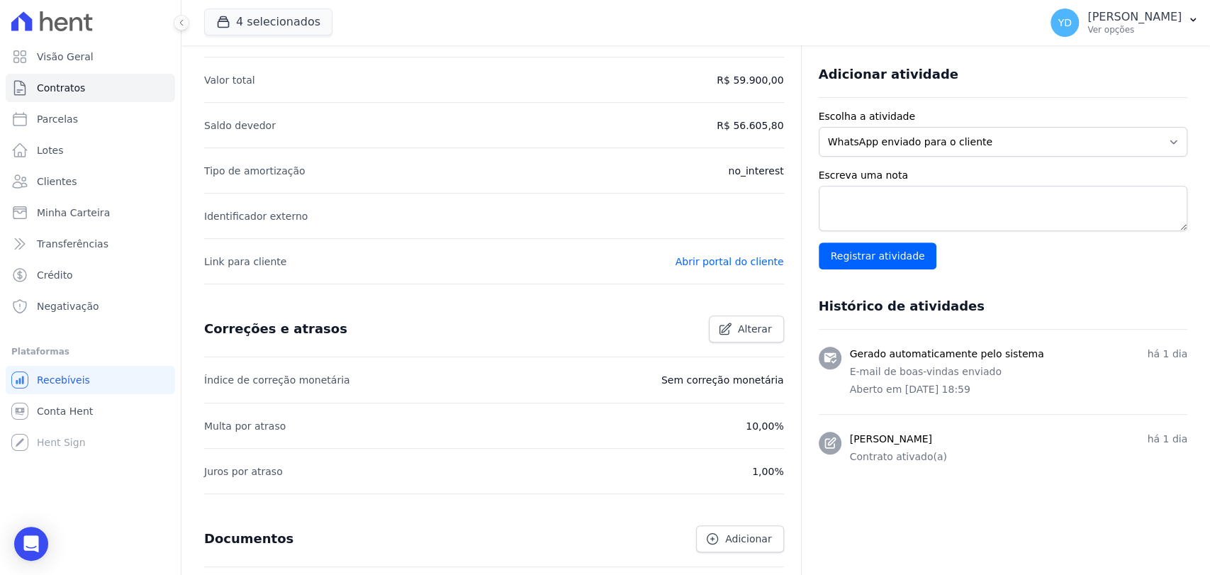
scroll to position [312, 0]
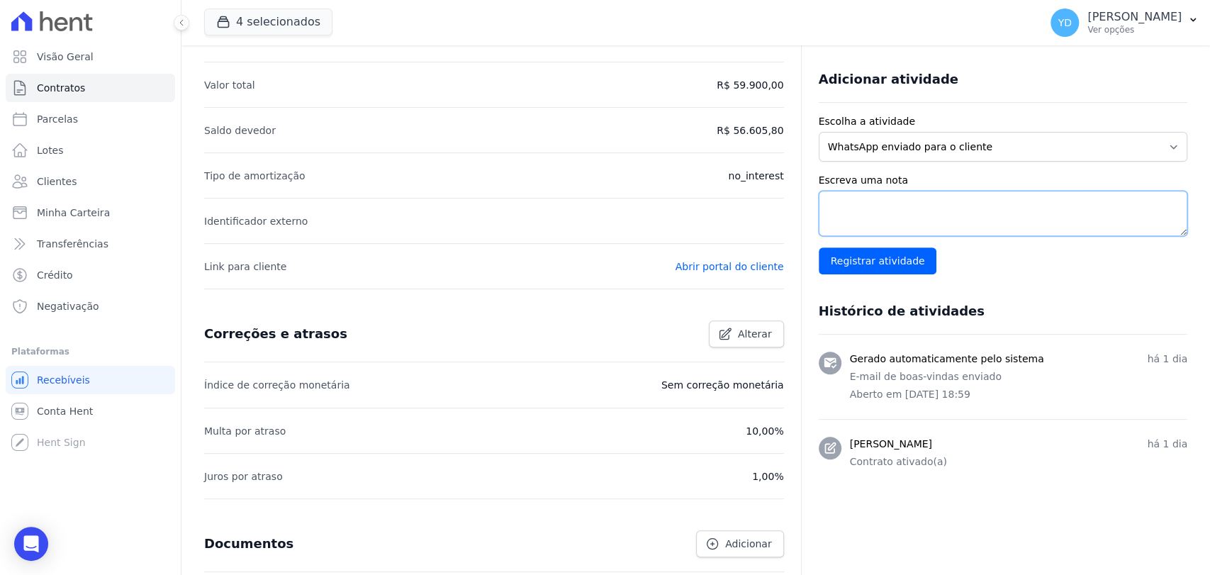
click at [940, 215] on textarea "Escreva uma nota" at bounding box center [1003, 213] width 369 height 45
paste textarea "sem entrada e sem reserva"
type textarea "sem entrada e sem reserva"
click at [884, 262] on input "Registrar atividade" at bounding box center [878, 260] width 118 height 27
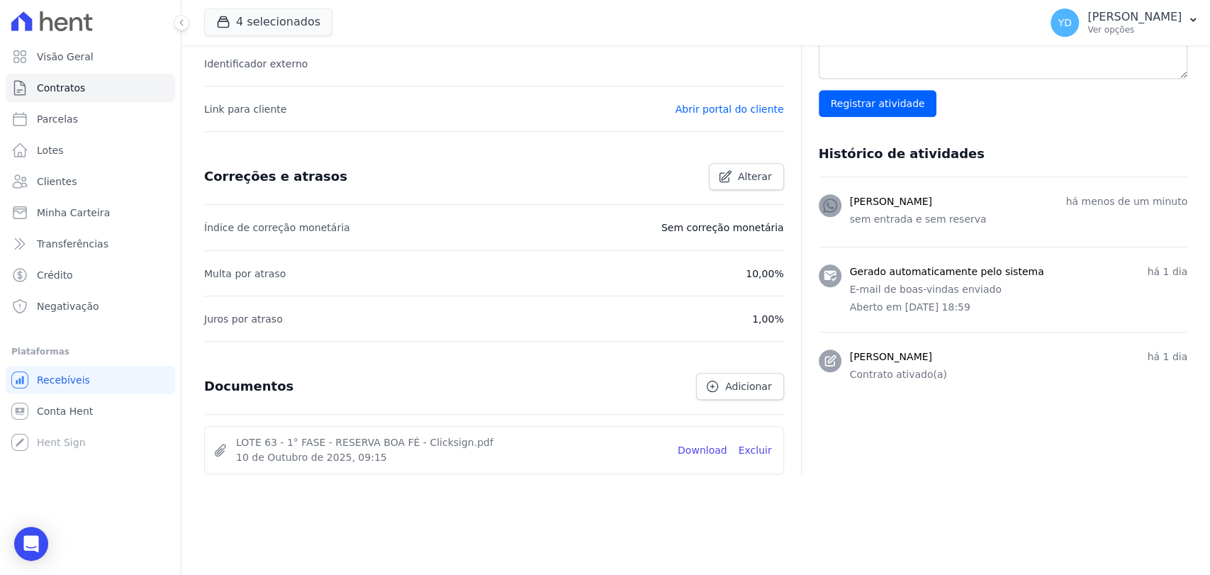
scroll to position [0, 0]
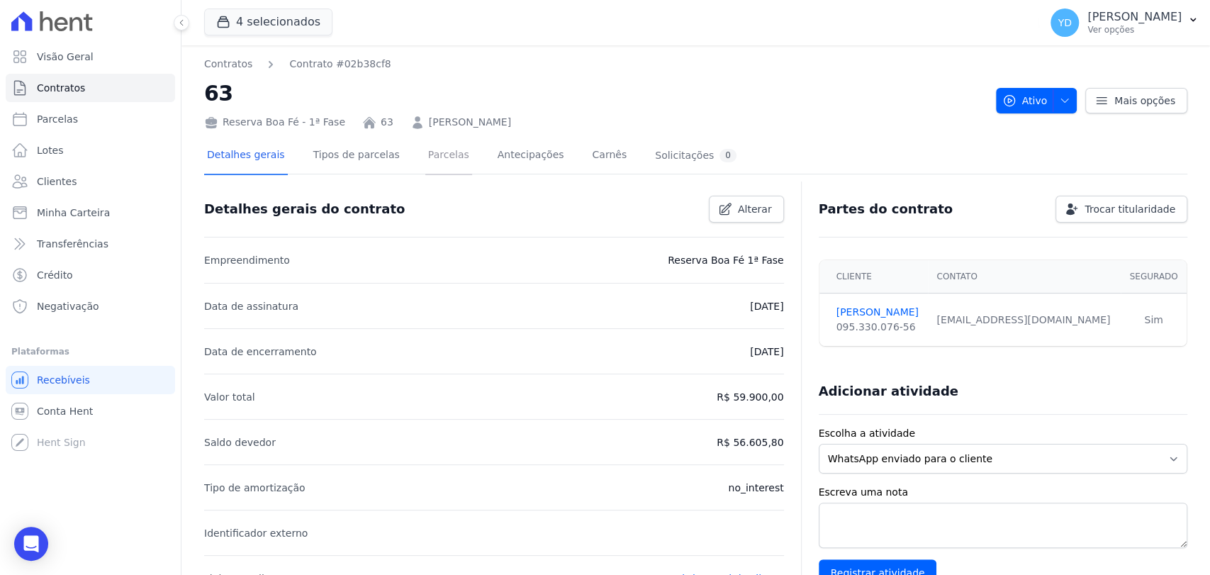
click at [433, 143] on link "Parcelas" at bounding box center [448, 157] width 47 height 38
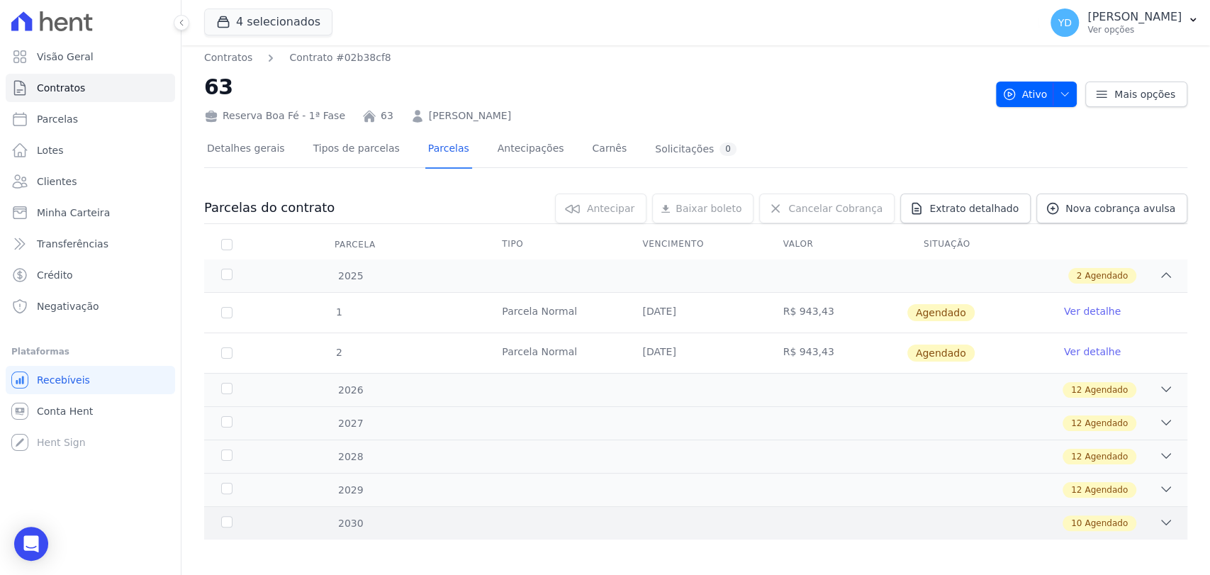
scroll to position [12, 0]
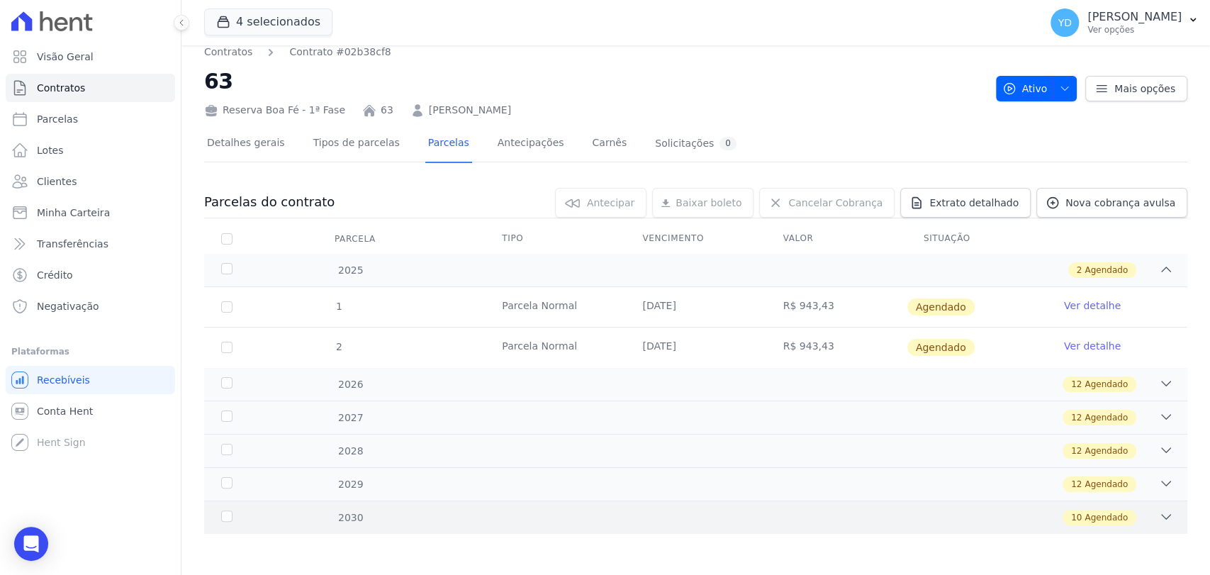
click at [460, 533] on div "Parcelas do contrato 0 selecionada(s) [GEOGRAPHIC_DATA] [GEOGRAPHIC_DATA] Reneg…" at bounding box center [696, 361] width 984 height 374
click at [464, 525] on div "2030 10 Agendado" at bounding box center [696, 517] width 984 height 33
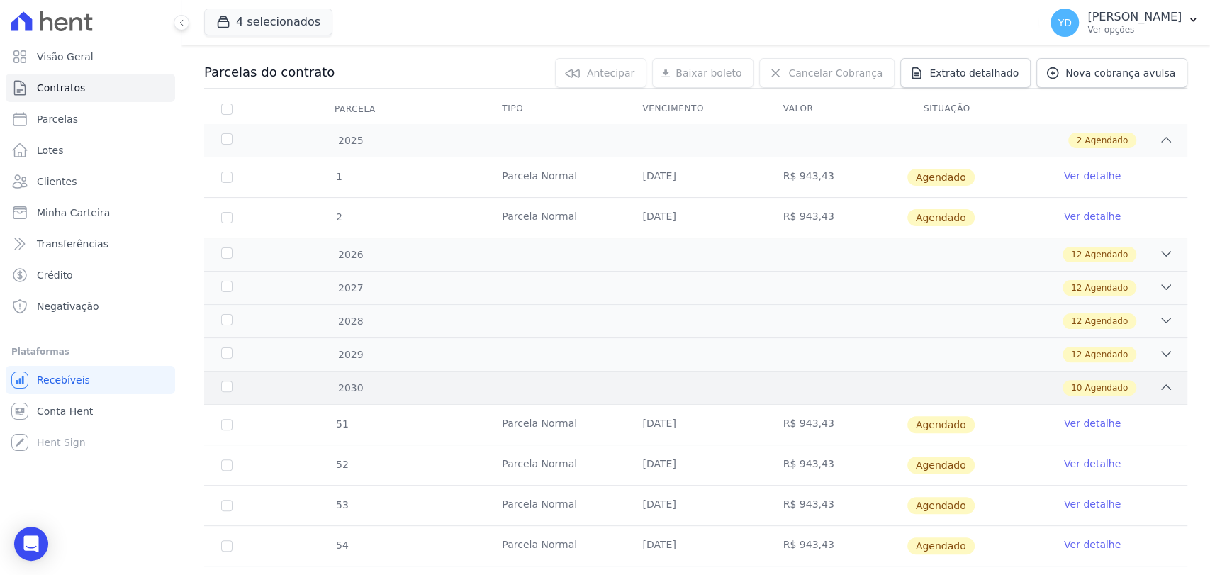
scroll to position [0, 0]
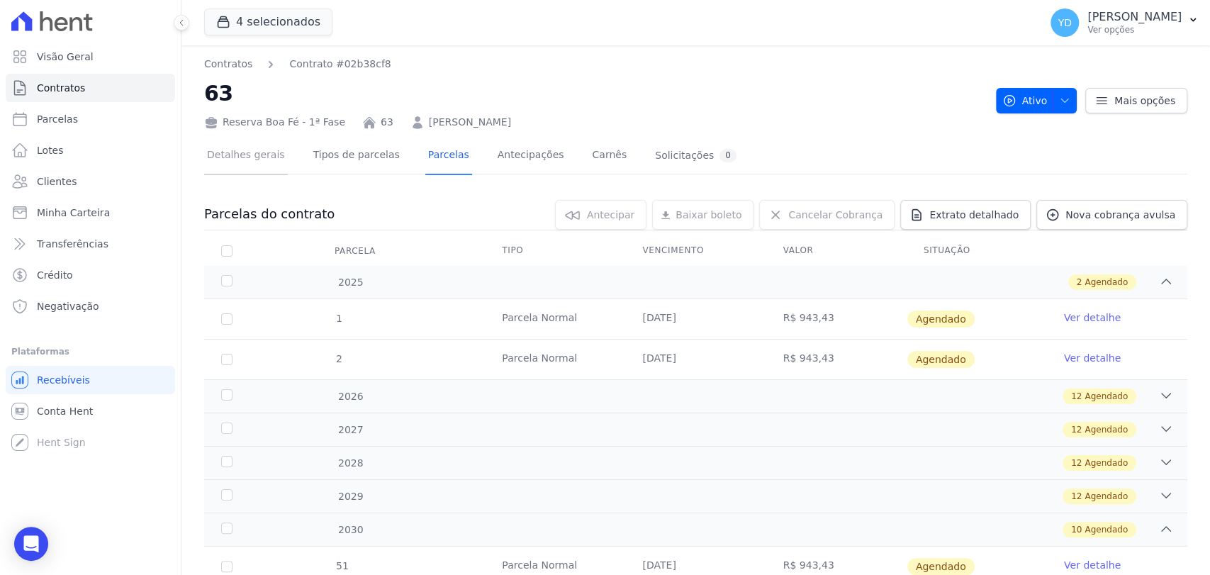
click at [228, 159] on link "Detalhes gerais" at bounding box center [246, 157] width 84 height 38
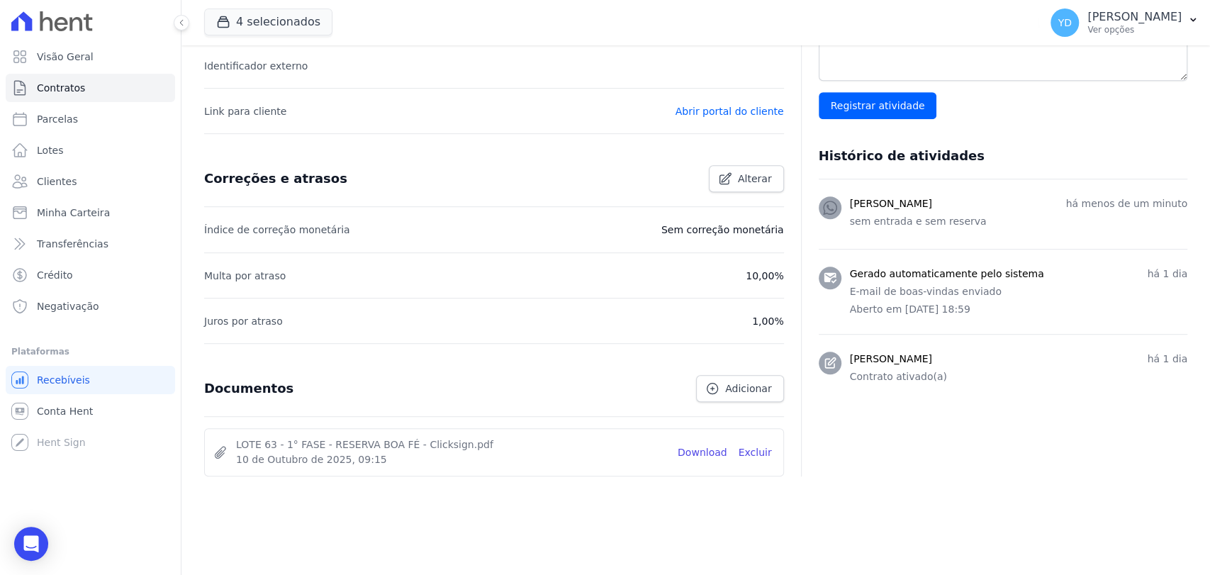
scroll to position [469, 0]
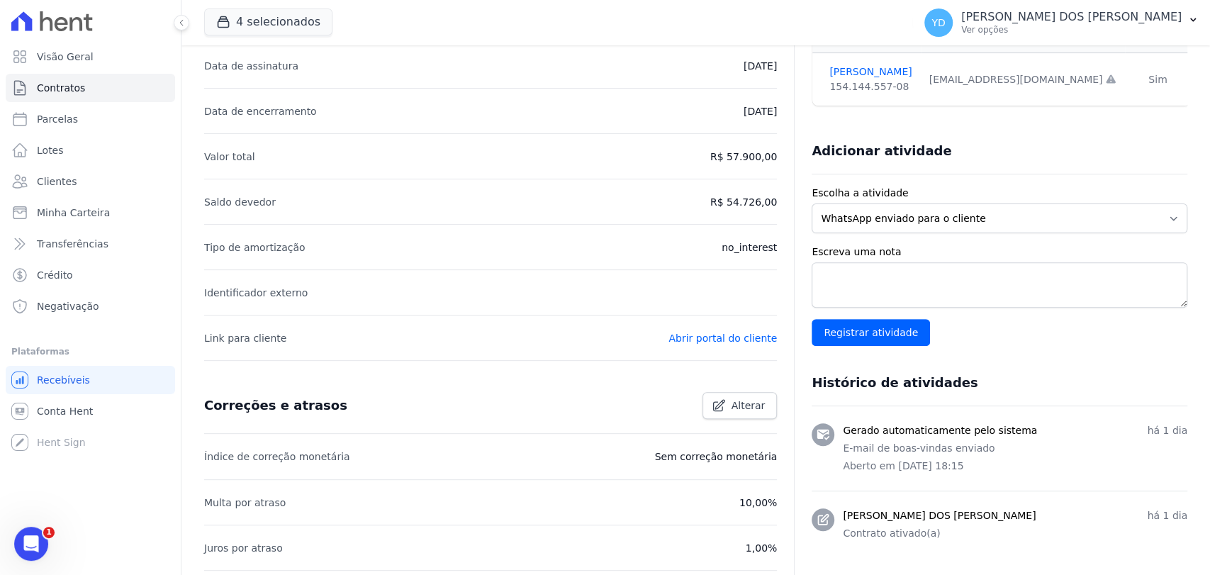
scroll to position [410, 0]
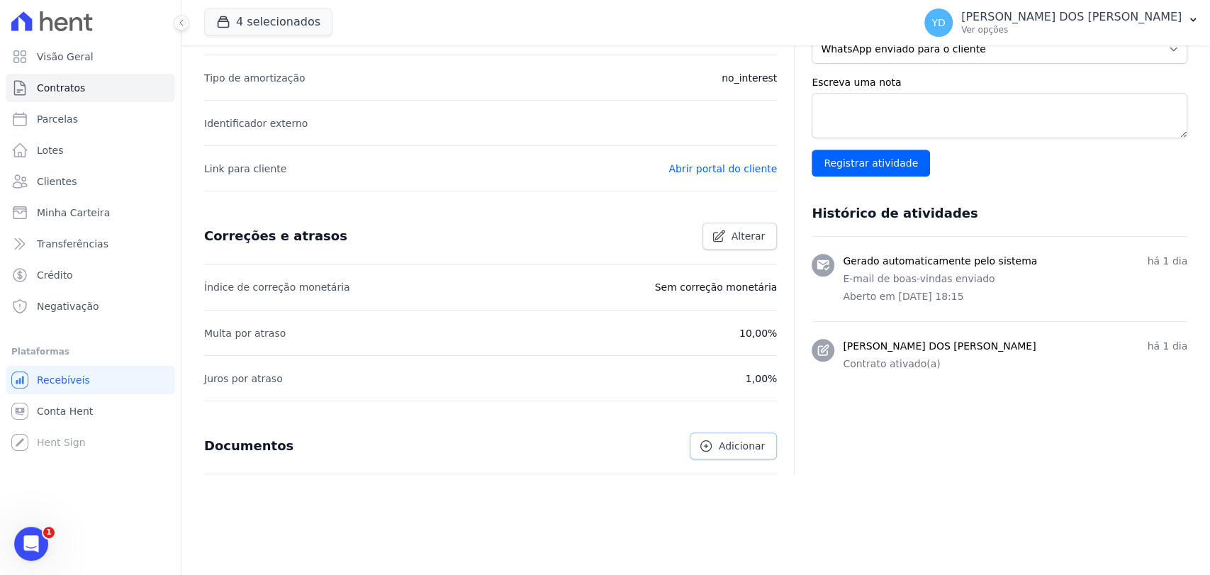
click at [726, 456] on link "Adicionar" at bounding box center [733, 446] width 87 height 27
click at [902, 129] on textarea "Escreva uma nota" at bounding box center [1000, 115] width 376 height 45
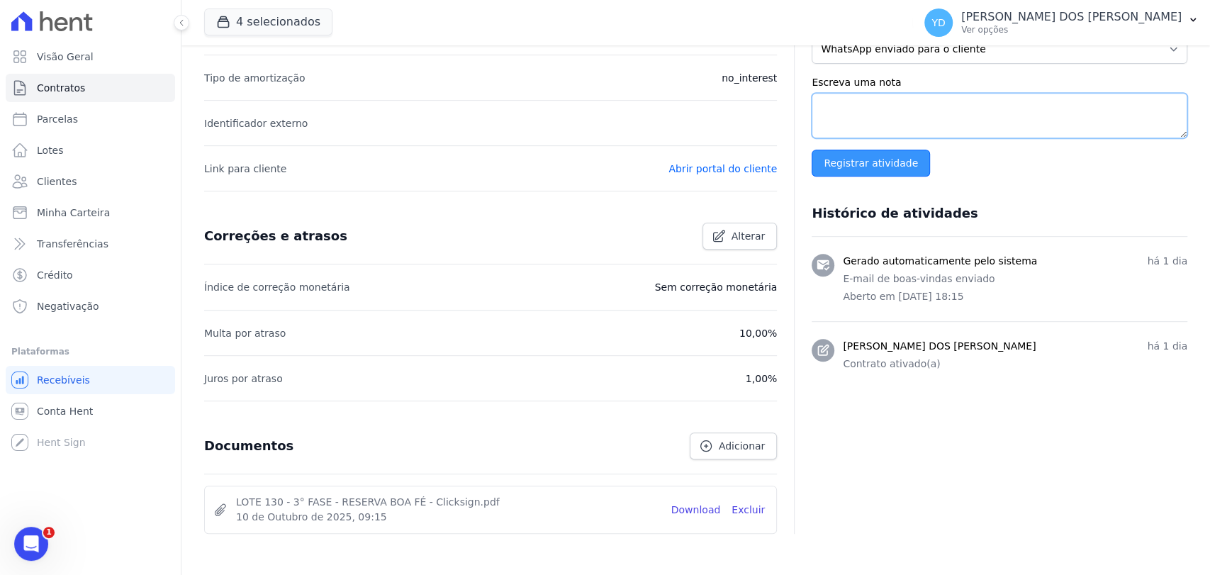
paste textarea "sem entrada e sem reserva"
type textarea "sem entrada e sem reserva"
click at [878, 159] on input "Registrar atividade" at bounding box center [871, 163] width 118 height 27
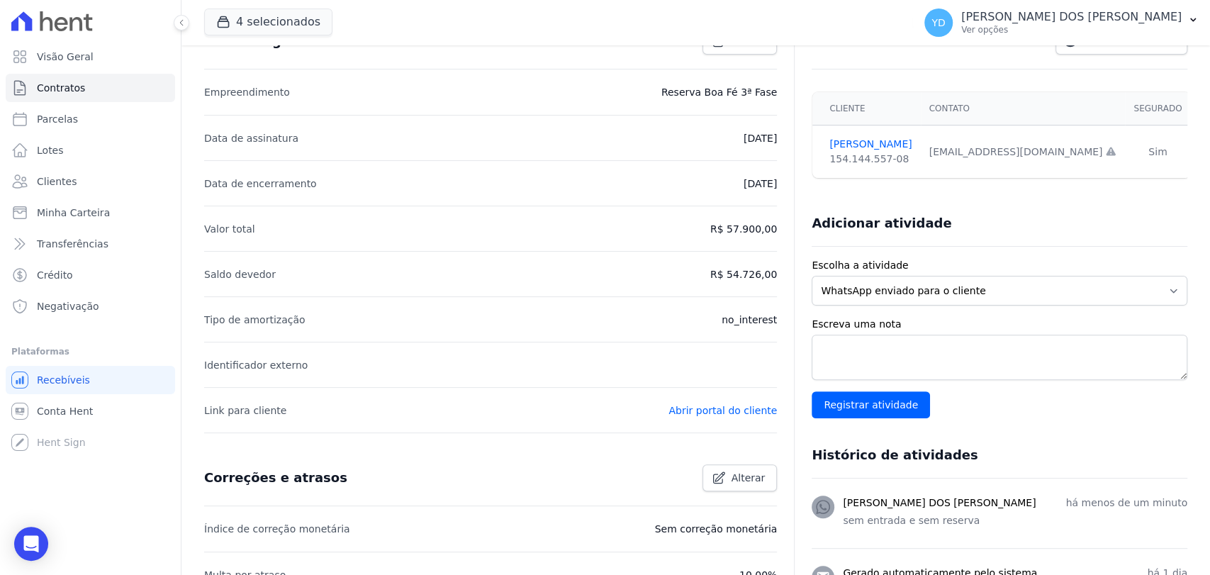
scroll to position [0, 0]
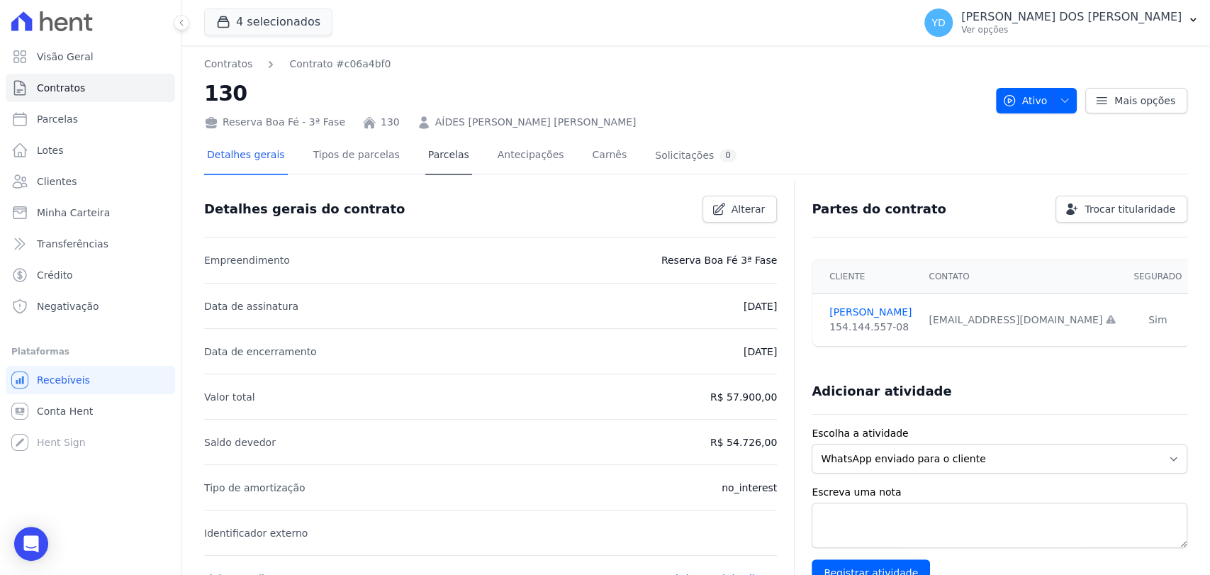
click at [408, 163] on div "Detalhes gerais Tipos de parcelas [GEOGRAPHIC_DATA] Antecipações [PERSON_NAME] …" at bounding box center [471, 157] width 535 height 38
click at [425, 163] on link "Parcelas" at bounding box center [448, 157] width 47 height 38
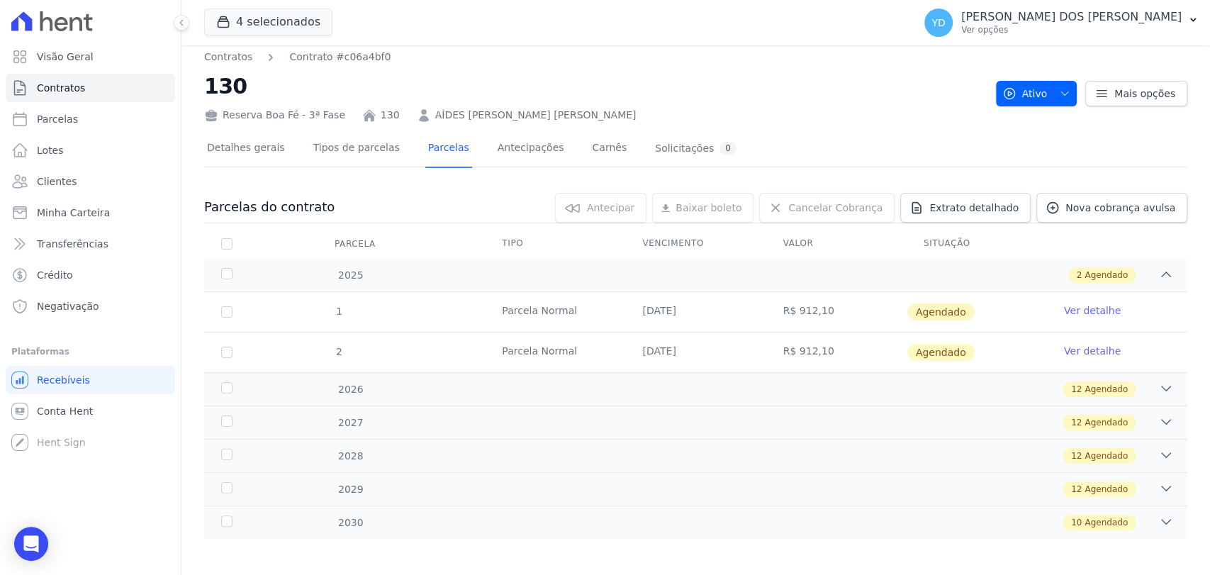
scroll to position [12, 0]
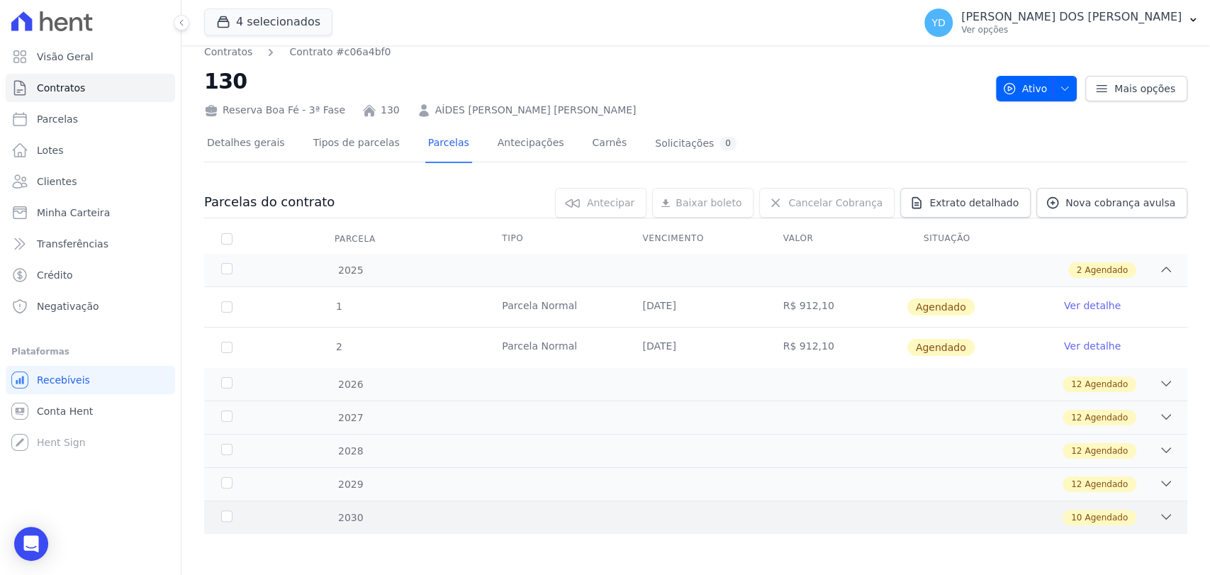
drag, startPoint x: 406, startPoint y: 535, endPoint x: 403, endPoint y: 518, distance: 17.3
click at [403, 523] on div "Parcelas do contrato 0 selecionada(s) [GEOGRAPHIC_DATA] [GEOGRAPHIC_DATA] Reneg…" at bounding box center [696, 361] width 984 height 374
click at [403, 518] on div "10 Agendado" at bounding box center [744, 518] width 859 height 16
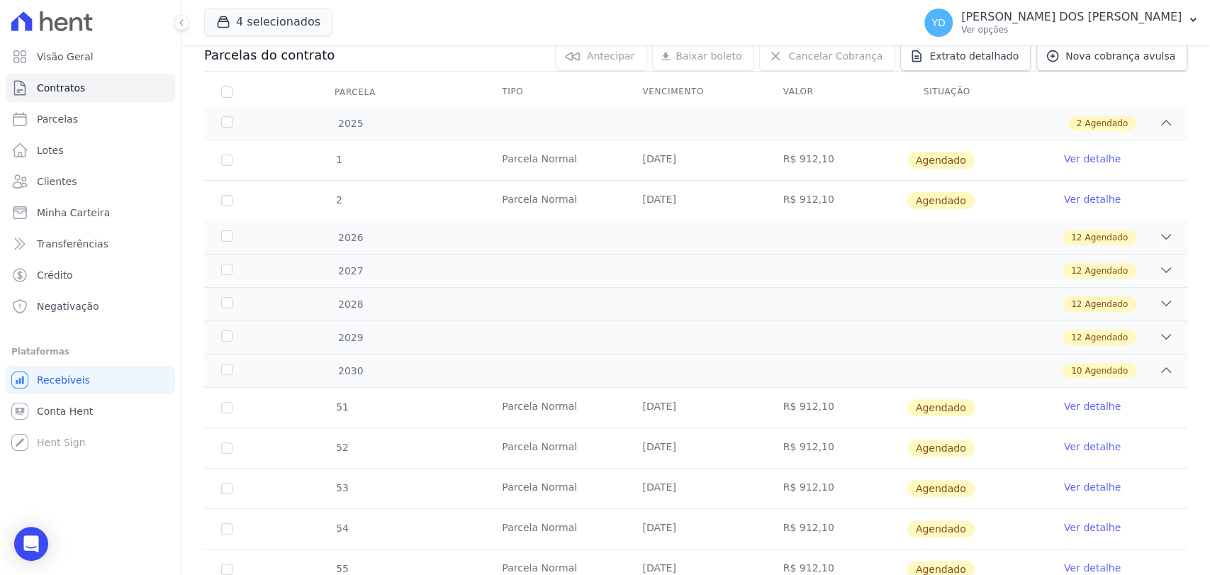
scroll to position [0, 0]
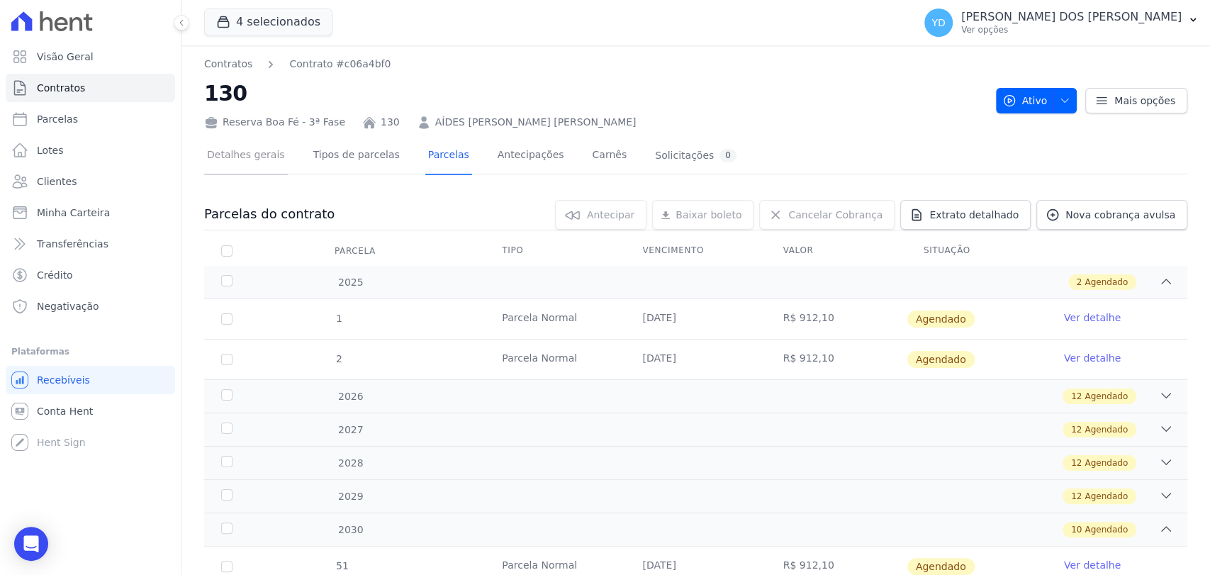
click at [242, 155] on link "Detalhes gerais" at bounding box center [246, 157] width 84 height 38
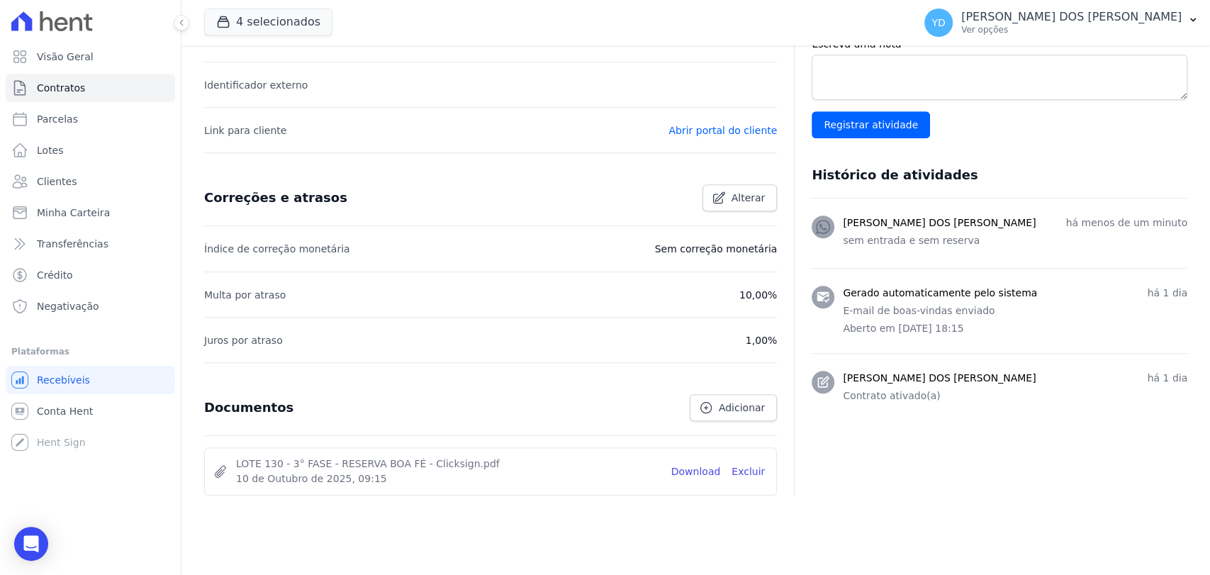
scroll to position [469, 0]
